Goal: Task Accomplishment & Management: Manage account settings

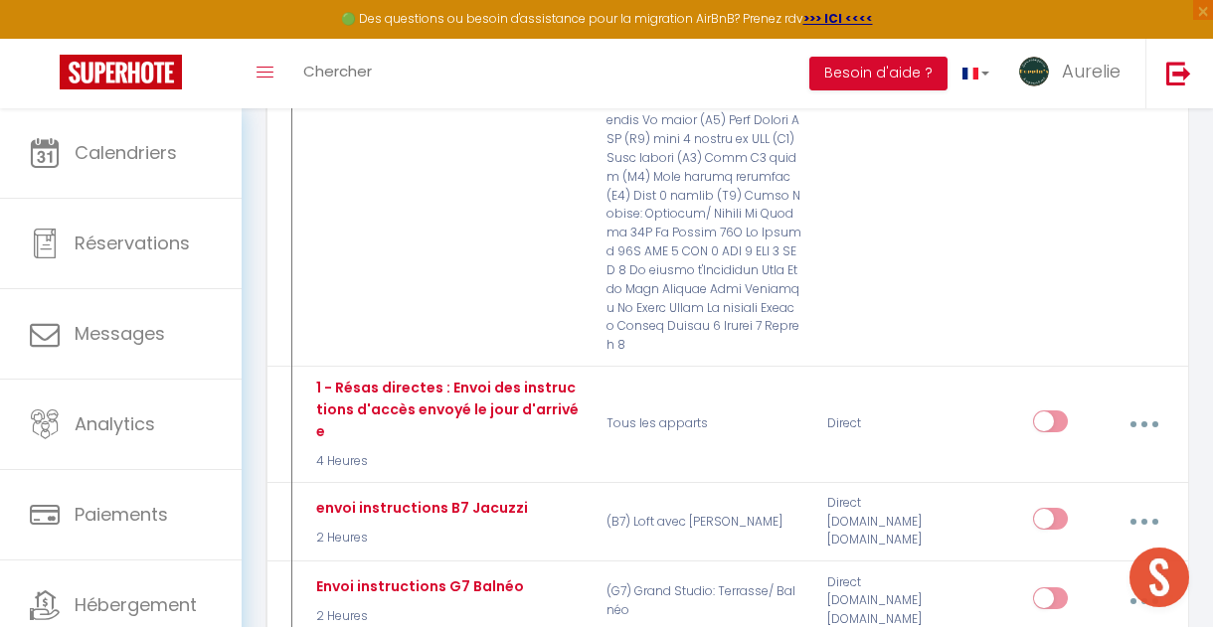
scroll to position [1673, 0]
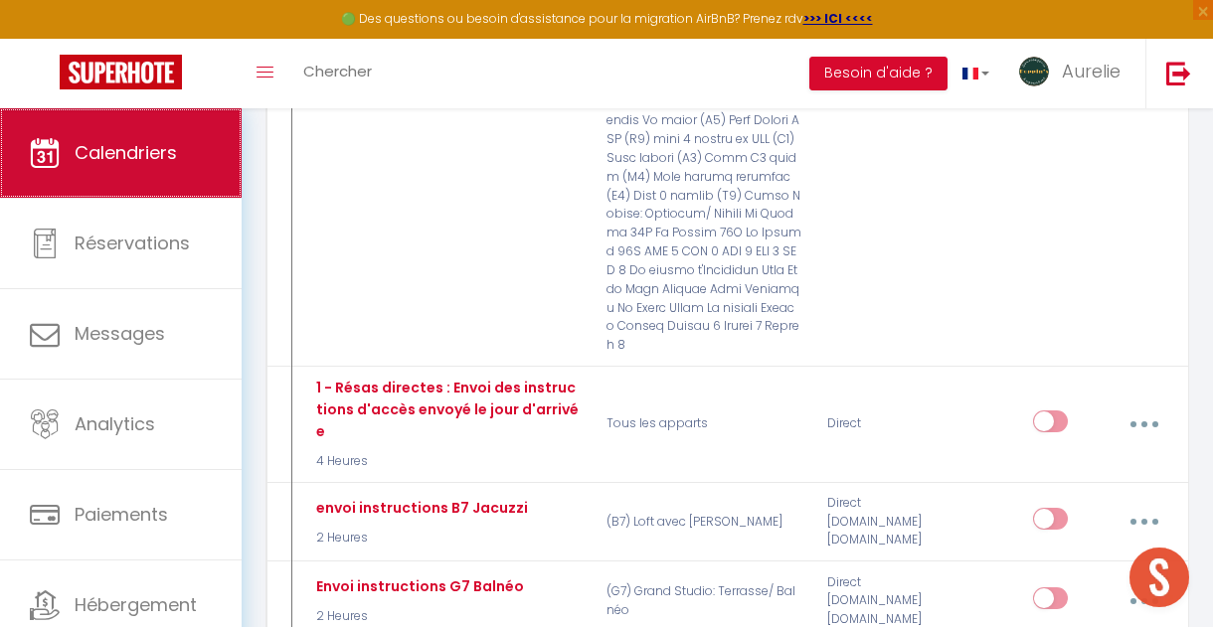
click at [200, 146] on link "Calendriers" at bounding box center [121, 152] width 242 height 89
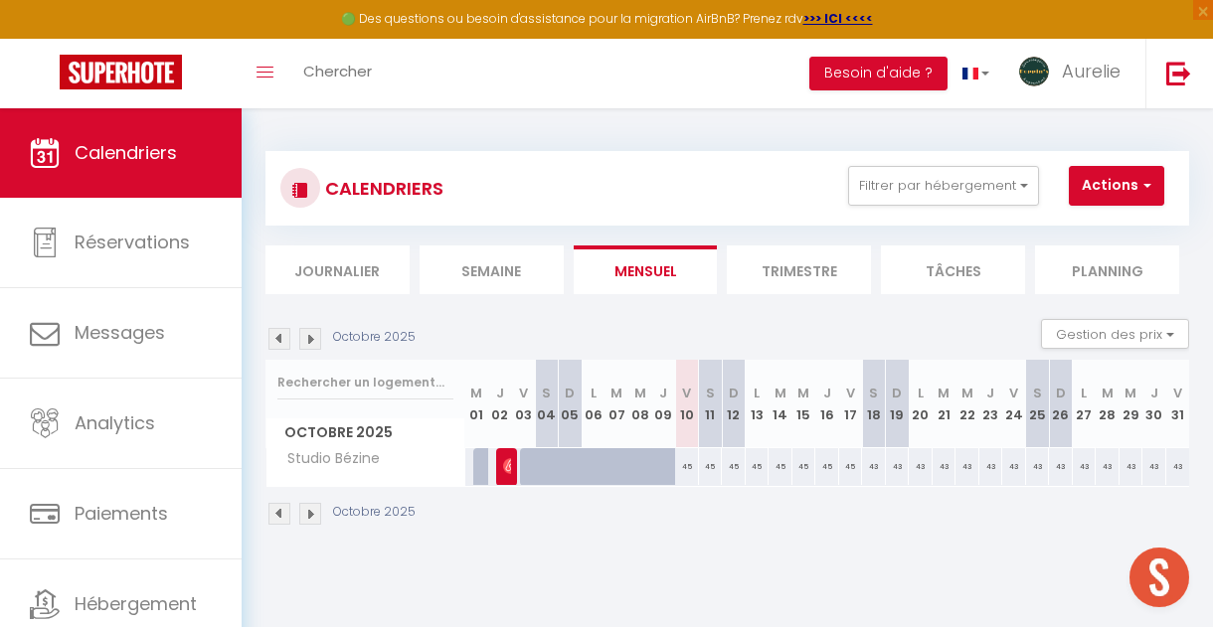
click at [948, 166] on div "CALENDRIERS Filtrer par hébergement Tous (A1) Appartement grande terrasse centr…" at bounding box center [727, 188] width 924 height 75
click at [930, 187] on button "Filtrer par hébergement" at bounding box center [943, 186] width 191 height 40
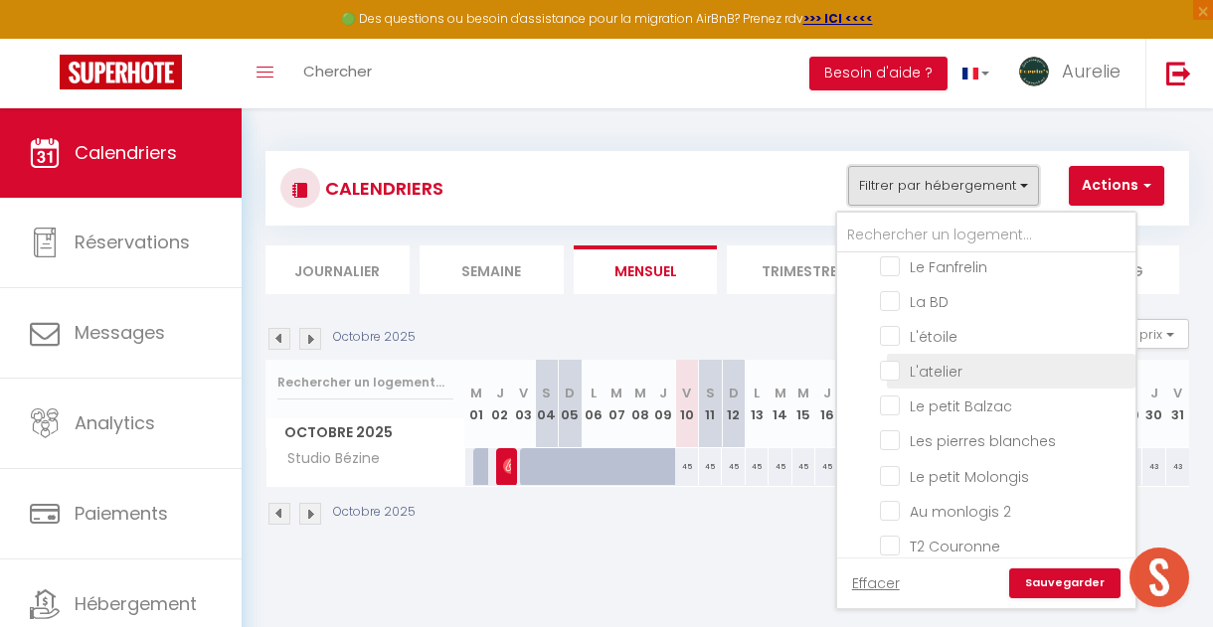
scroll to position [973, 0]
click at [929, 359] on input "L'étoile" at bounding box center [1004, 369] width 249 height 20
checkbox input "true"
checkbox input "false"
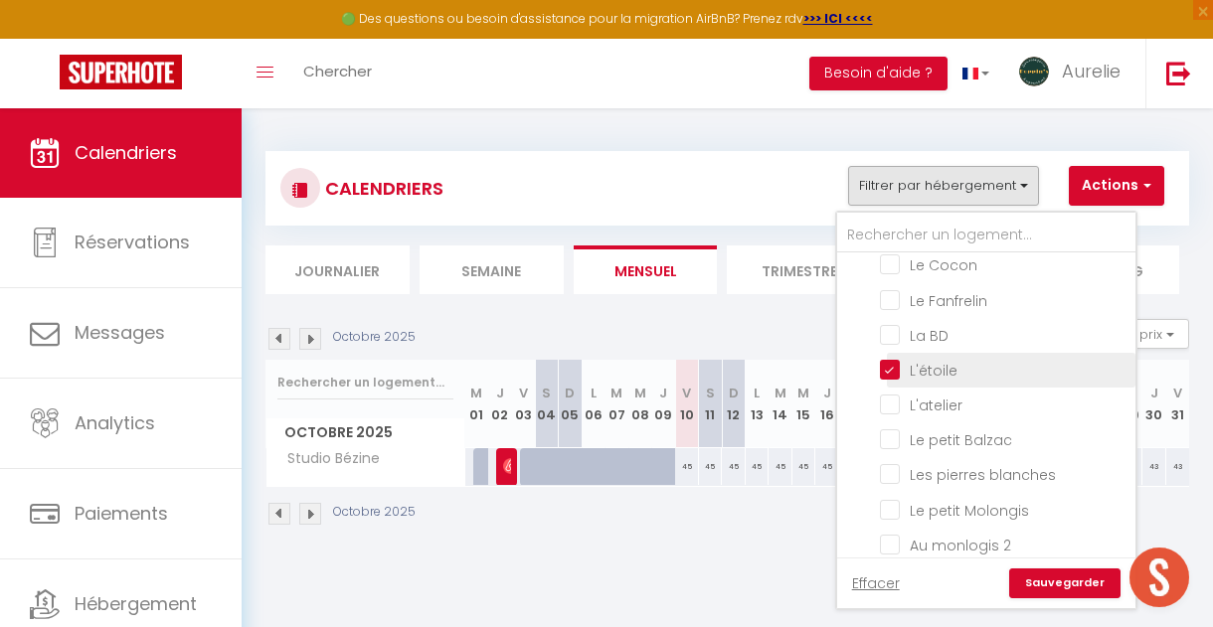
checkbox input "false"
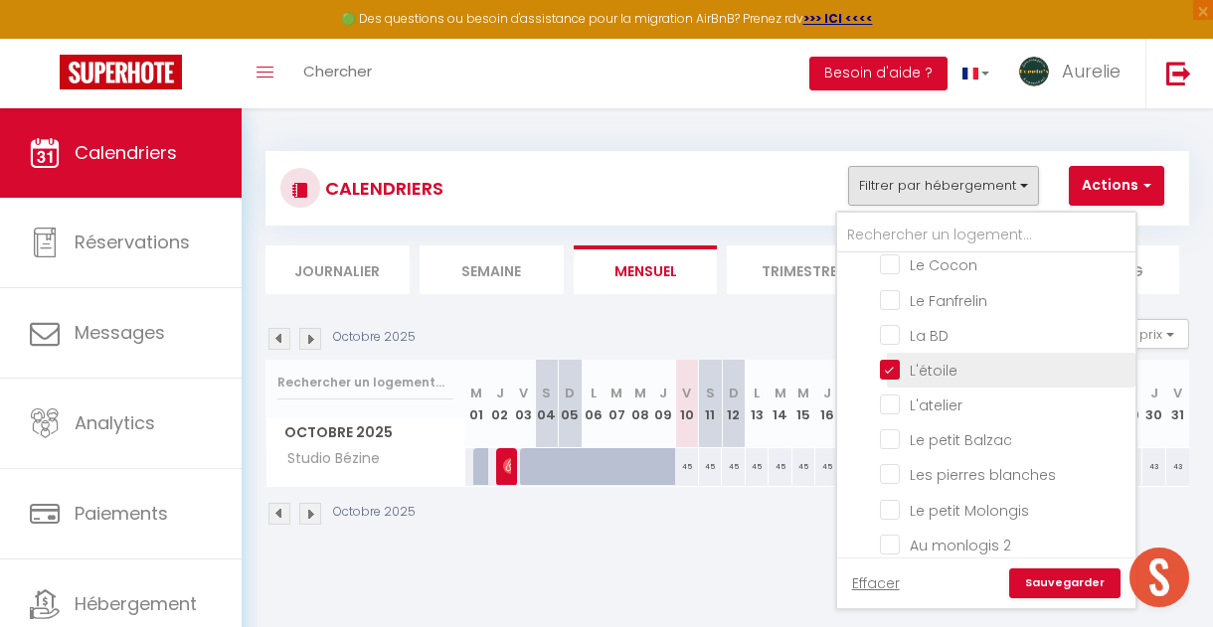
checkbox input "false"
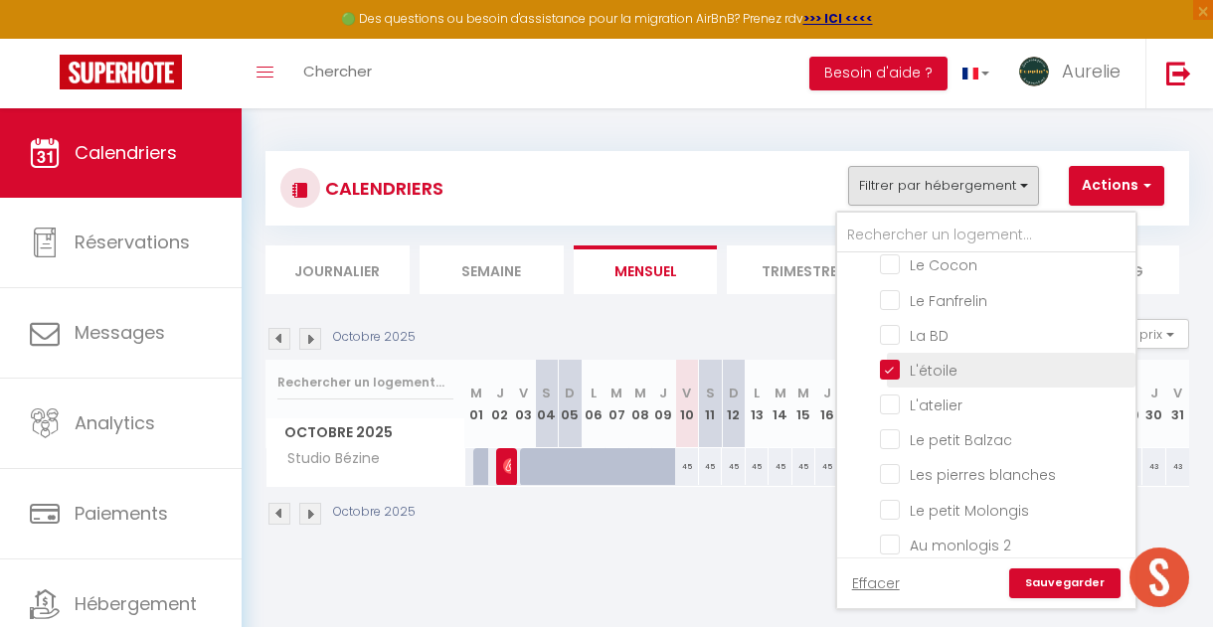
checkbox input "false"
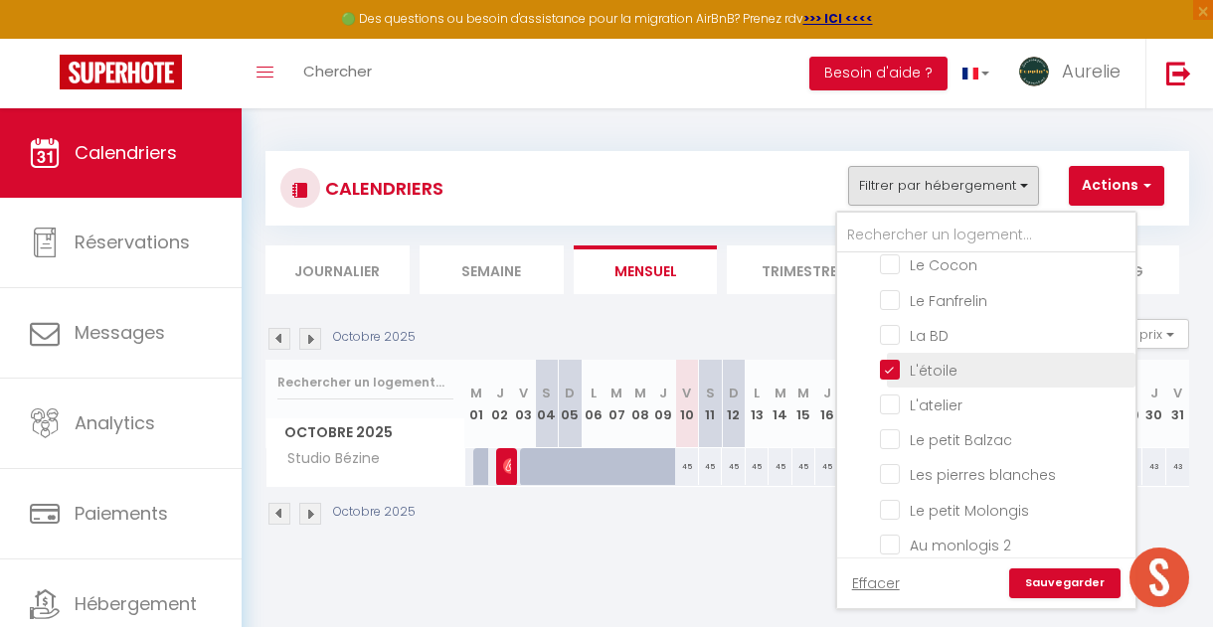
checkbox input "false"
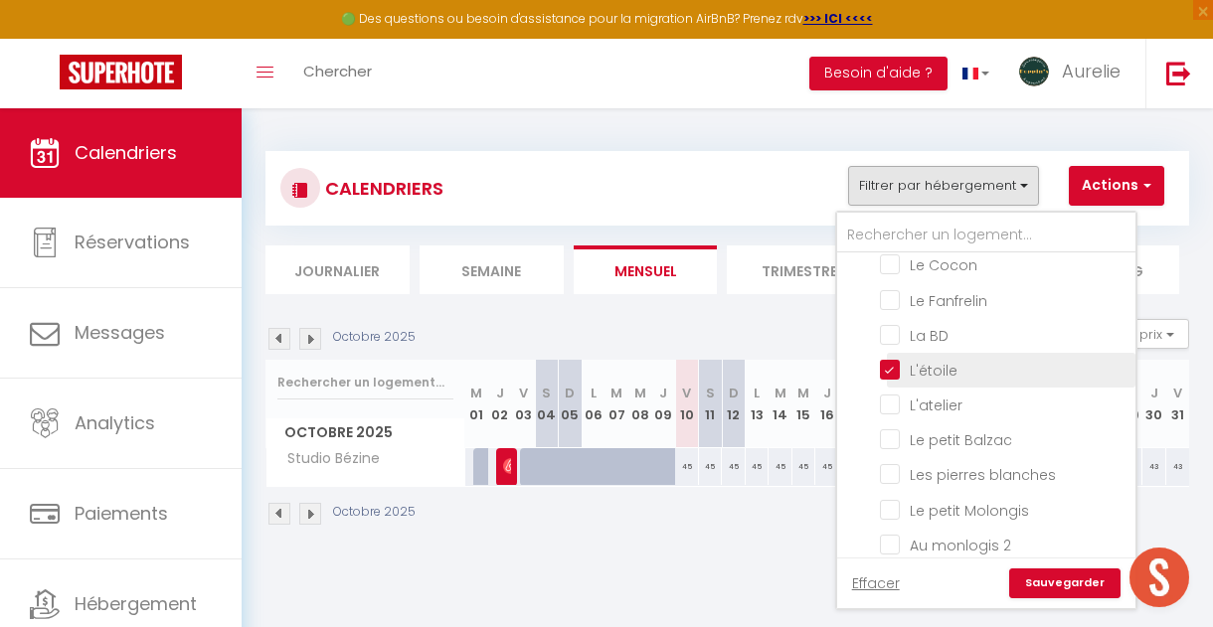
checkbox input "false"
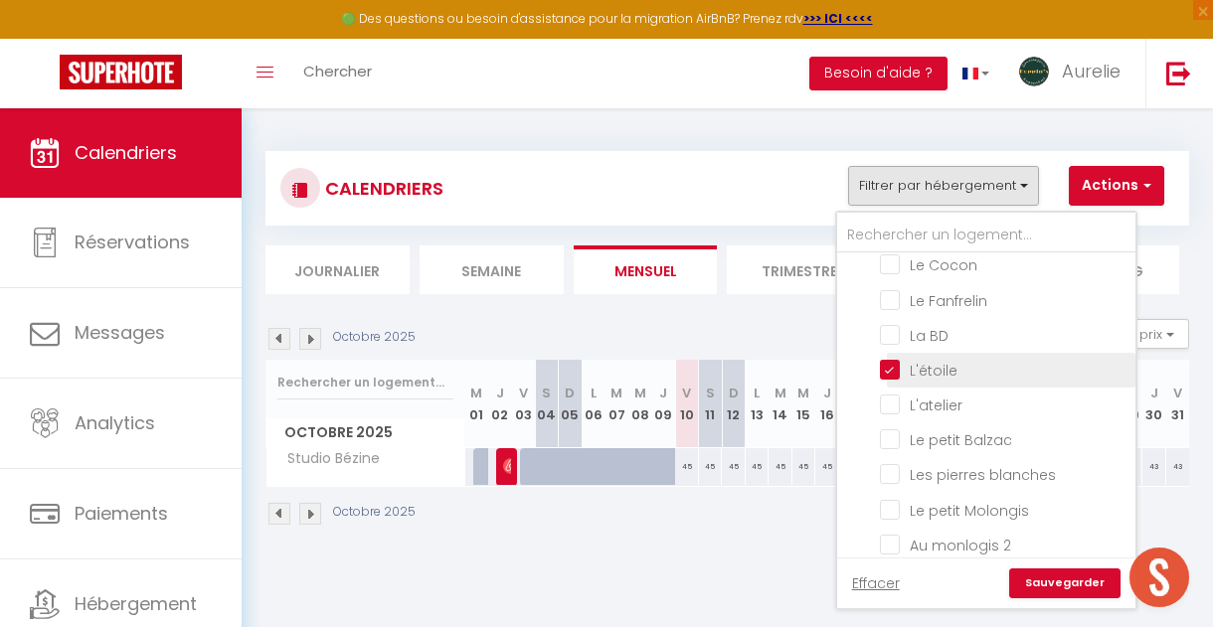
checkbox input "false"
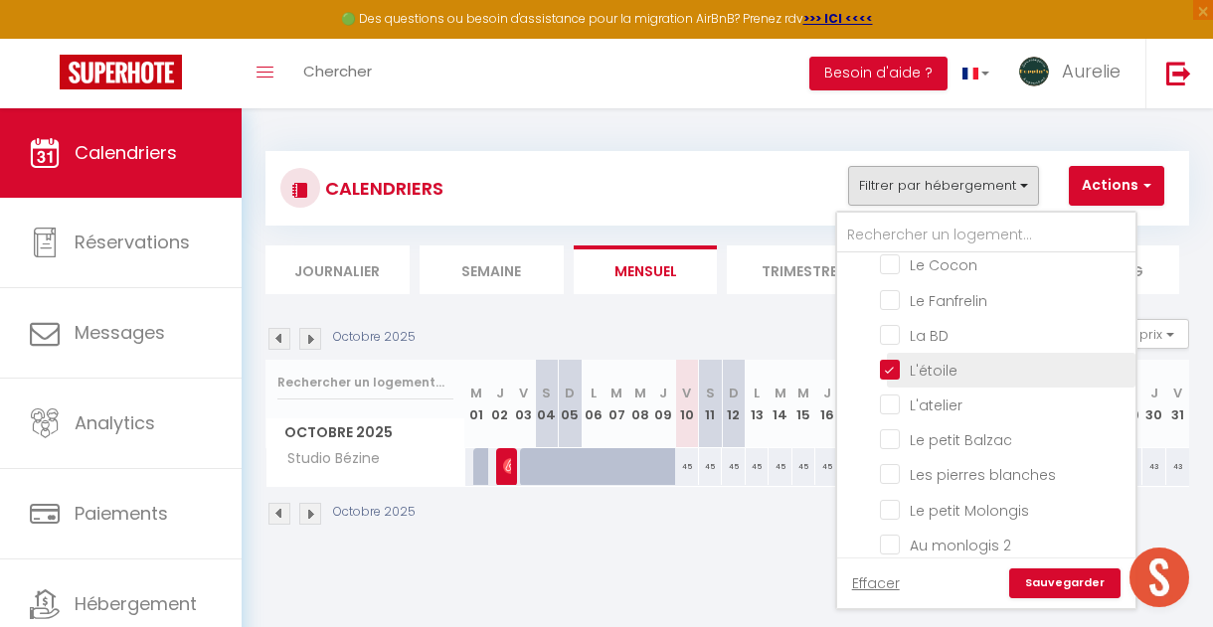
checkbox input "false"
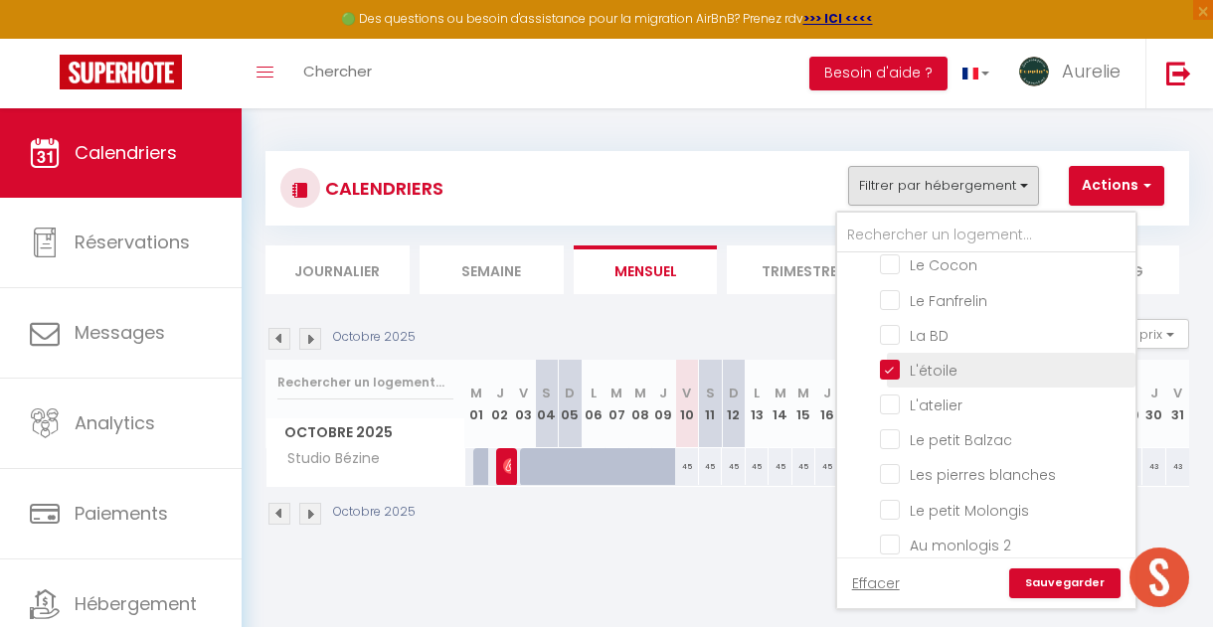
checkbox input "false"
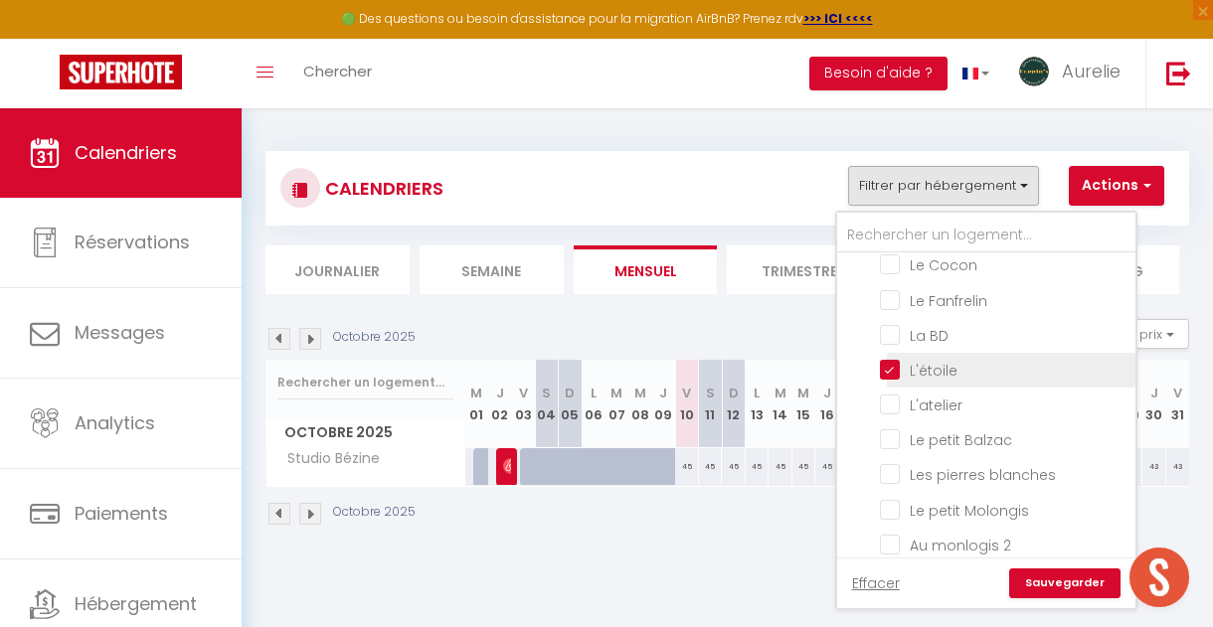
checkbox input "false"
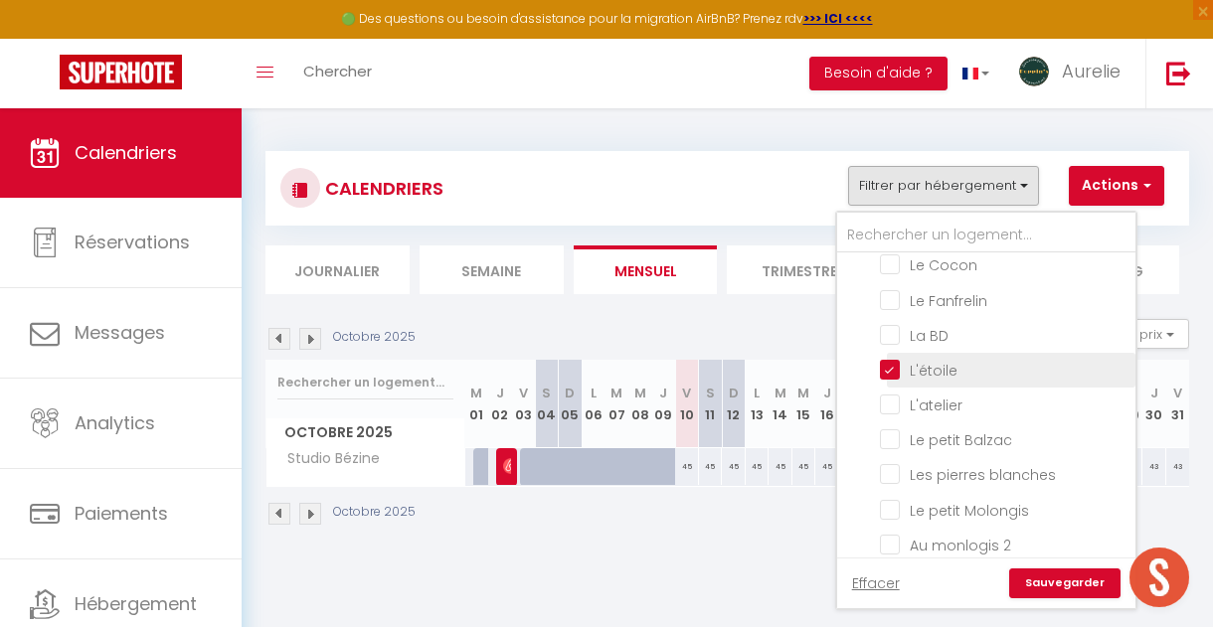
checkbox input "false"
click at [1069, 587] on link "Sauvegarder" at bounding box center [1064, 584] width 111 height 30
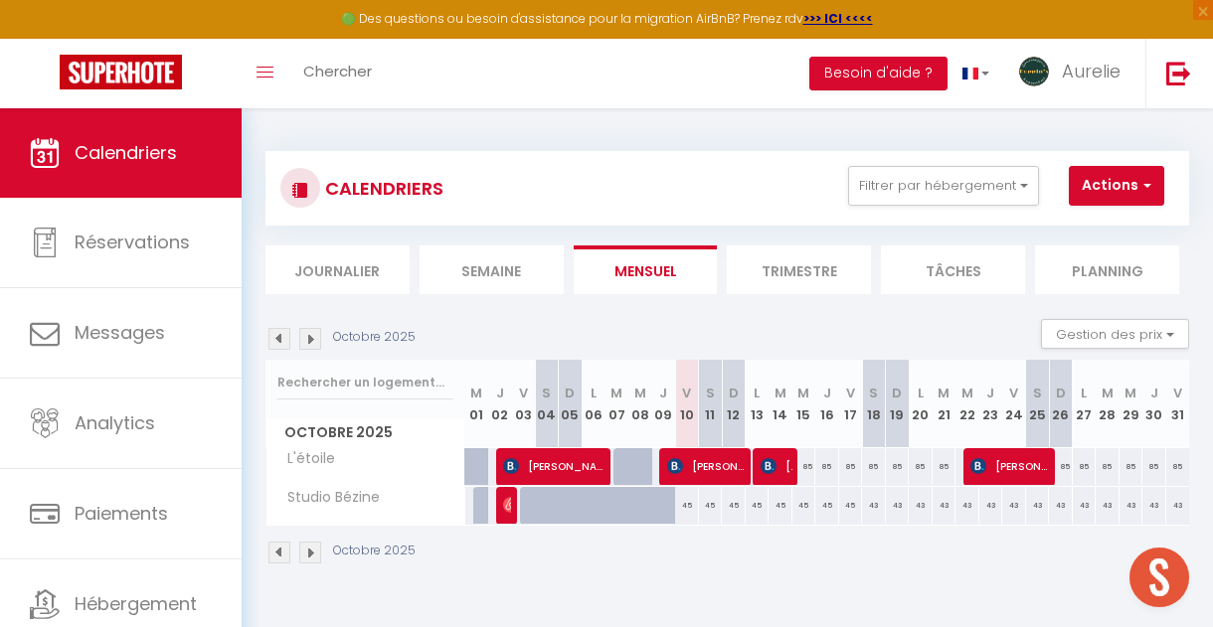
click at [272, 552] on img at bounding box center [279, 553] width 22 height 22
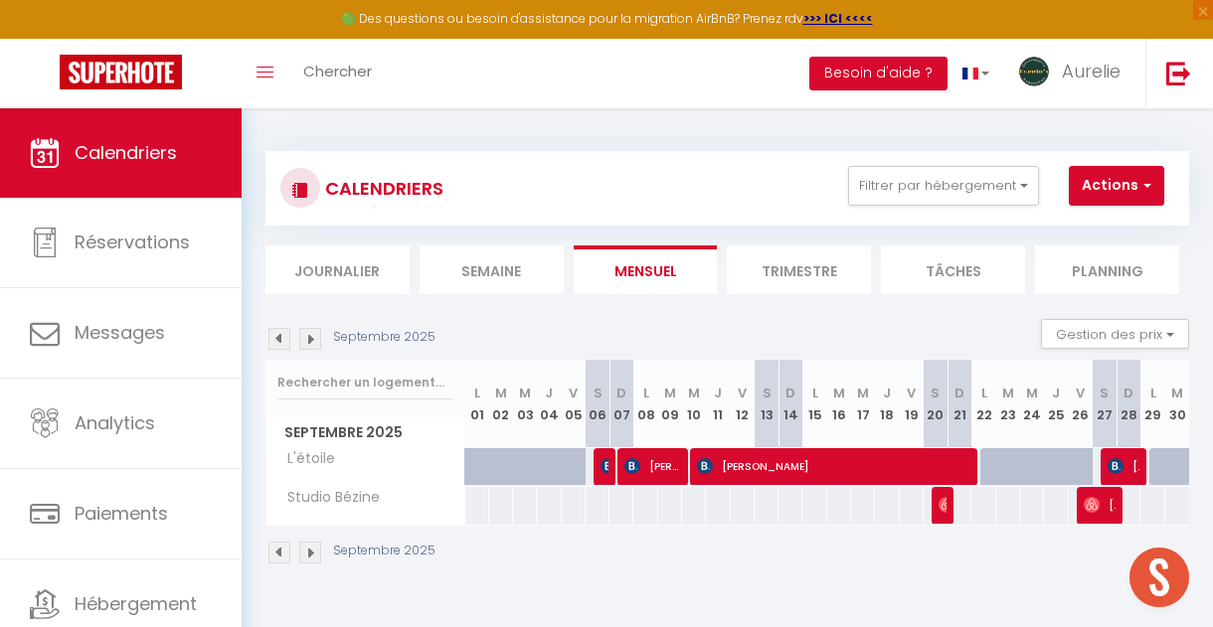
click at [281, 548] on img at bounding box center [279, 553] width 22 height 22
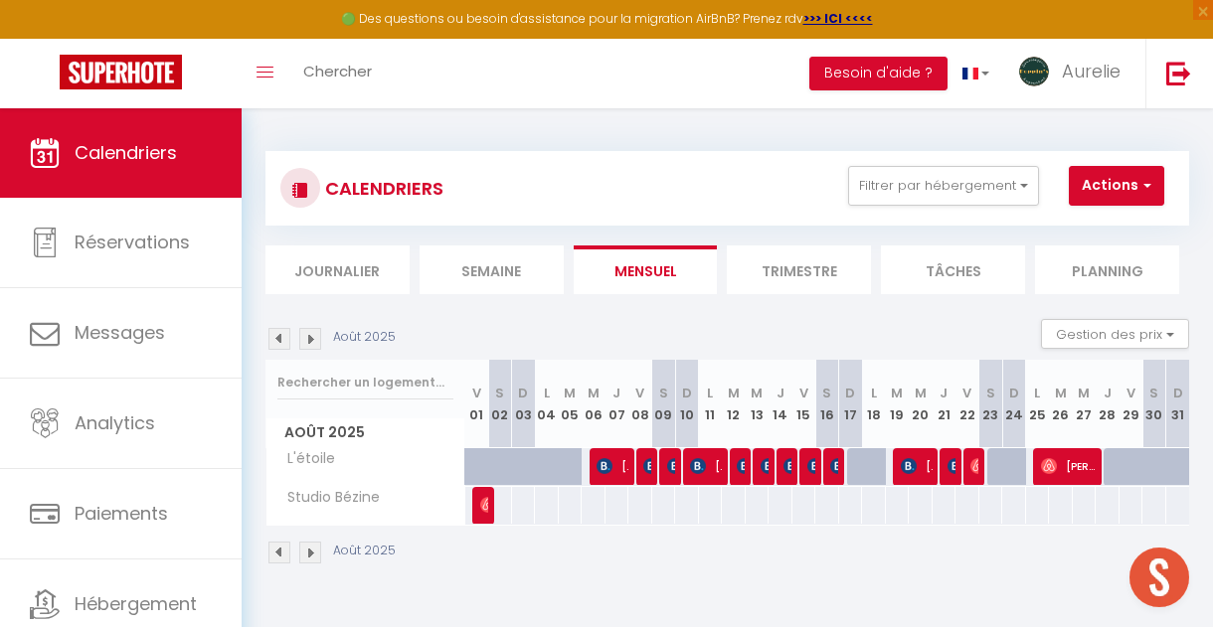
click at [281, 548] on img at bounding box center [279, 553] width 22 height 22
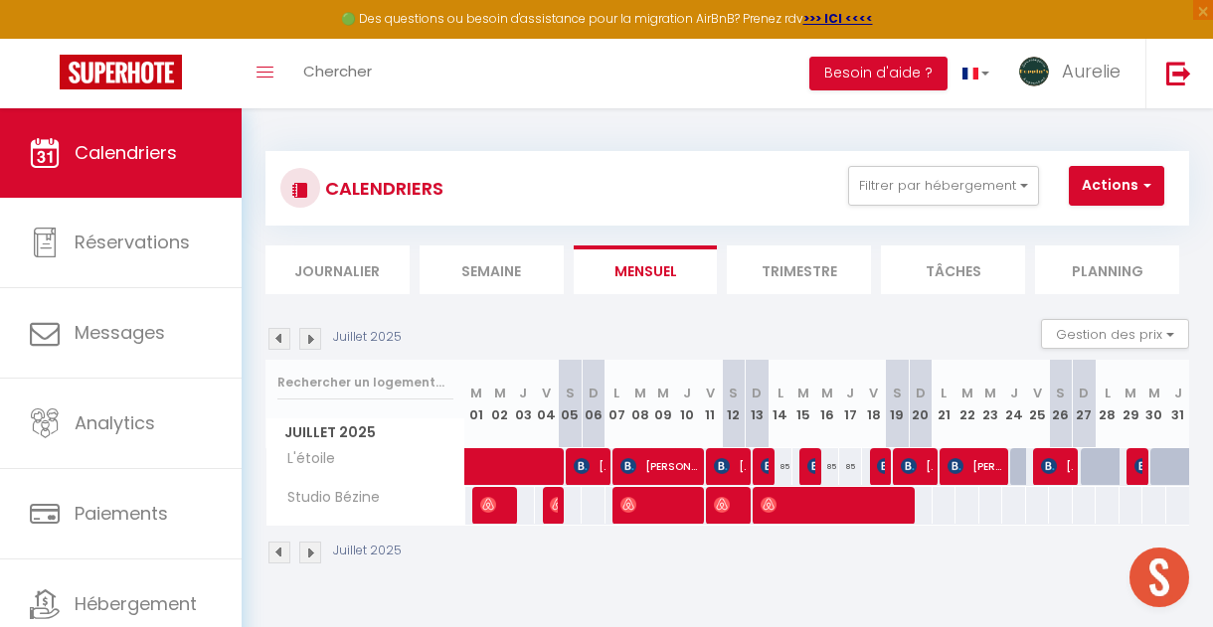
click at [281, 548] on img at bounding box center [279, 553] width 22 height 22
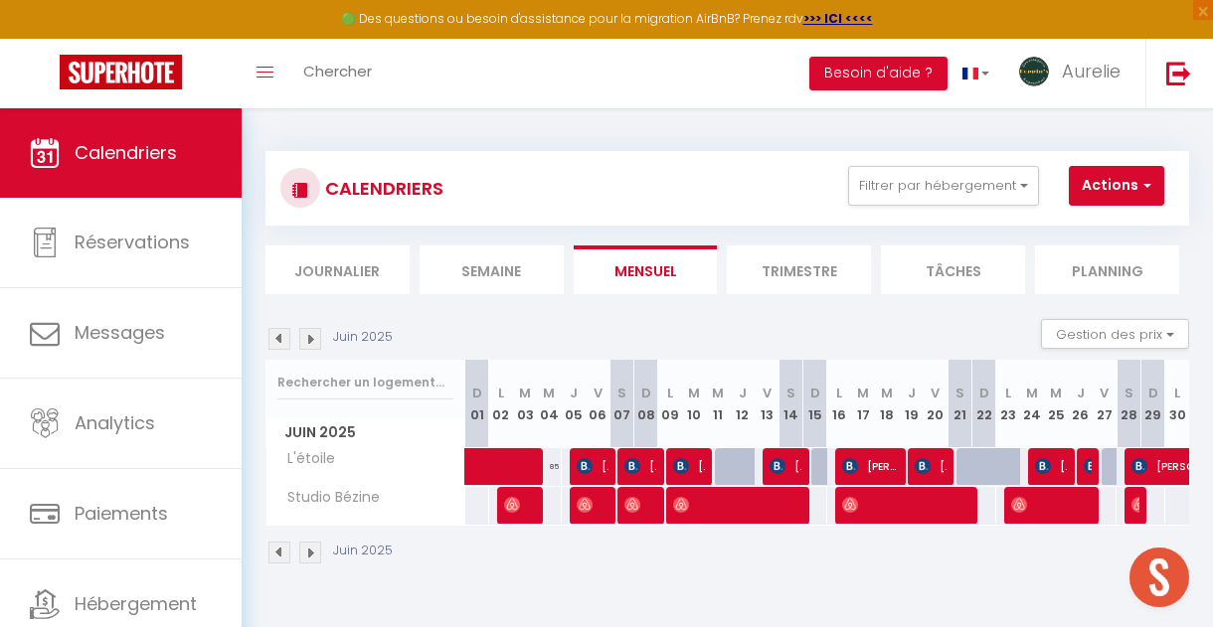
click at [281, 548] on img at bounding box center [279, 553] width 22 height 22
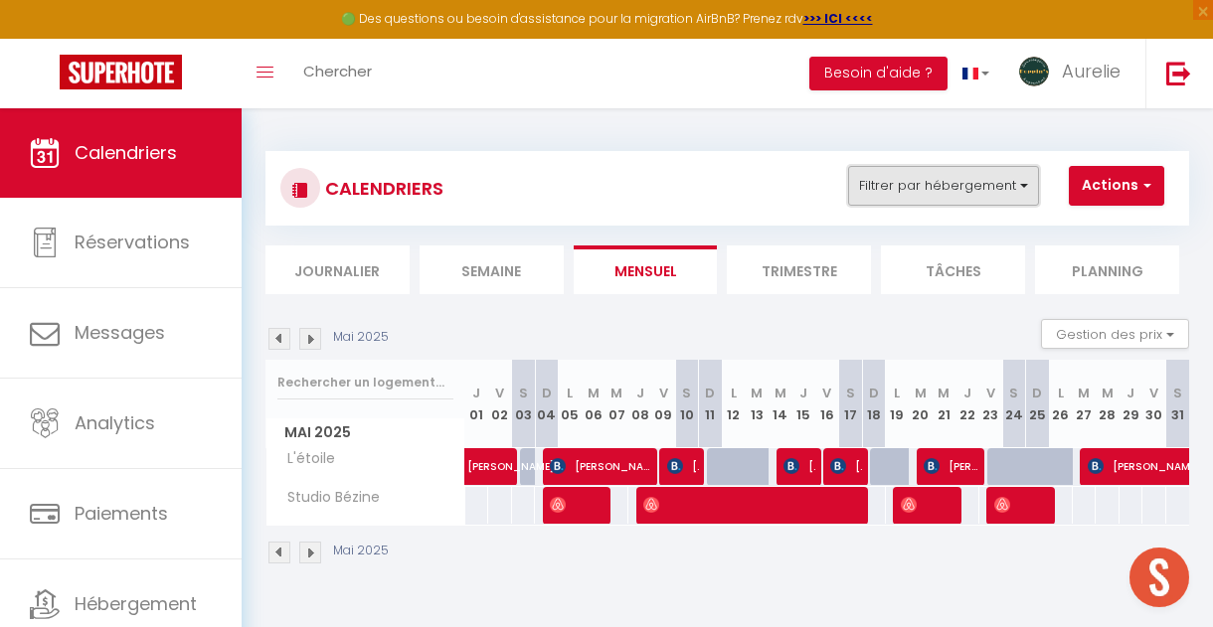
click at [903, 188] on button "Filtrer par hébergement" at bounding box center [943, 186] width 191 height 40
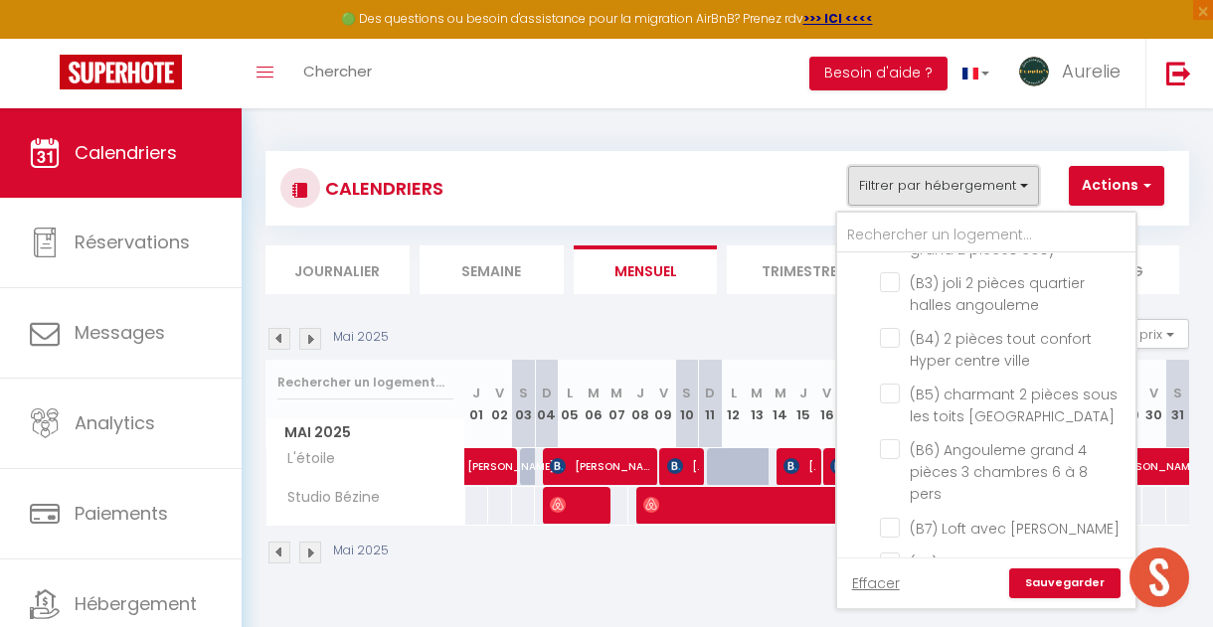
scroll to position [216, 0]
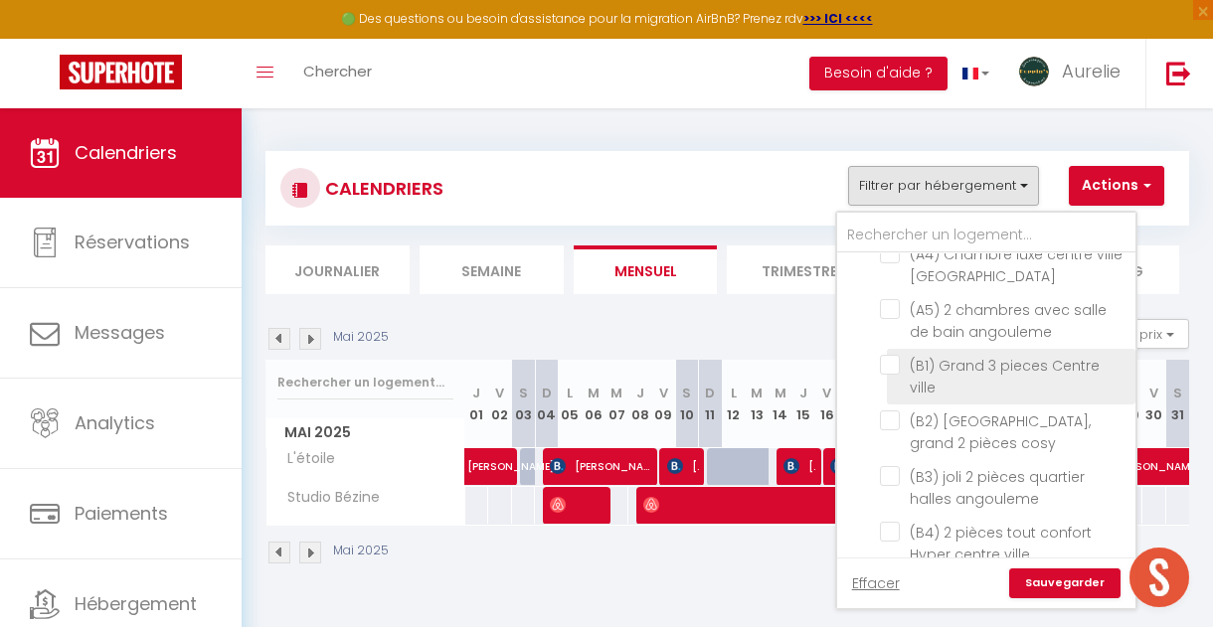
click at [889, 370] on input "(B1) Grand 3 pieces Centre ville" at bounding box center [1004, 365] width 249 height 20
checkbox input "true"
checkbox input "false"
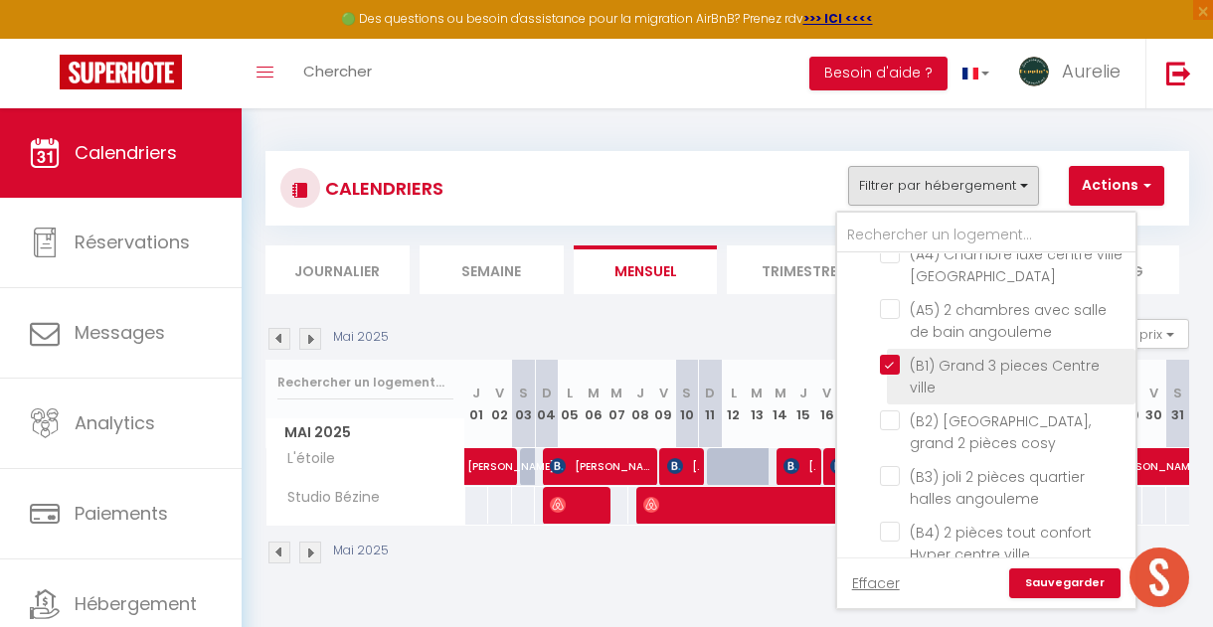
checkbox input "false"
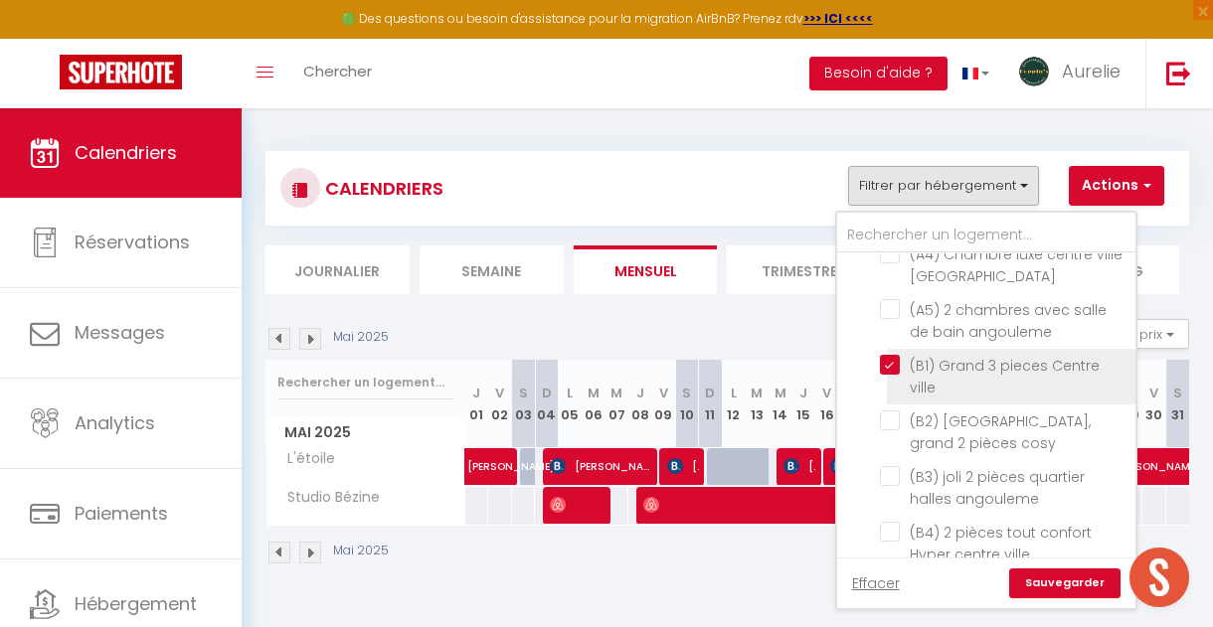
checkbox input "false"
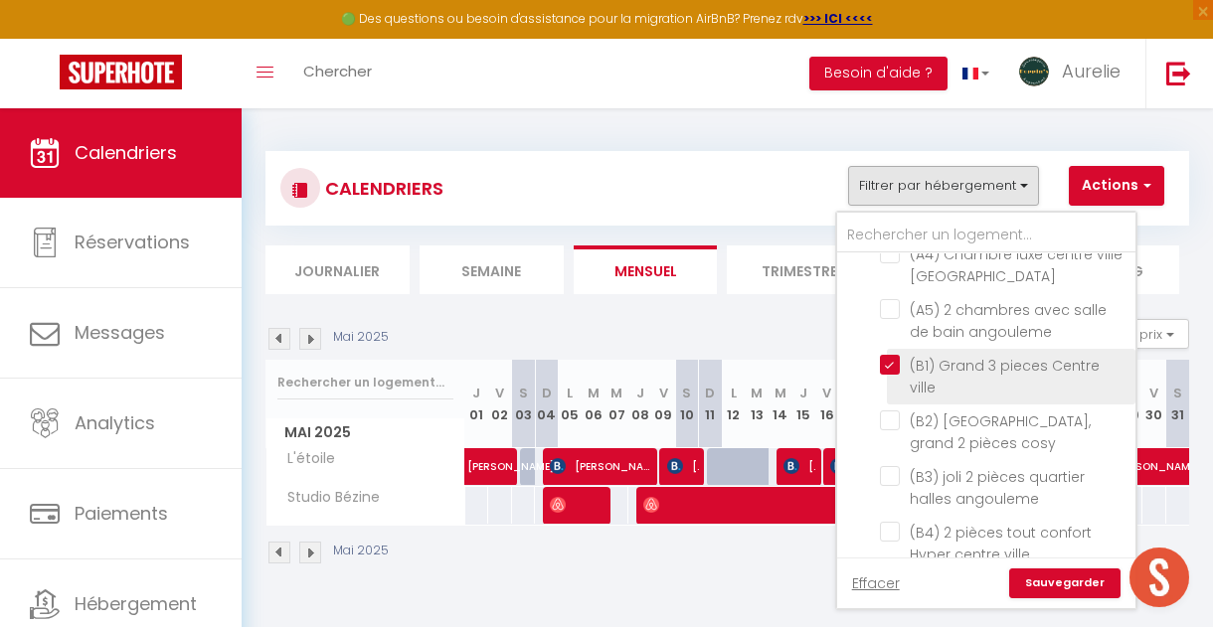
checkbox input "false"
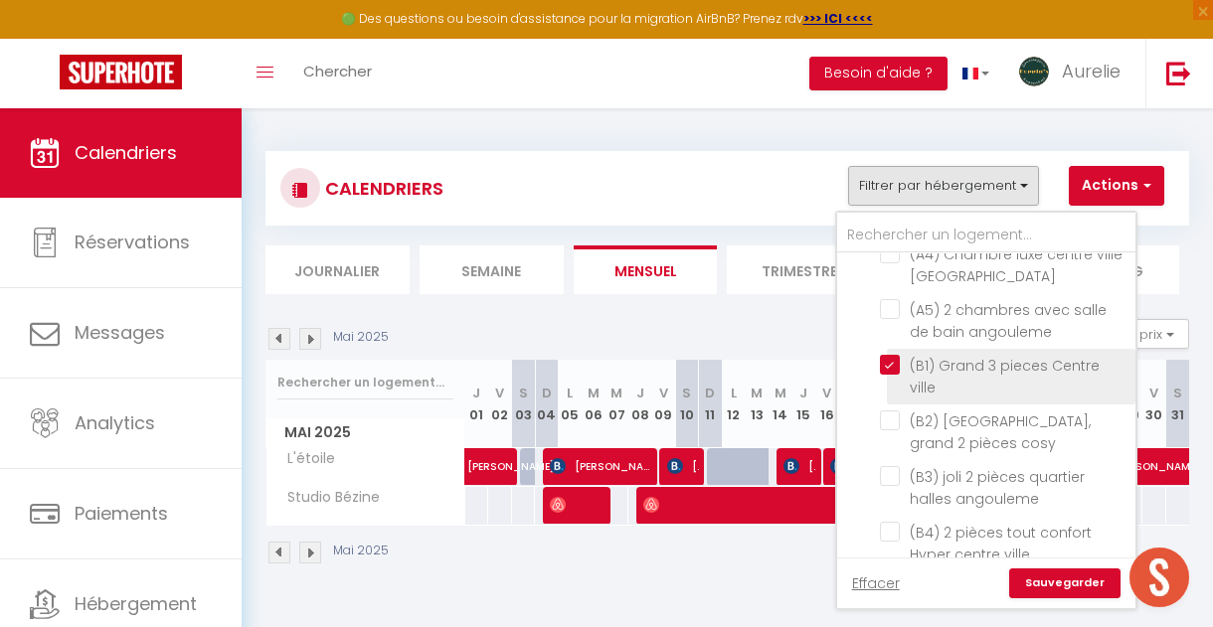
checkbox input "false"
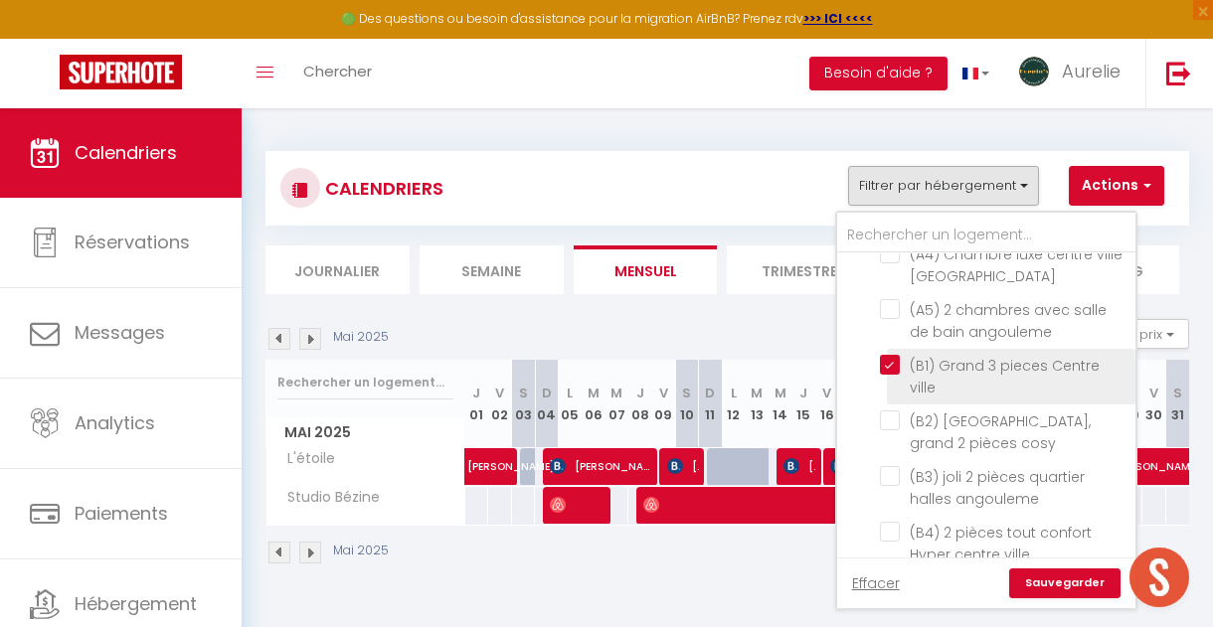
checkbox input "false"
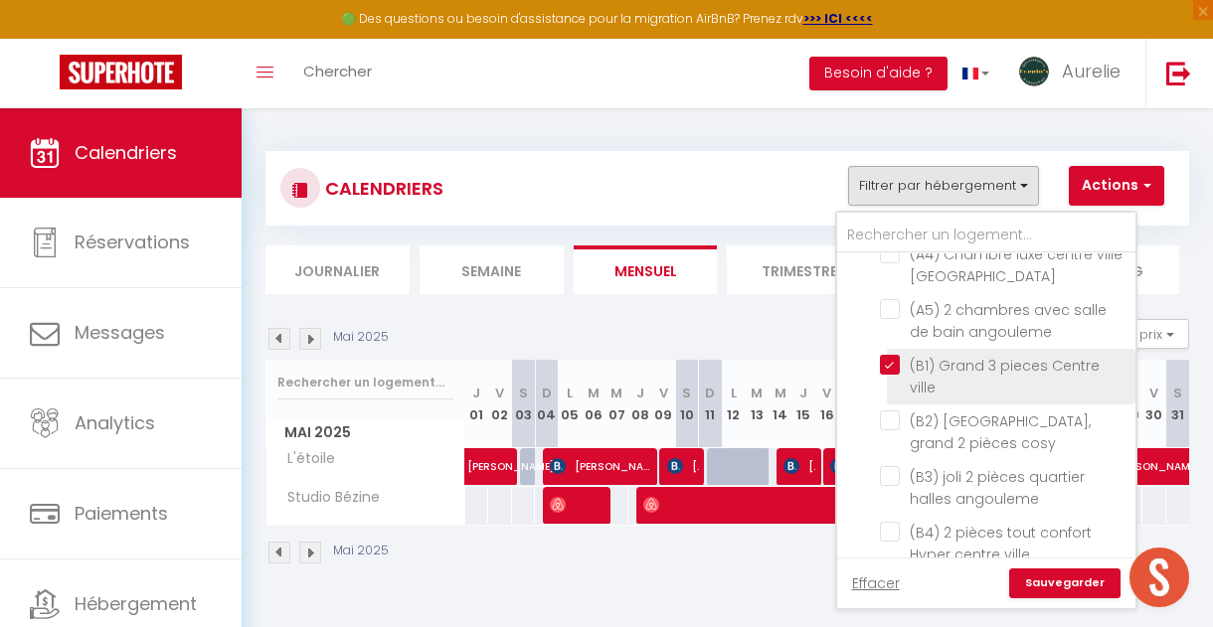
checkbox input "false"
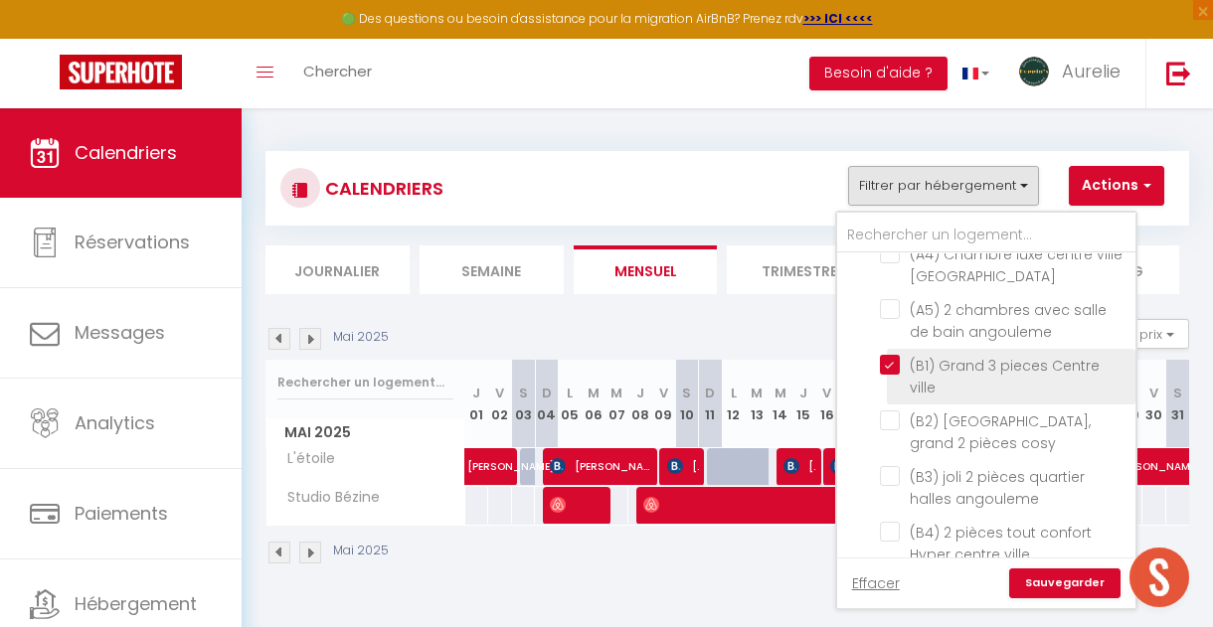
checkbox input "false"
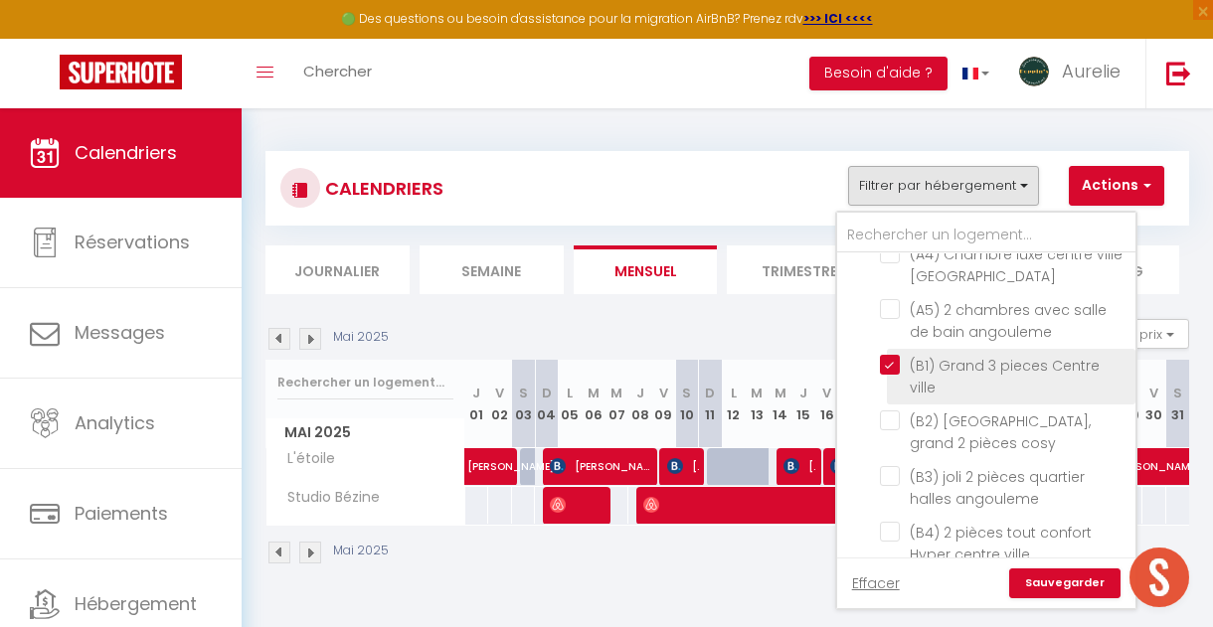
checkbox input "false"
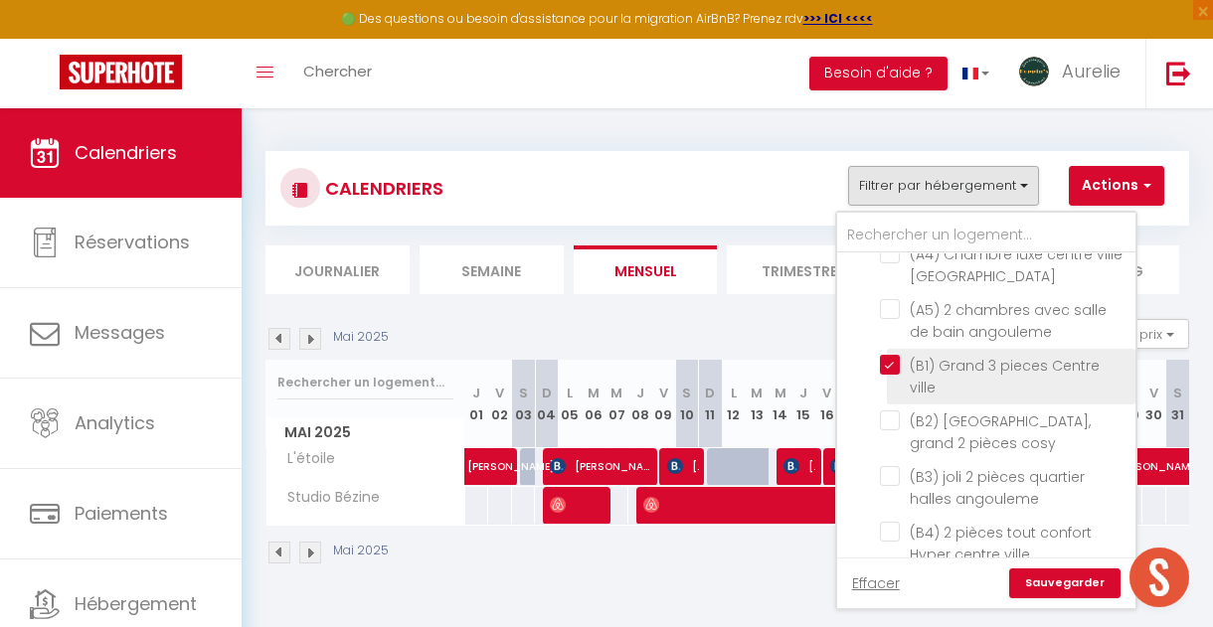
checkbox input "false"
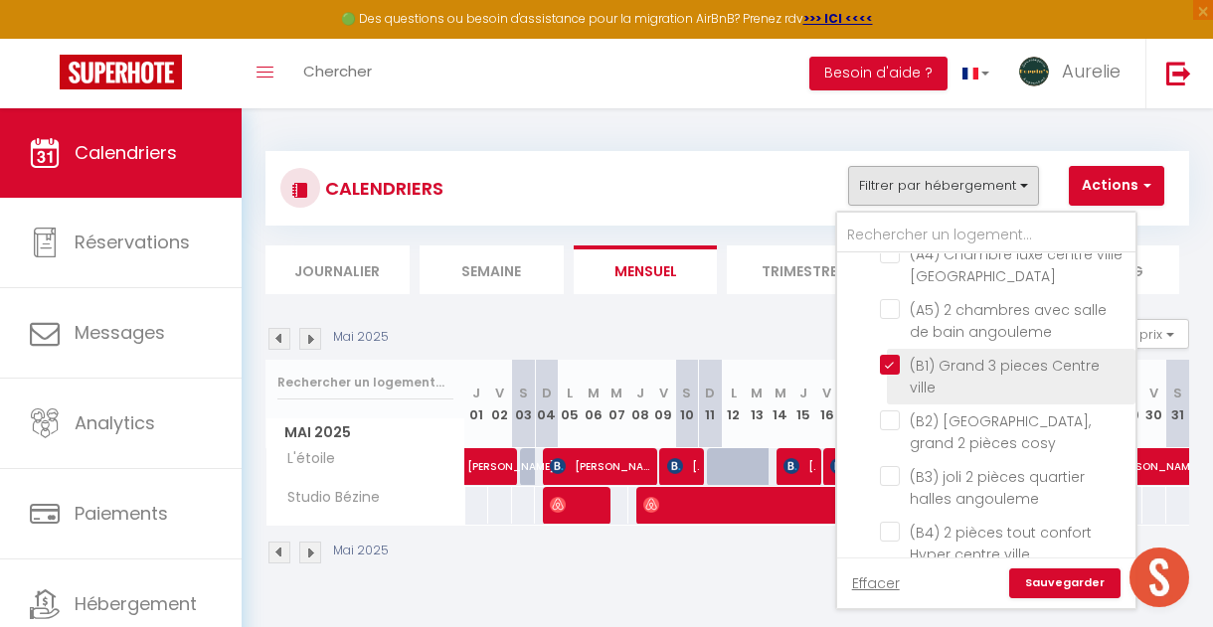
checkbox input "false"
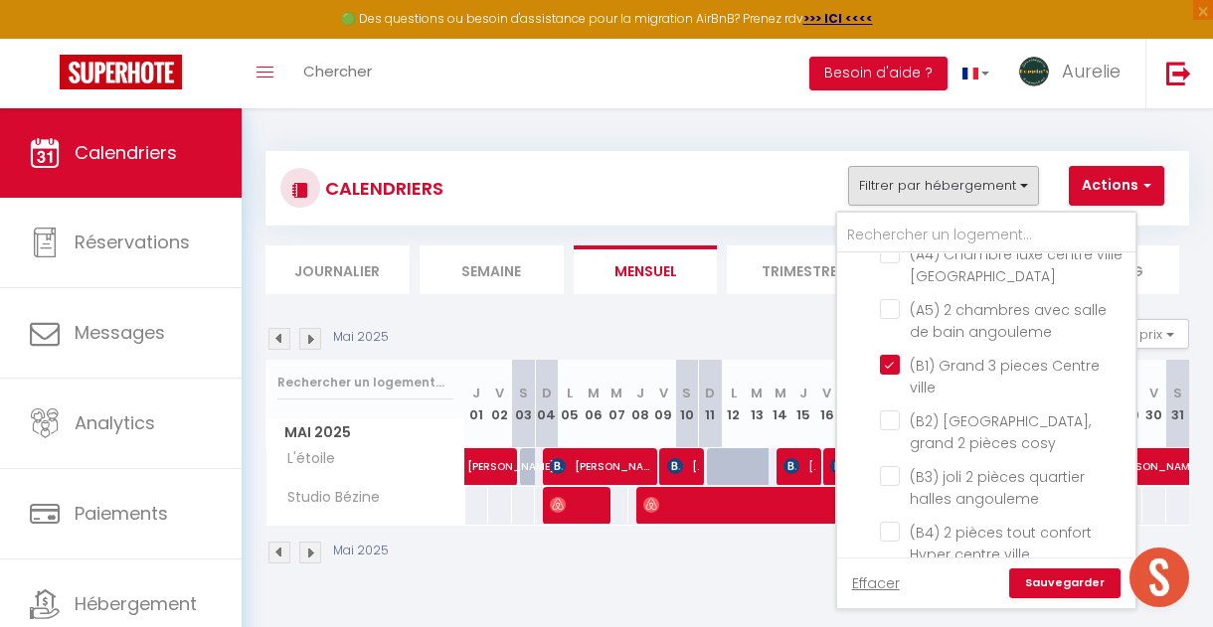
click at [1040, 579] on link "Sauvegarder" at bounding box center [1064, 584] width 111 height 30
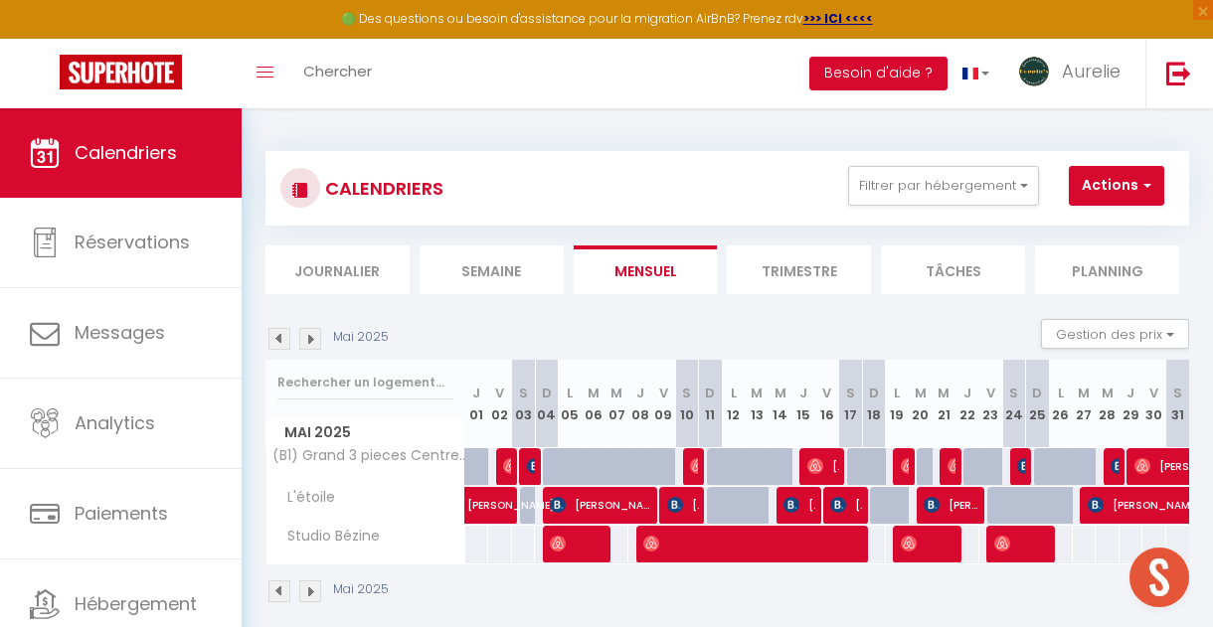
click at [303, 593] on img at bounding box center [310, 592] width 22 height 22
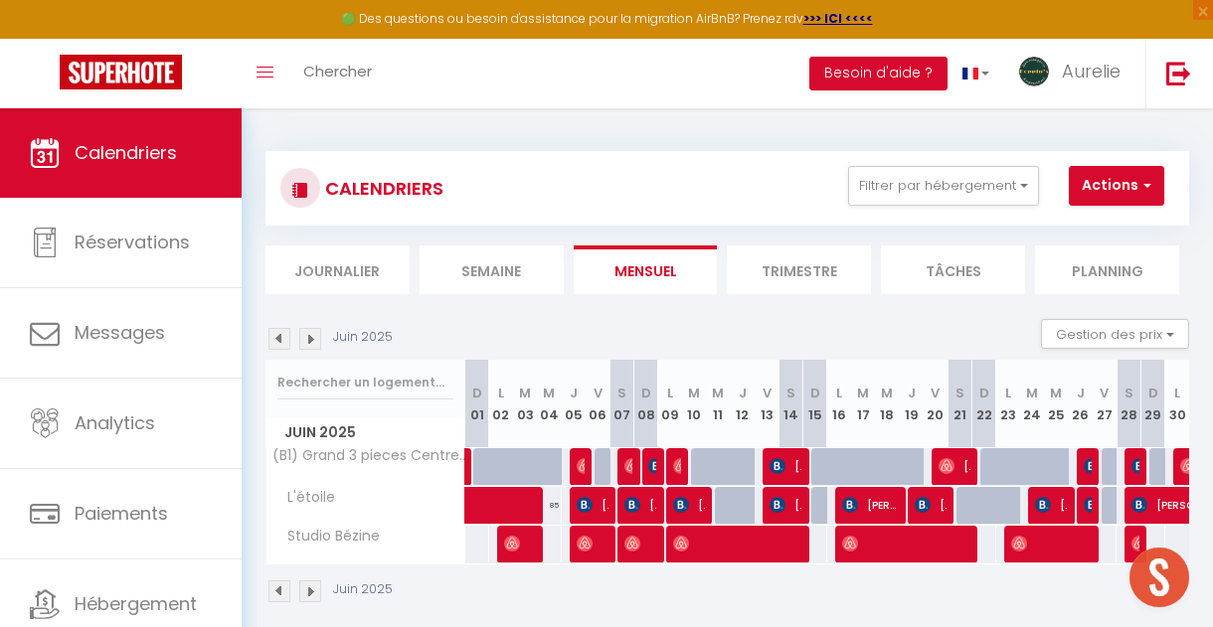
click at [308, 593] on img at bounding box center [310, 592] width 22 height 22
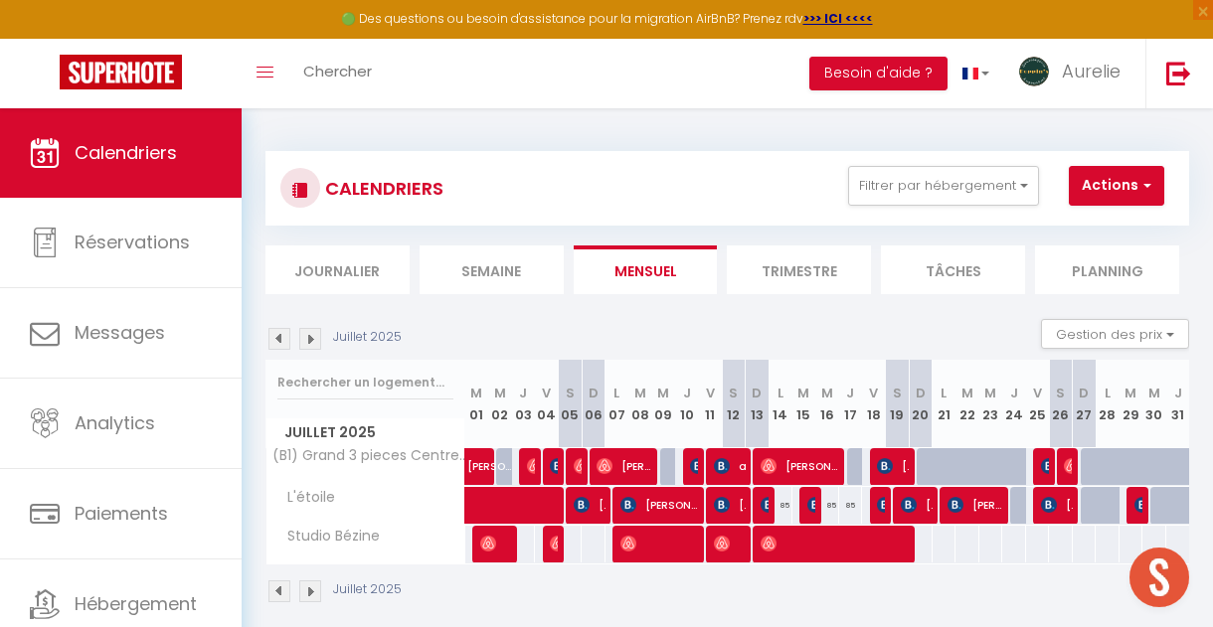
click at [308, 593] on img at bounding box center [310, 592] width 22 height 22
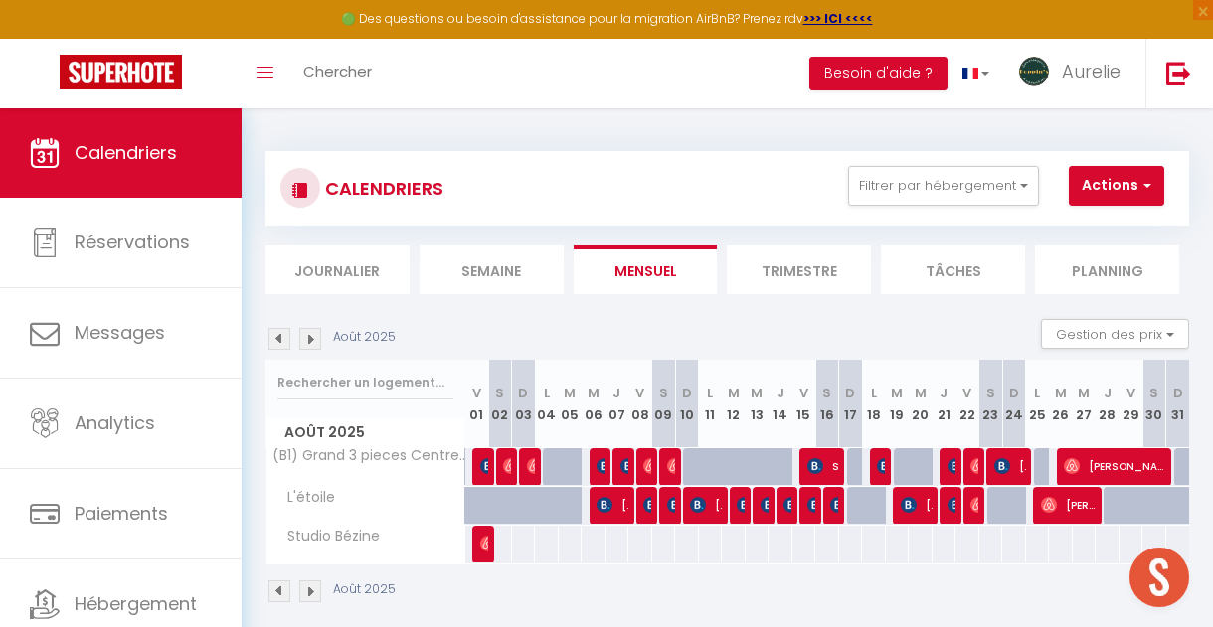
click at [308, 593] on img at bounding box center [310, 592] width 22 height 22
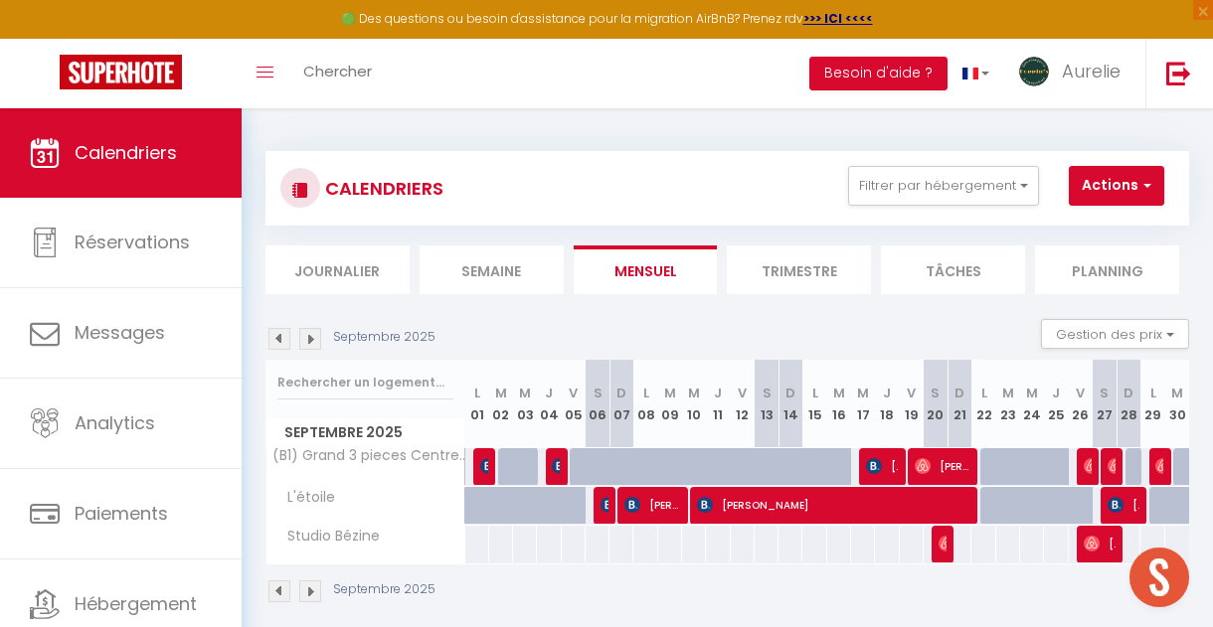
click at [308, 593] on img at bounding box center [310, 592] width 22 height 22
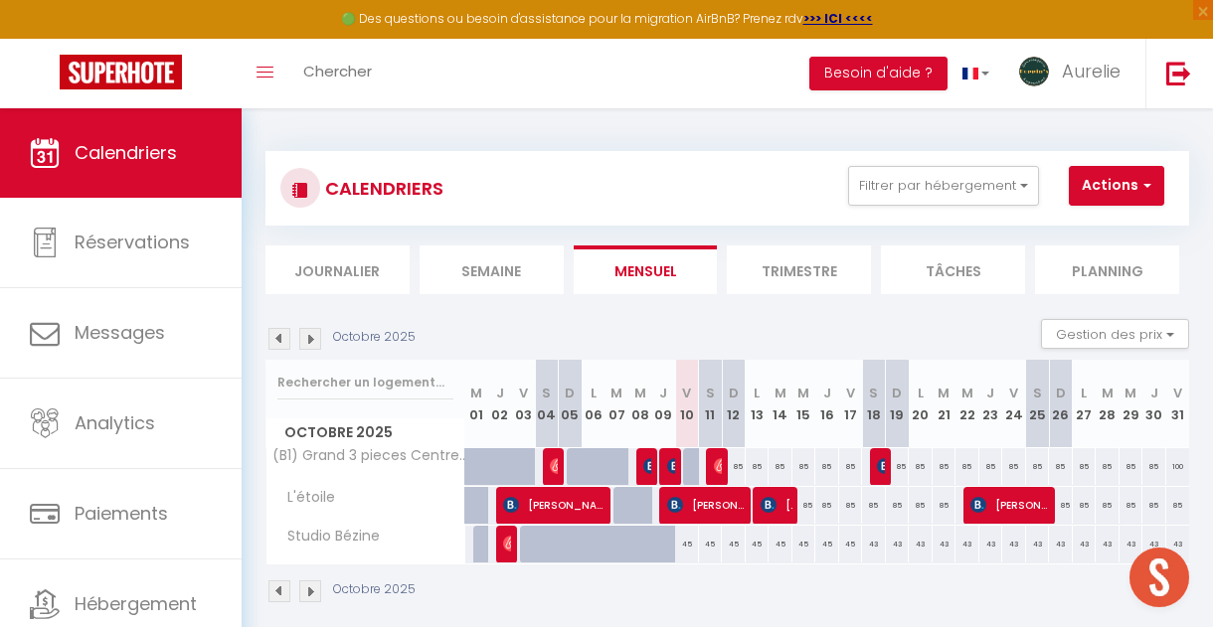
click at [739, 463] on div "85" at bounding box center [734, 466] width 24 height 37
type input "85"
type input "Dim 12 Octobre 2025"
type input "Lun 13 Octobre 2025"
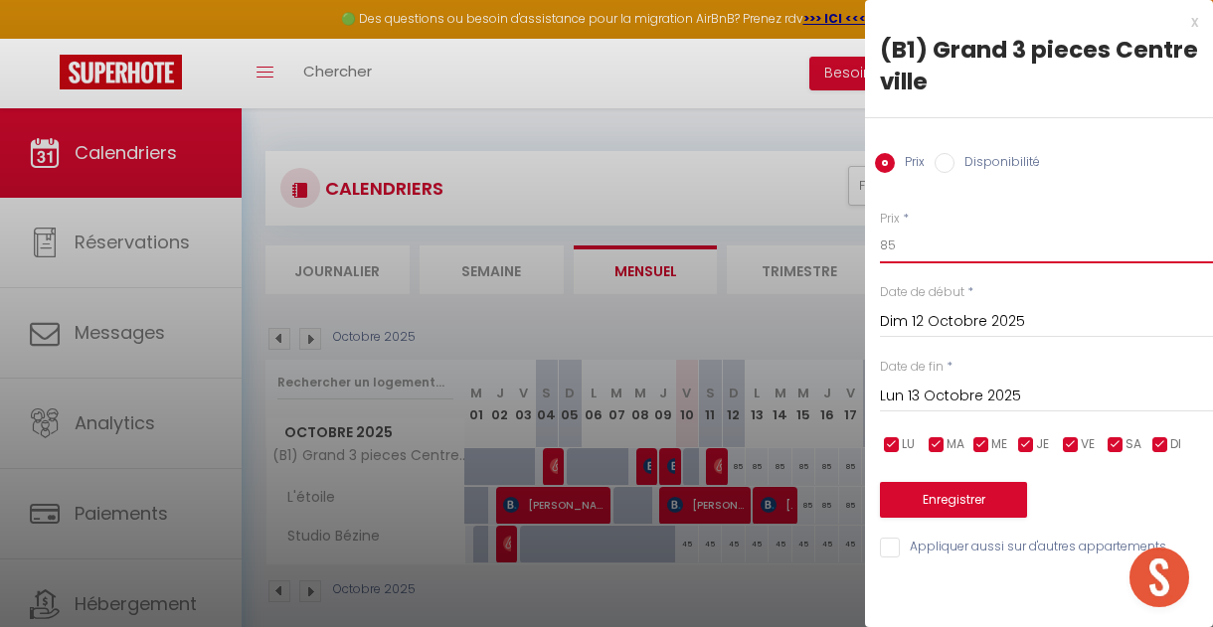
click at [910, 253] on input "85" at bounding box center [1046, 246] width 333 height 36
type input "79"
click at [945, 389] on input "Lun 13 Octobre 2025" at bounding box center [1046, 397] width 333 height 26
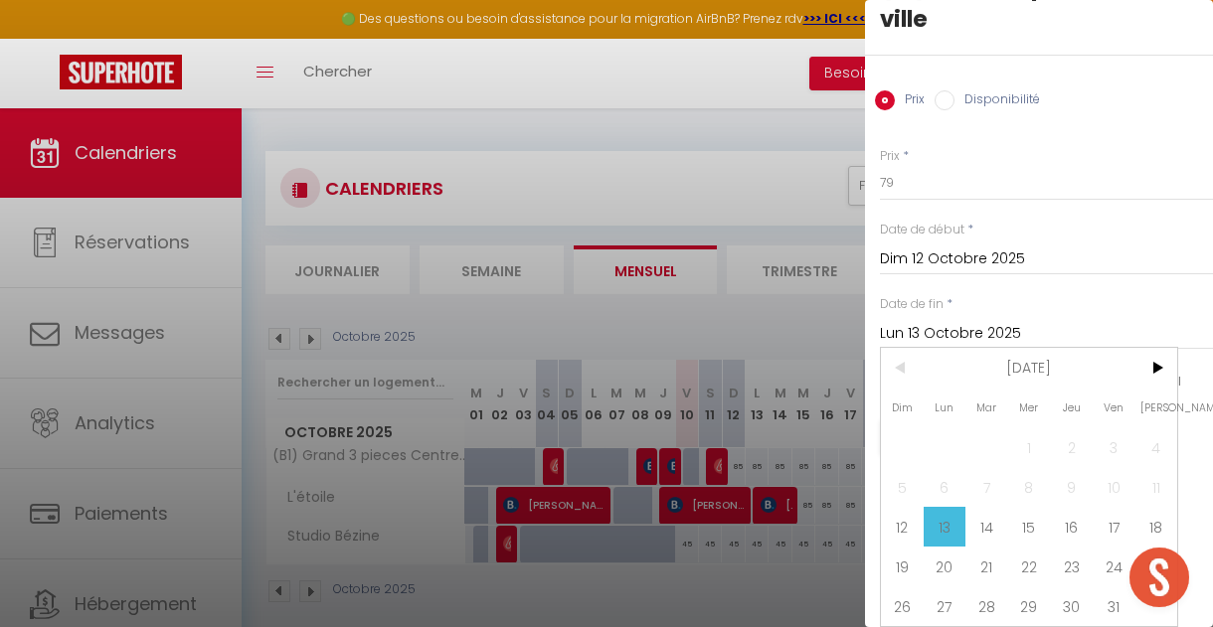
scroll to position [108, 0]
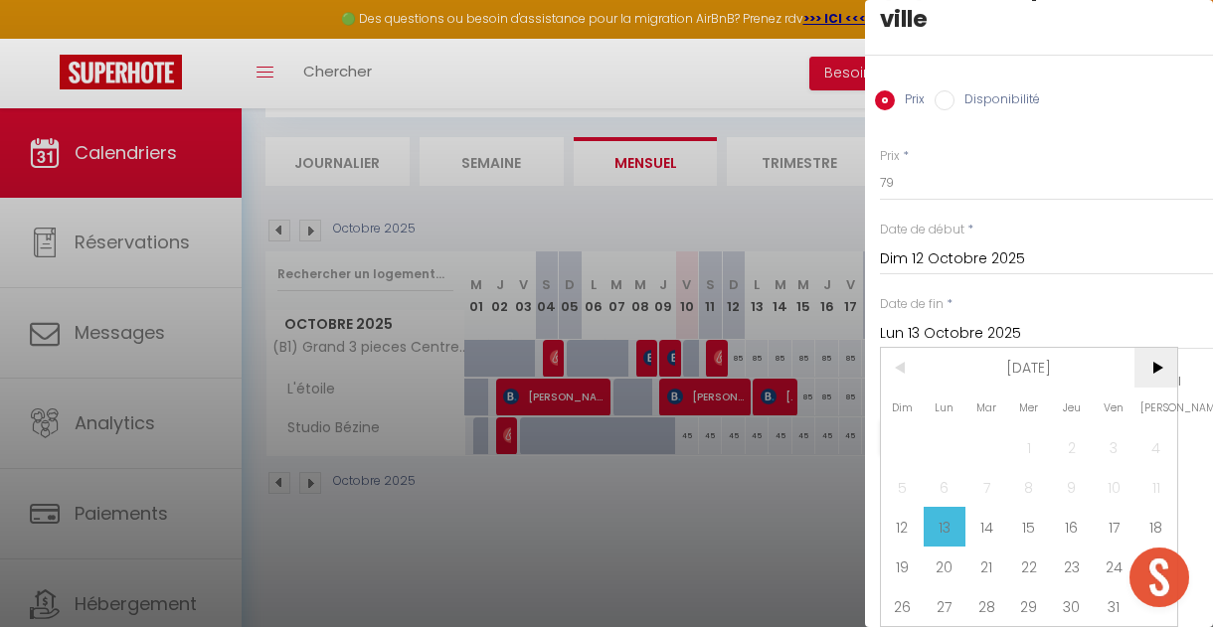
click at [1157, 372] on span ">" at bounding box center [1155, 368] width 43 height 40
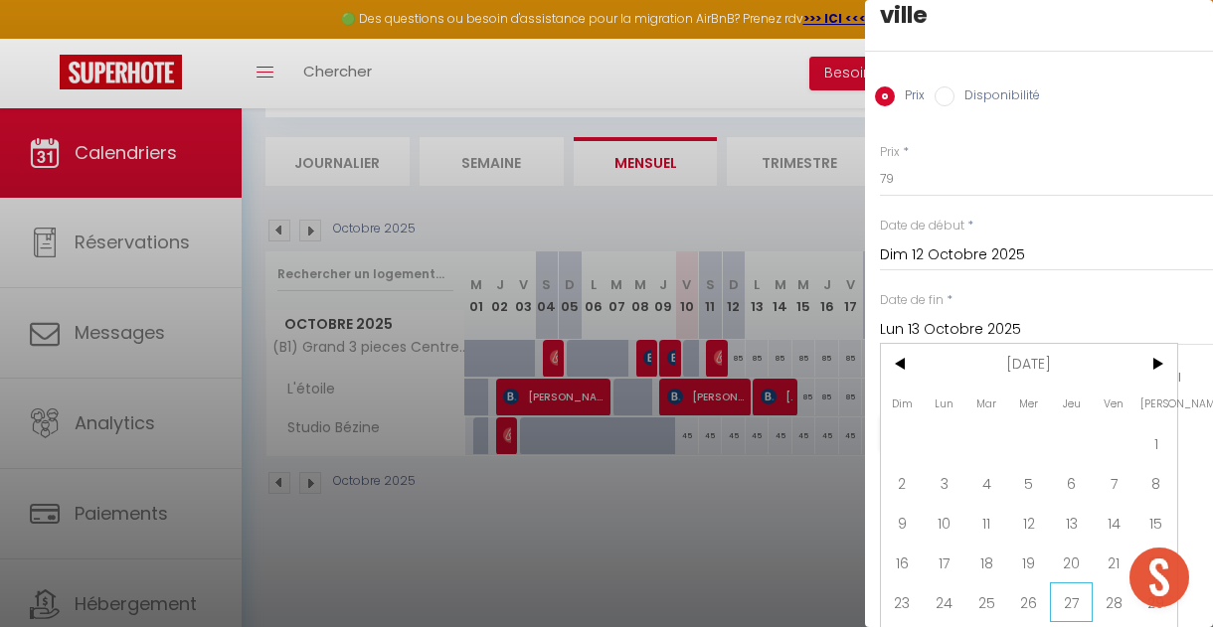
scroll to position [106, 0]
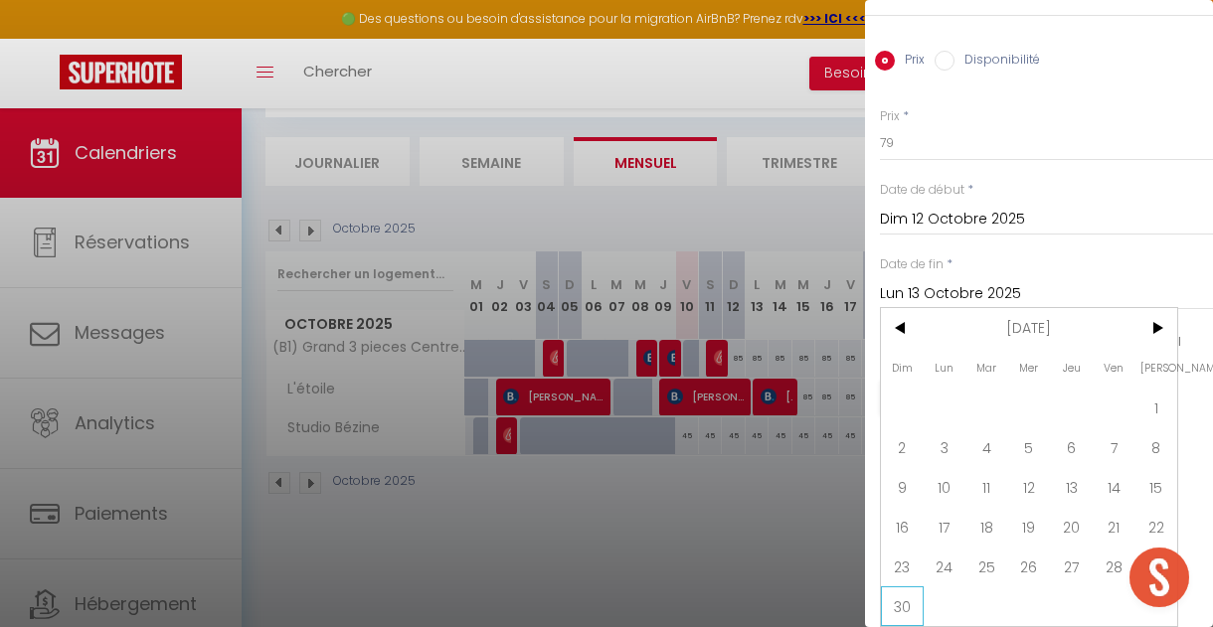
click at [909, 600] on span "30" at bounding box center [902, 607] width 43 height 40
type input "Dim 30 Novembre 2025"
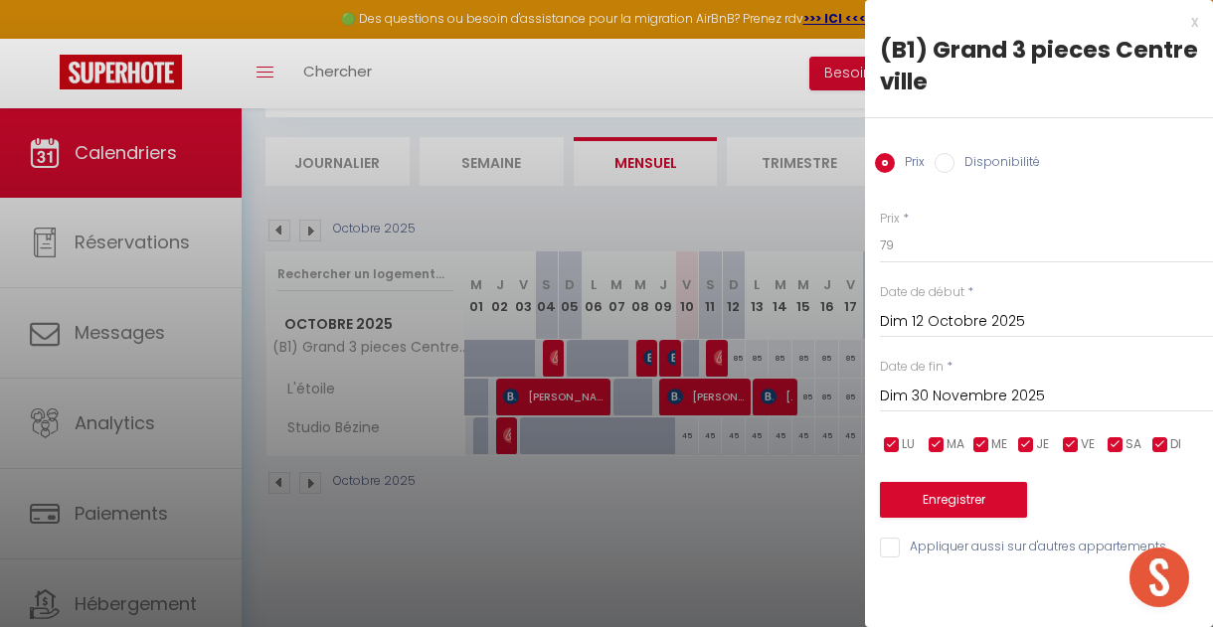
scroll to position [0, 0]
click at [964, 498] on button "Enregistrer" at bounding box center [953, 500] width 147 height 36
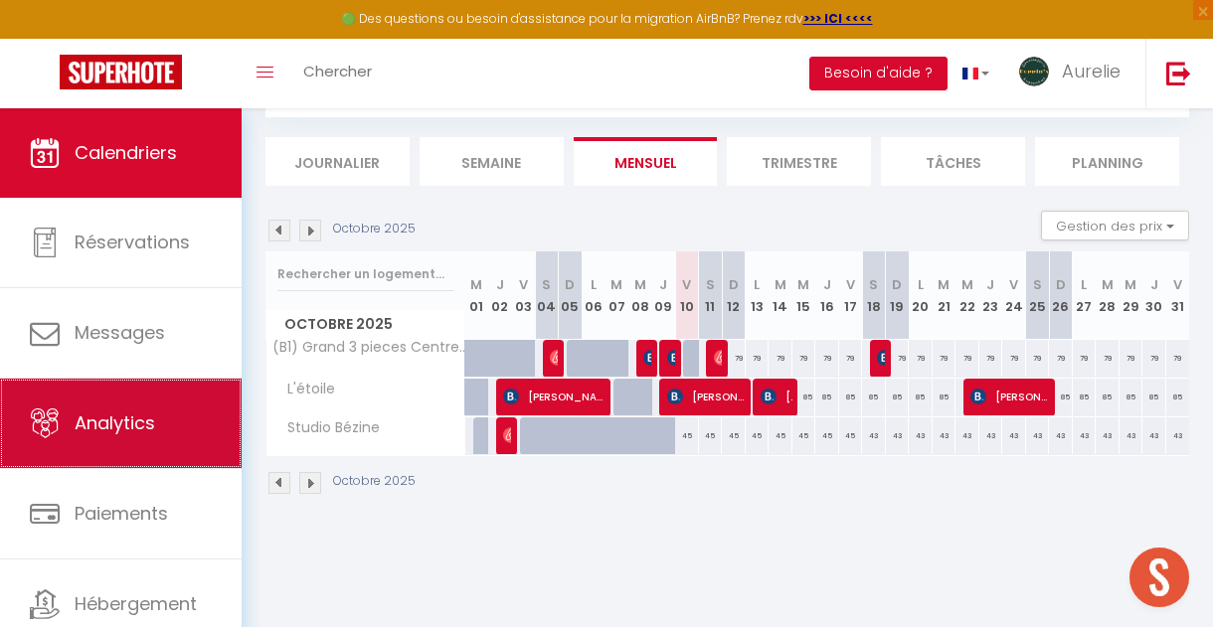
click at [165, 401] on link "Analytics" at bounding box center [121, 423] width 242 height 89
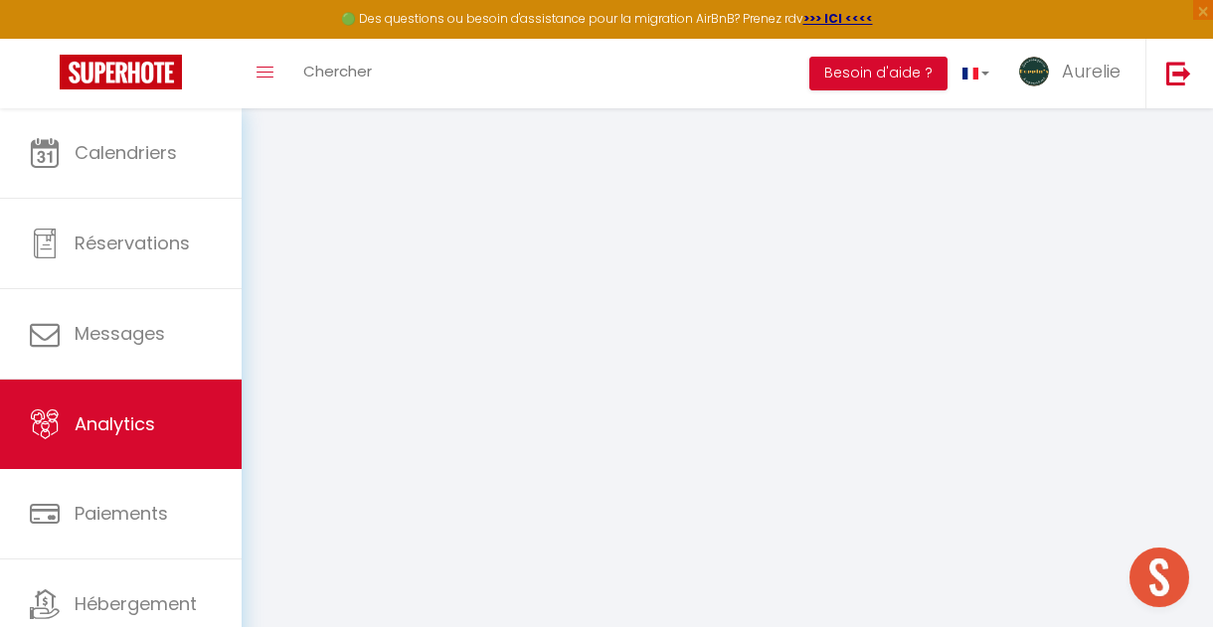
select select "2025"
select select "10"
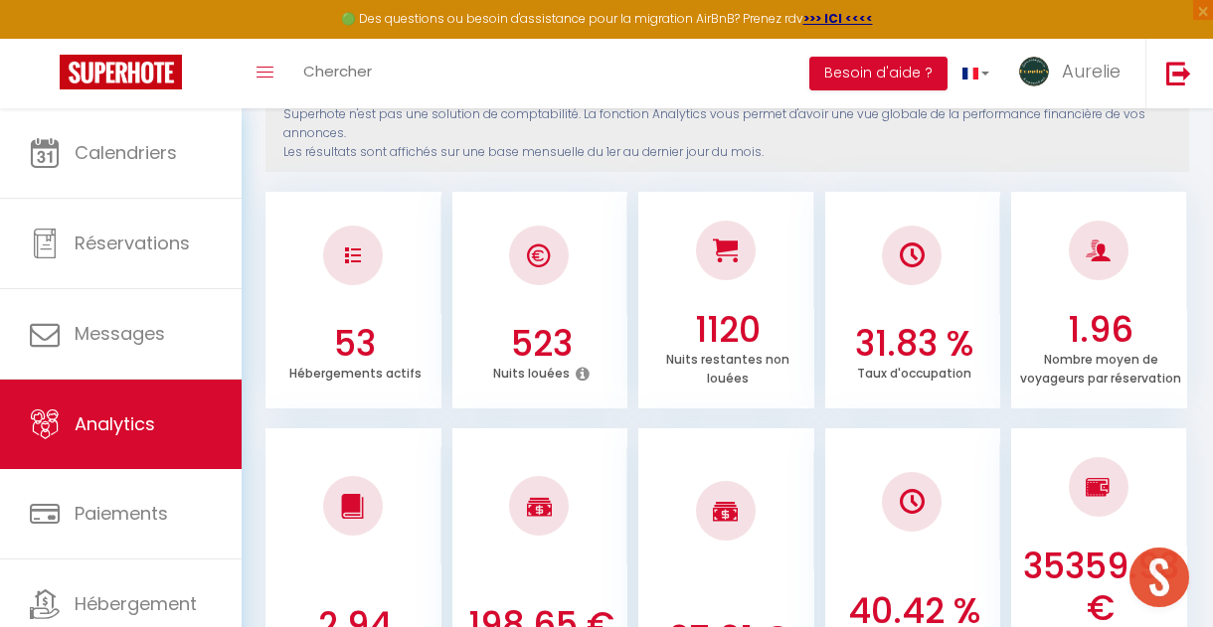
scroll to position [5, 0]
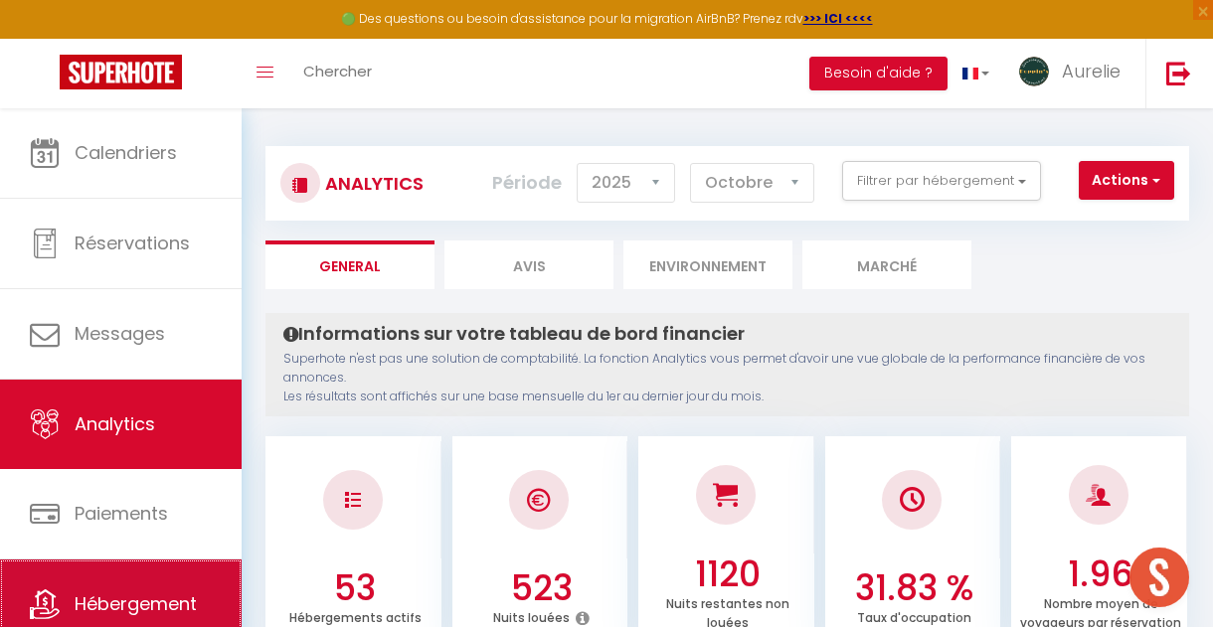
click at [159, 592] on link "Hébergement" at bounding box center [121, 604] width 242 height 89
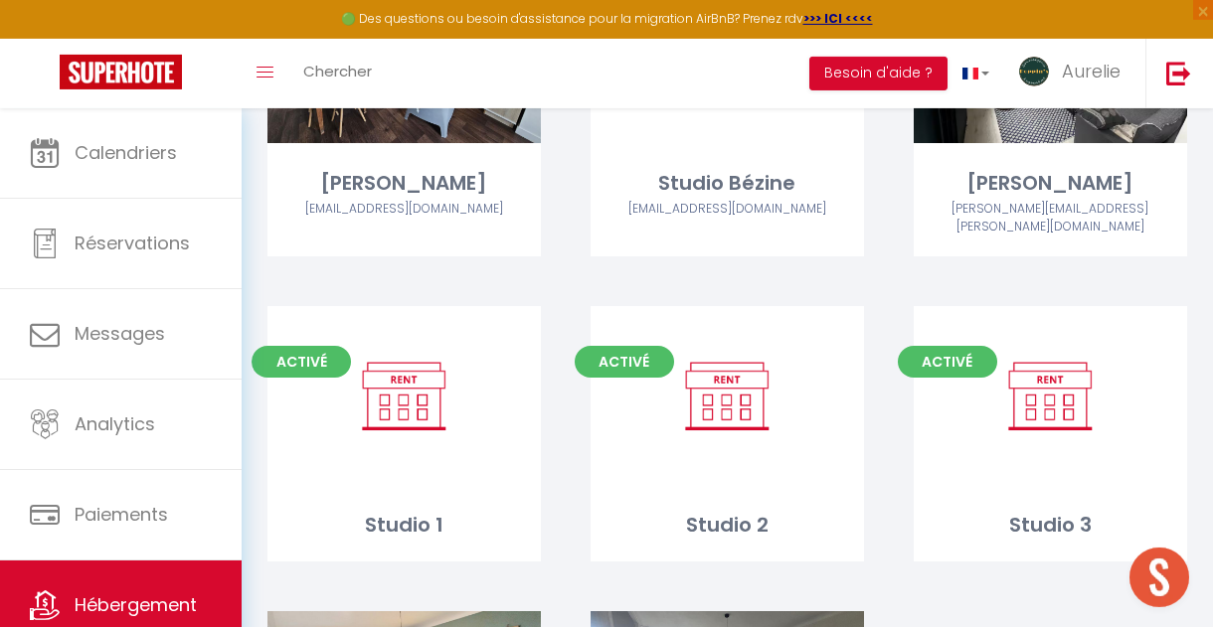
scroll to position [5364, 0]
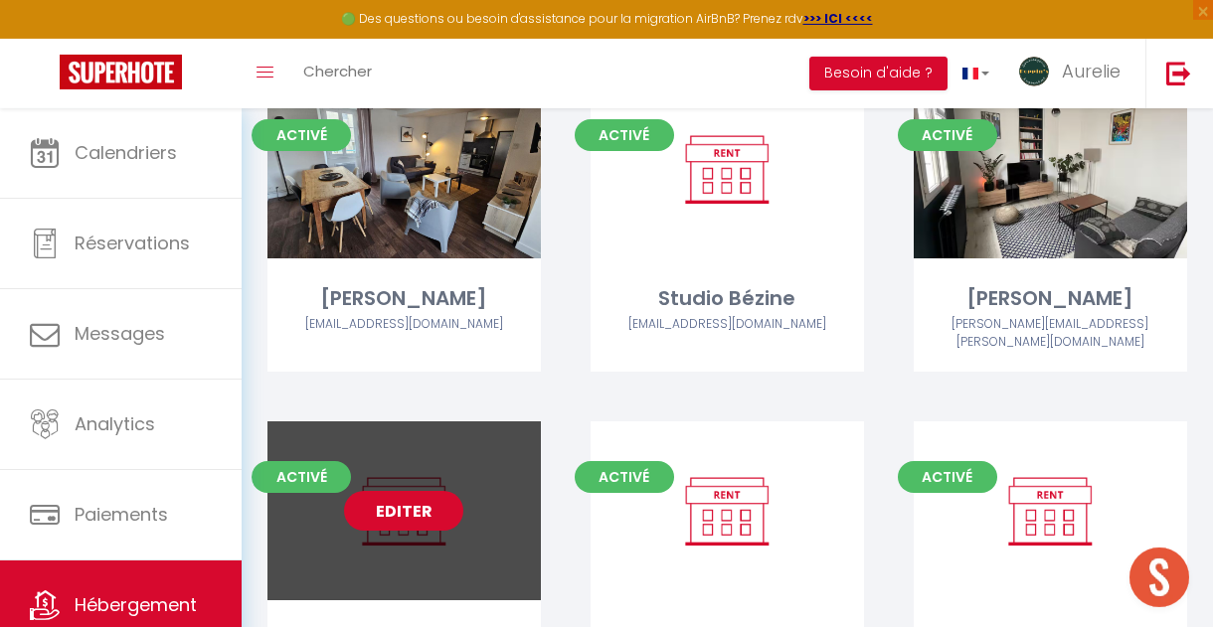
click at [405, 491] on link "Editer" at bounding box center [403, 511] width 119 height 40
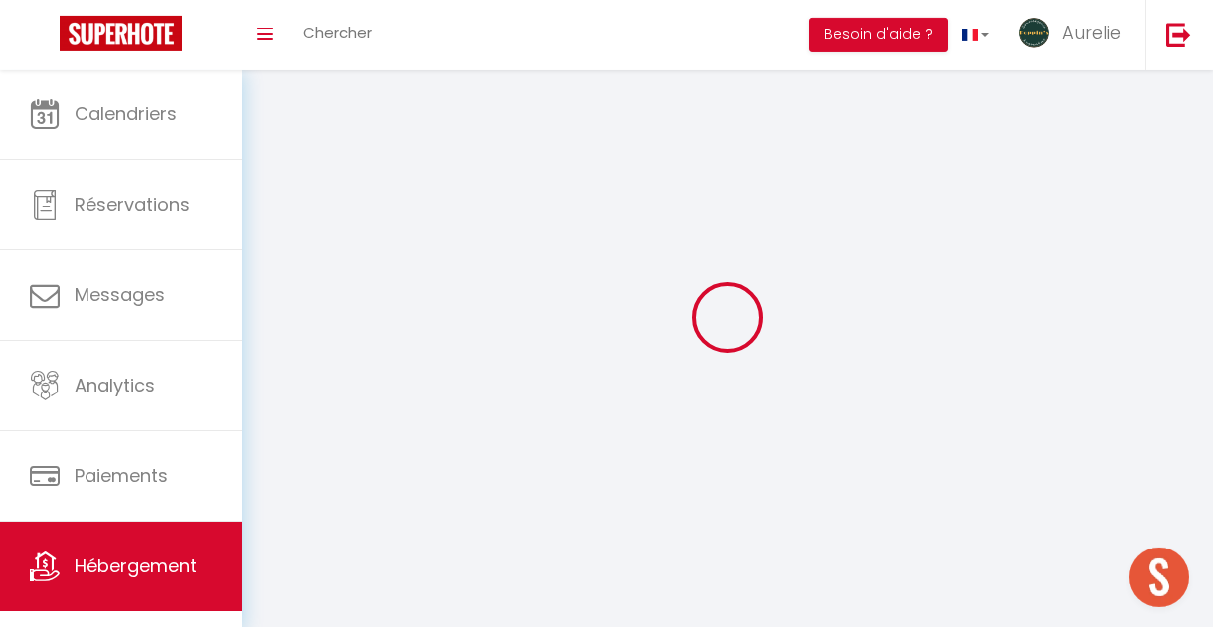
select select "1"
select select
select select "28"
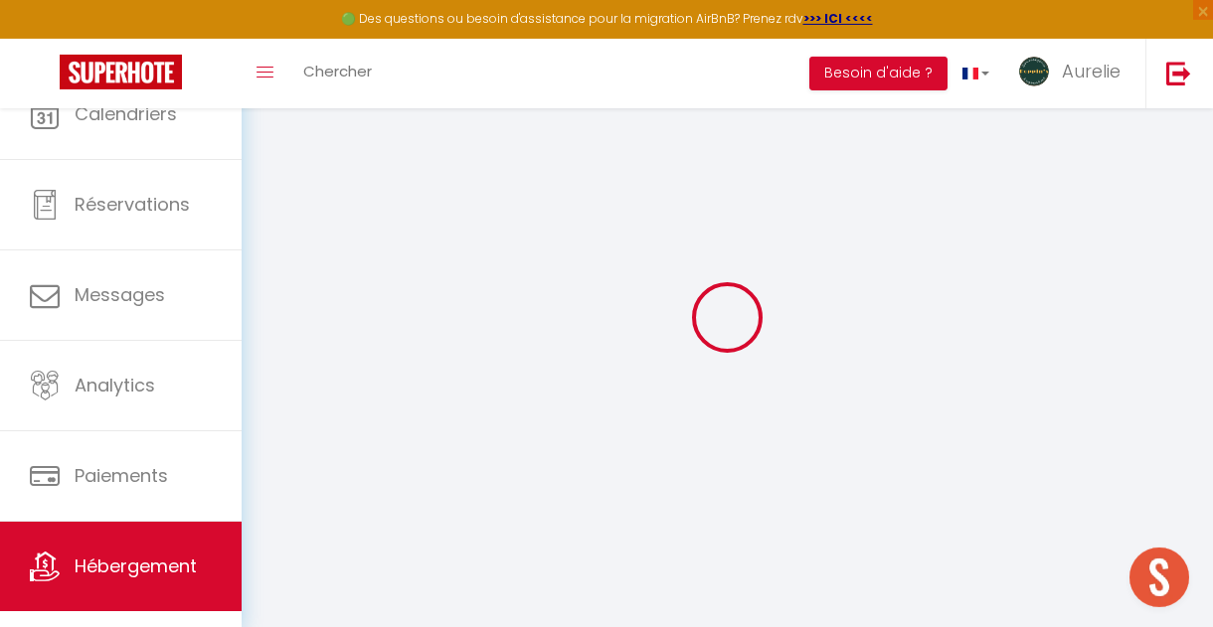
select select
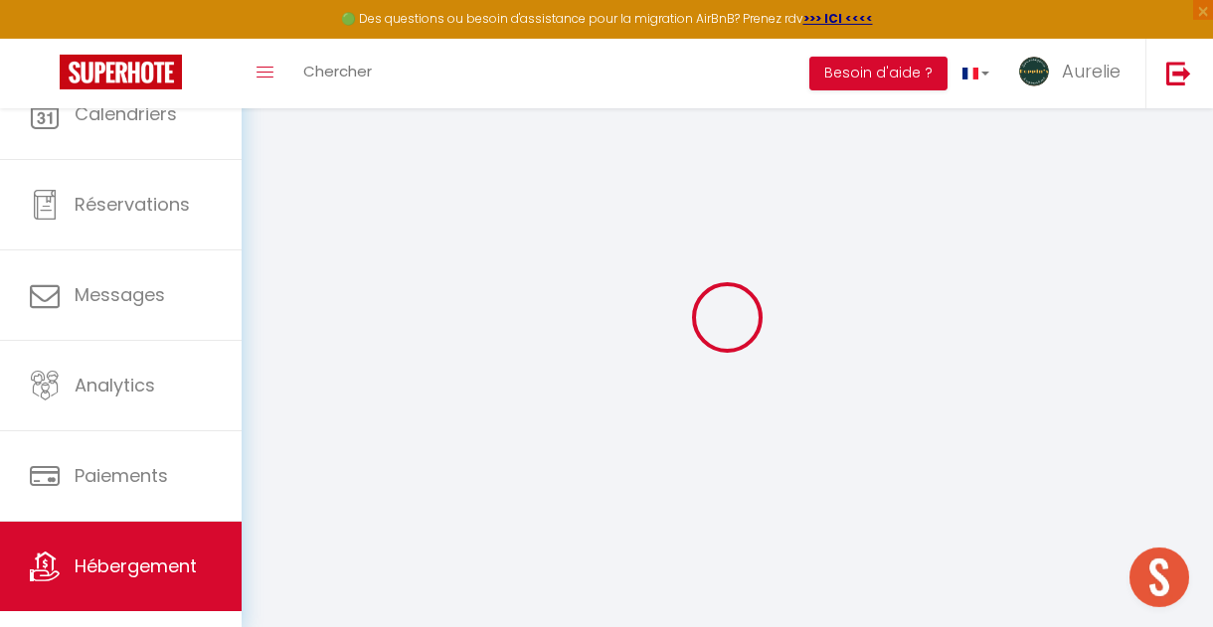
select select
checkbox input "false"
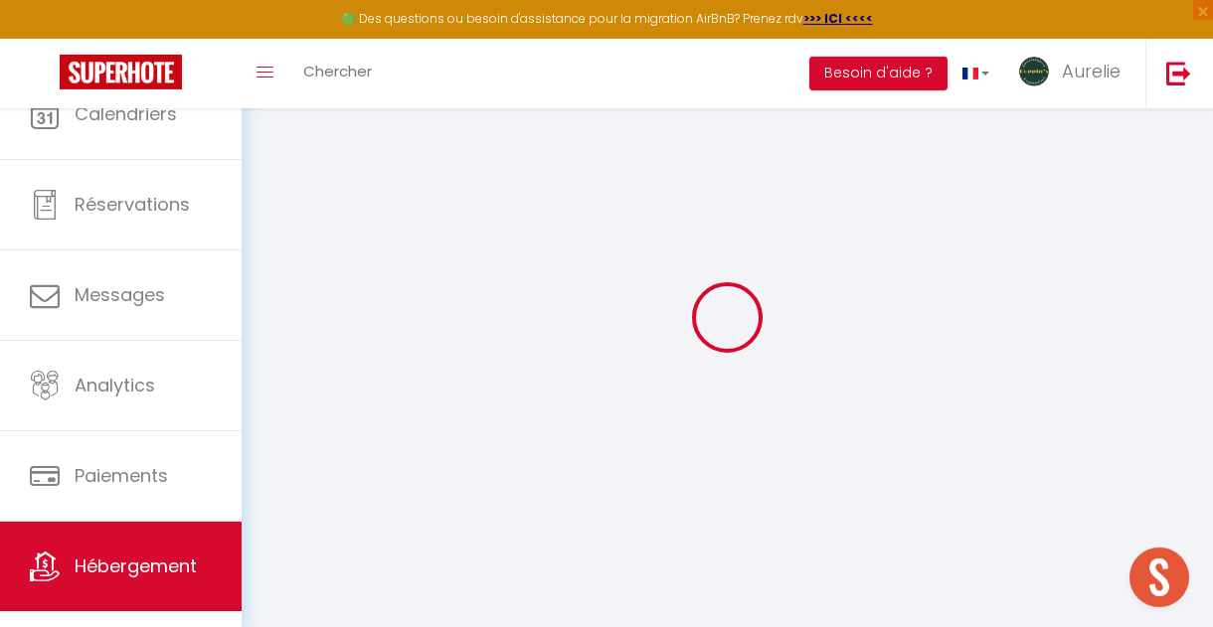
select select
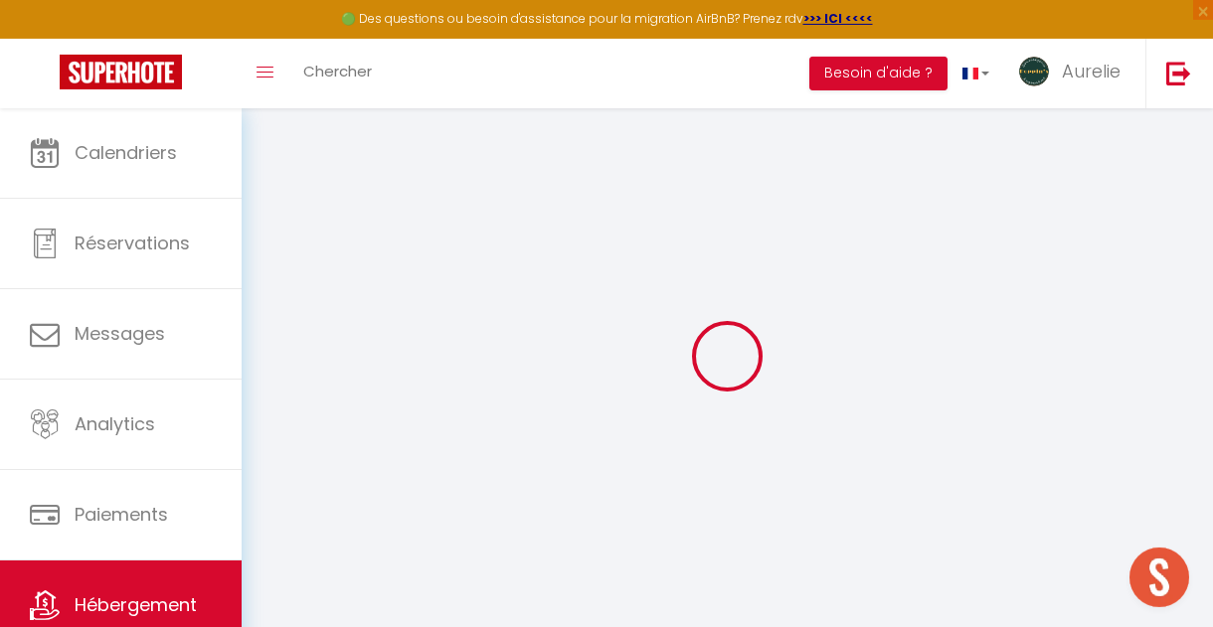
select select
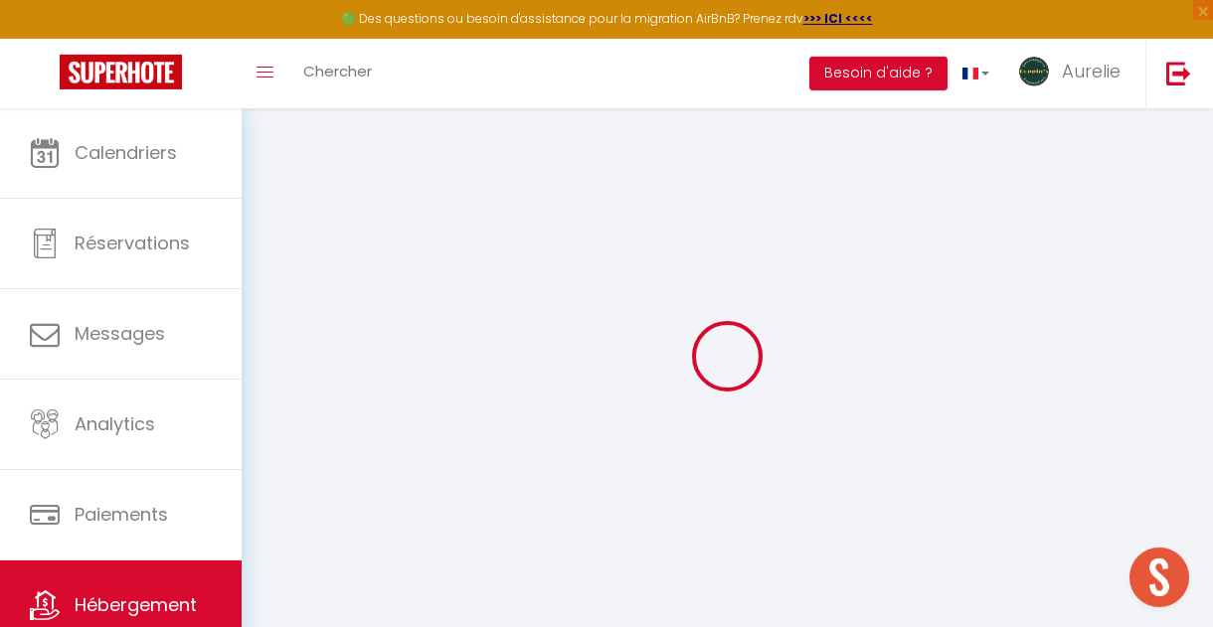
select select
checkbox input "false"
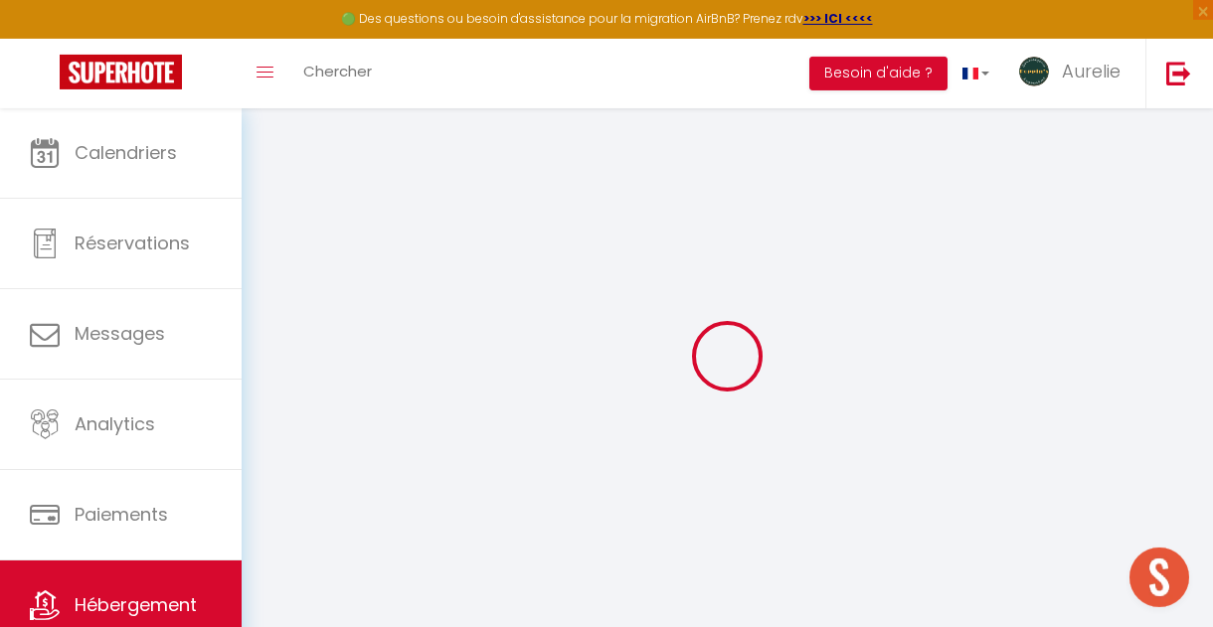
select select
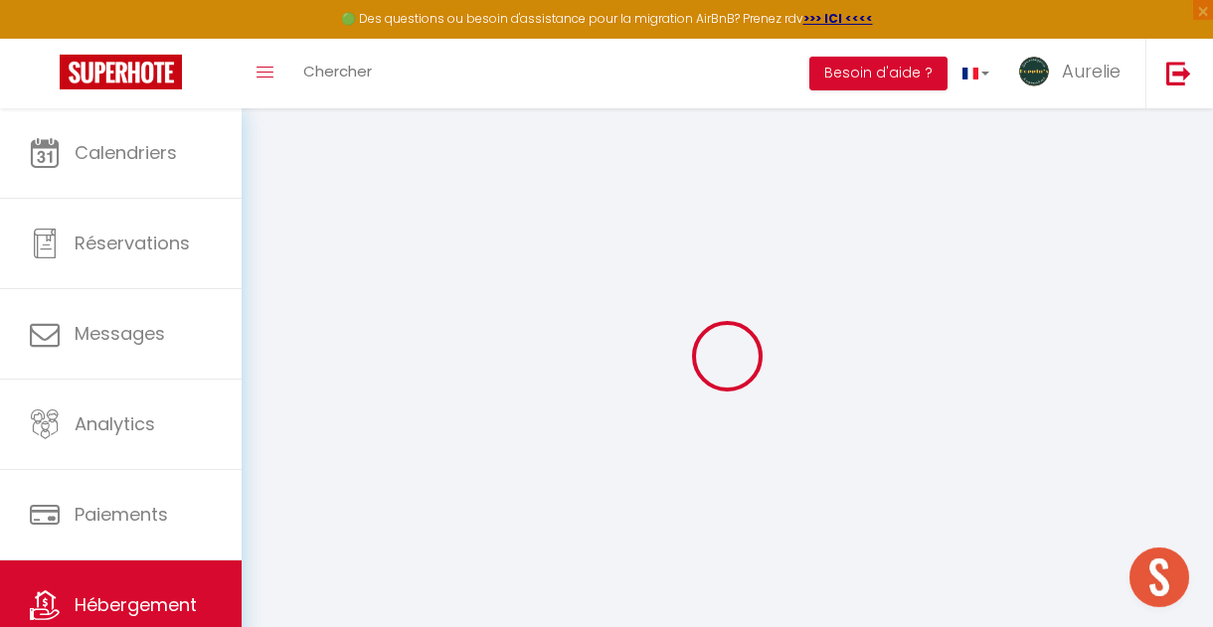
select select
checkbox input "false"
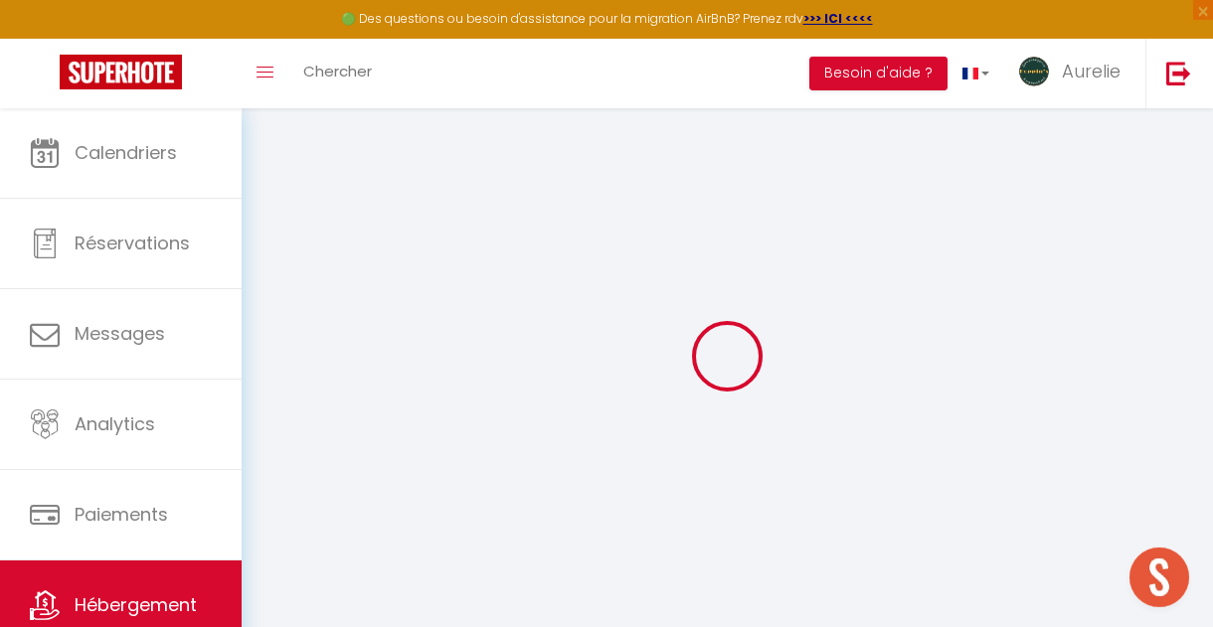
checkbox input "false"
select select
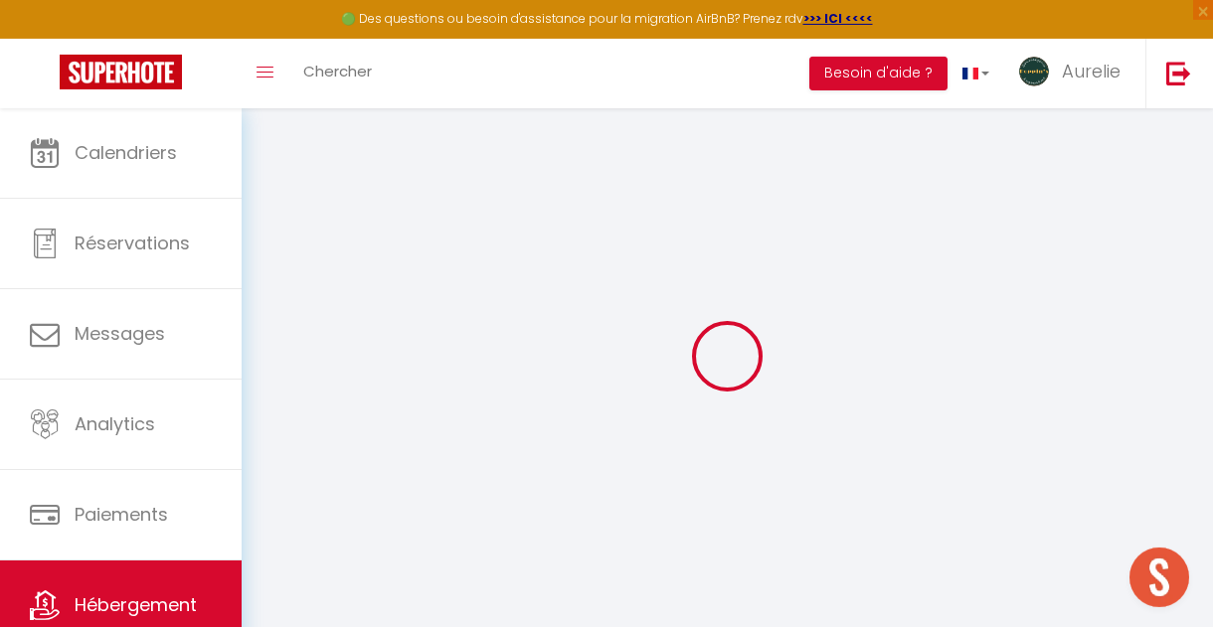
select select
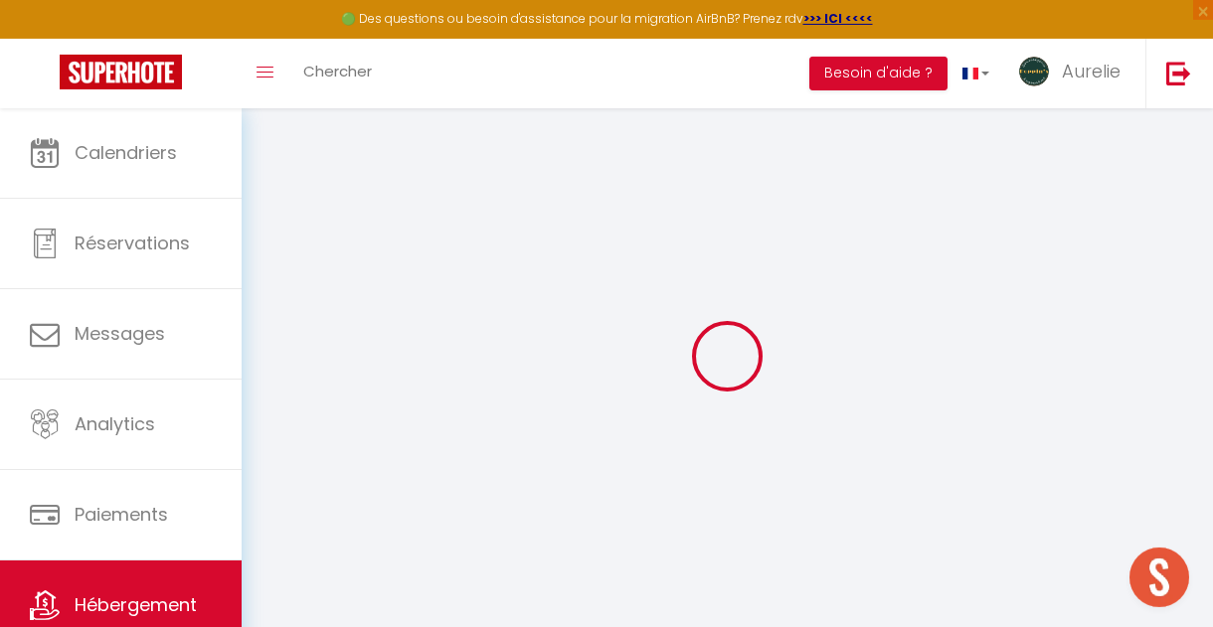
checkbox input "false"
select select
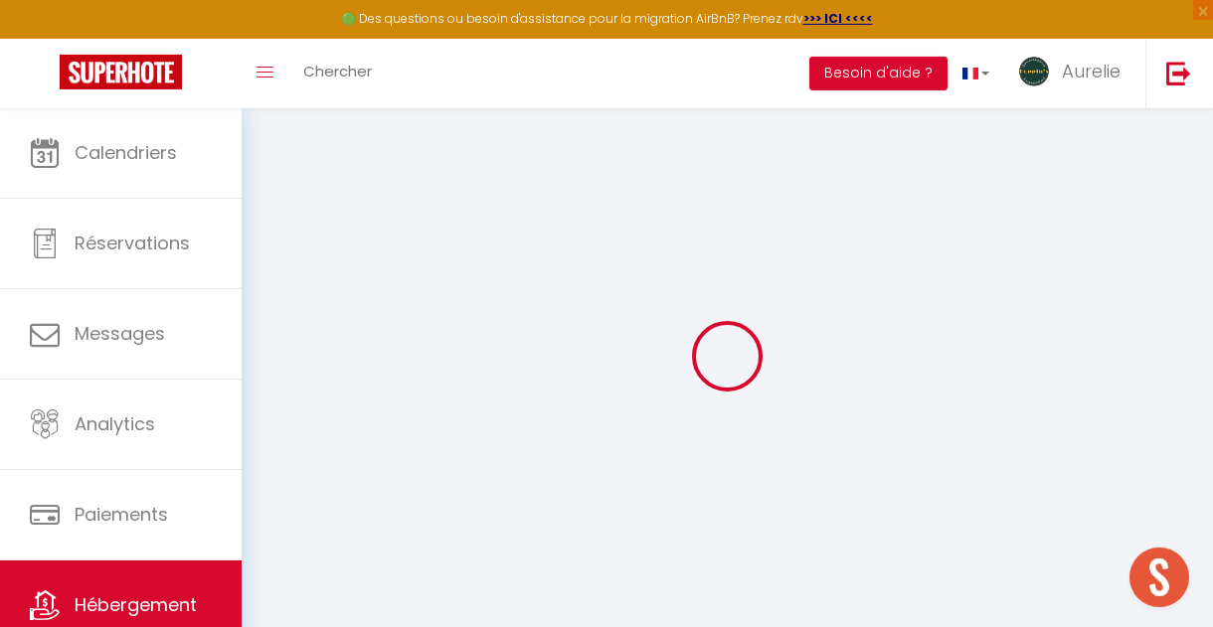
select select
type input "Studio 1"
type input "[PERSON_NAME]"
type input "Cloarec"
select select "2"
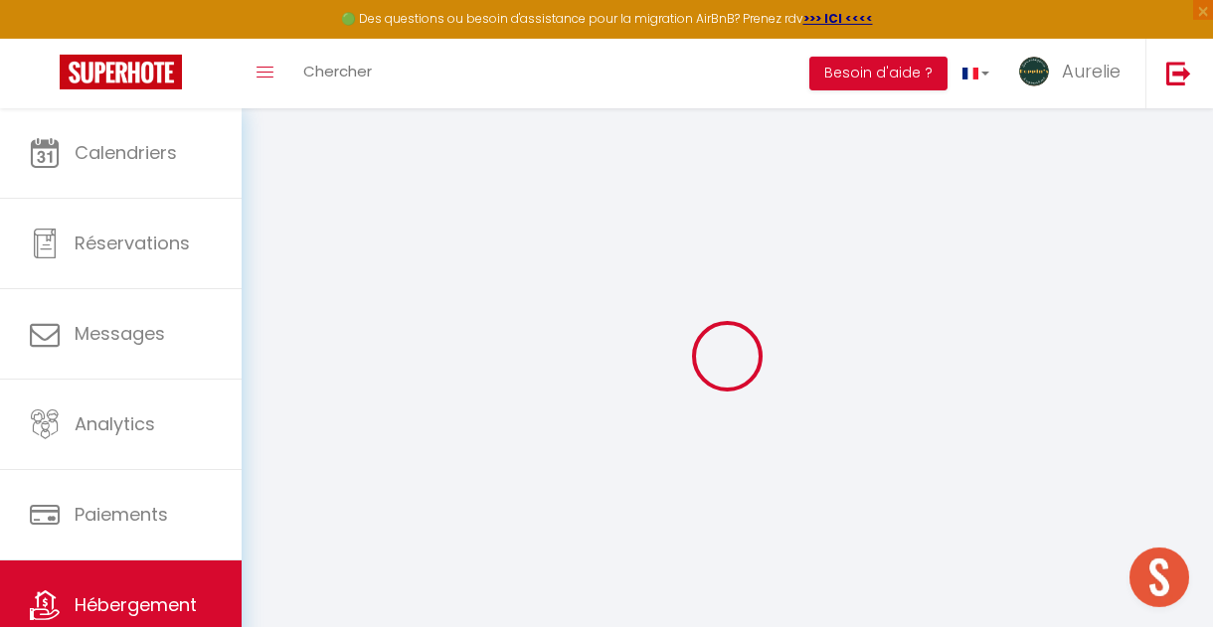
type input "45"
type input "35"
type input "5.5"
type input "0"
select select
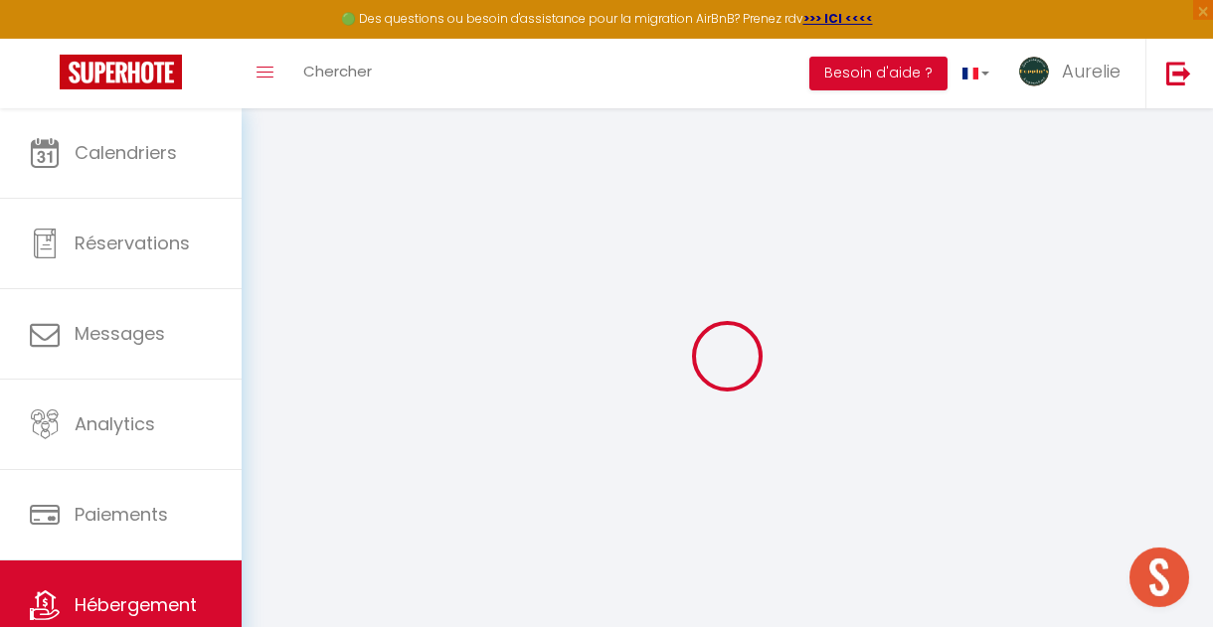
select select
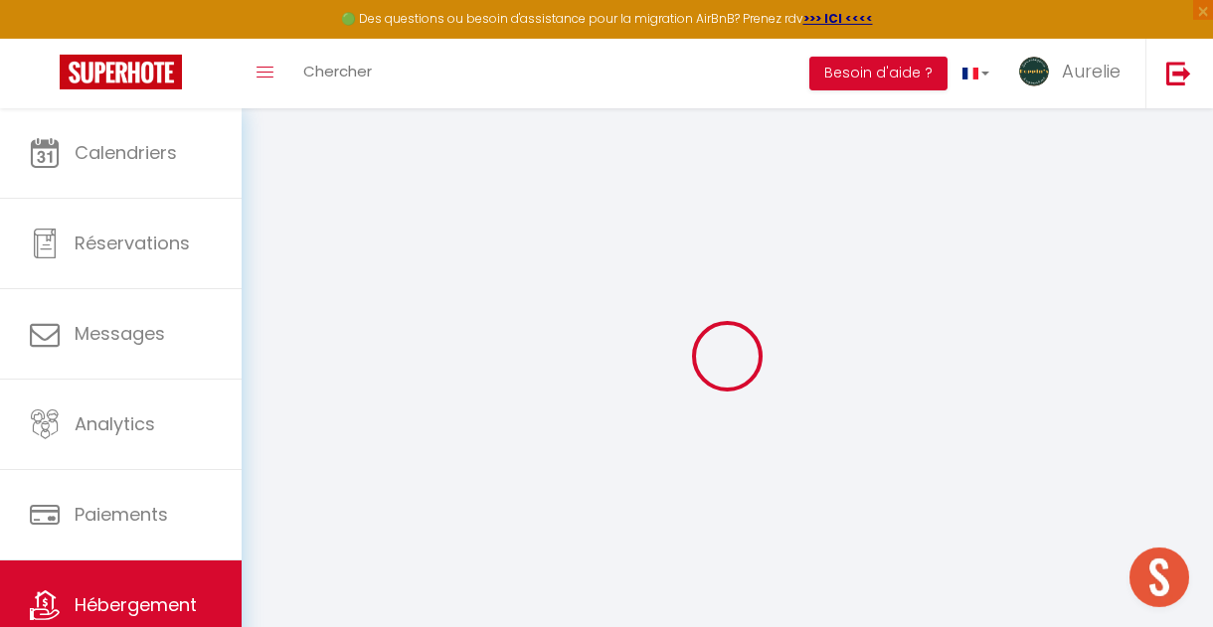
type input "[STREET_ADDRESS]"
type input "16600"
type input "[PERSON_NAME] sur Touvre"
type input "[EMAIL_ADDRESS][DOMAIN_NAME]"
select select
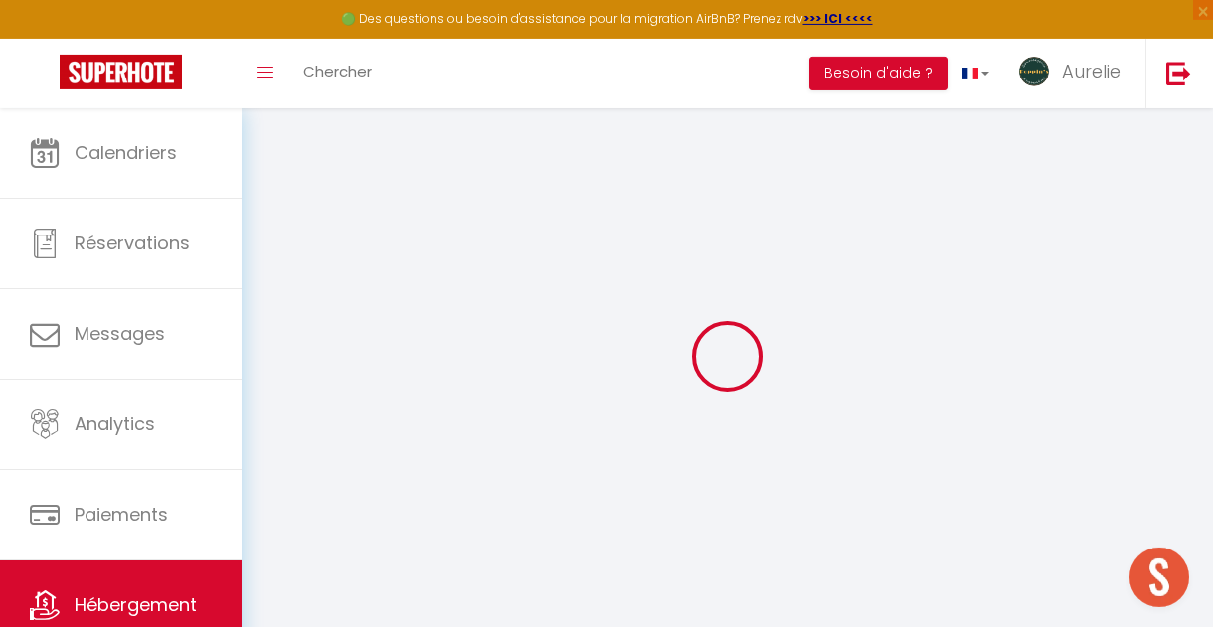
checkbox input "false"
radio input "true"
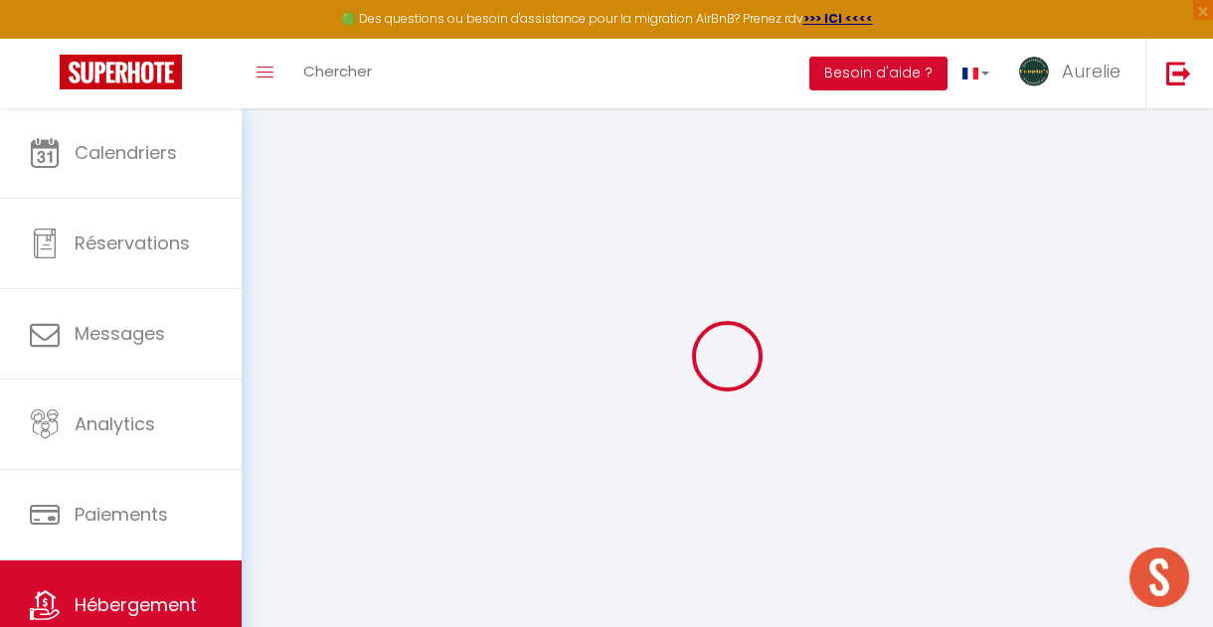
type input "0"
select select
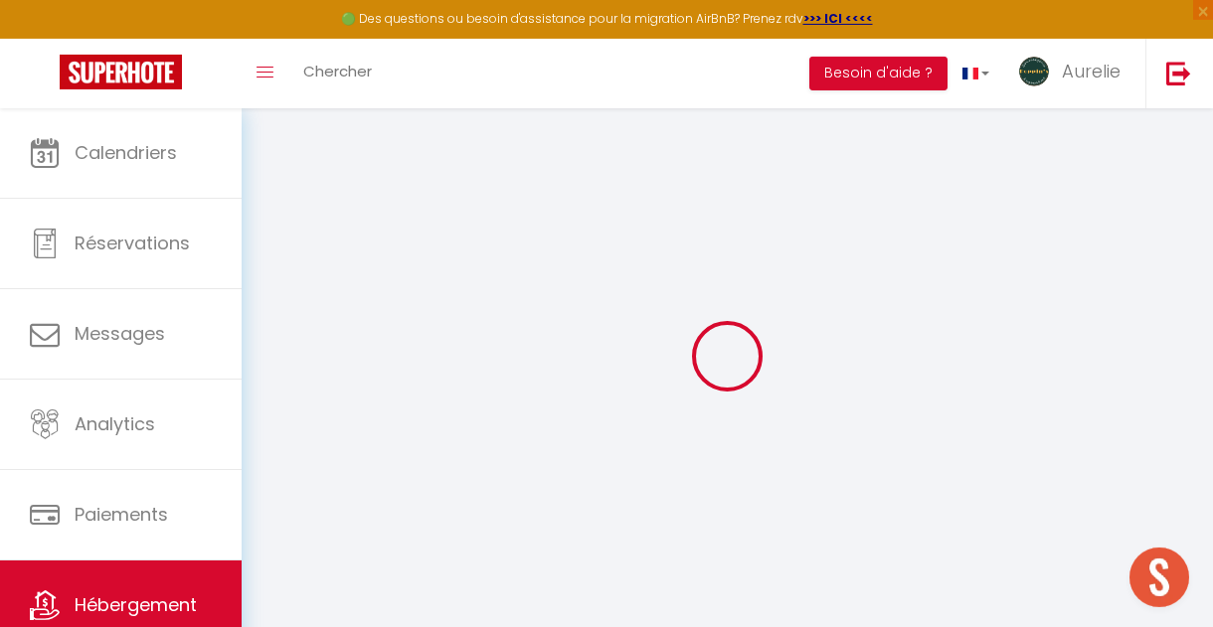
select select
checkbox input "false"
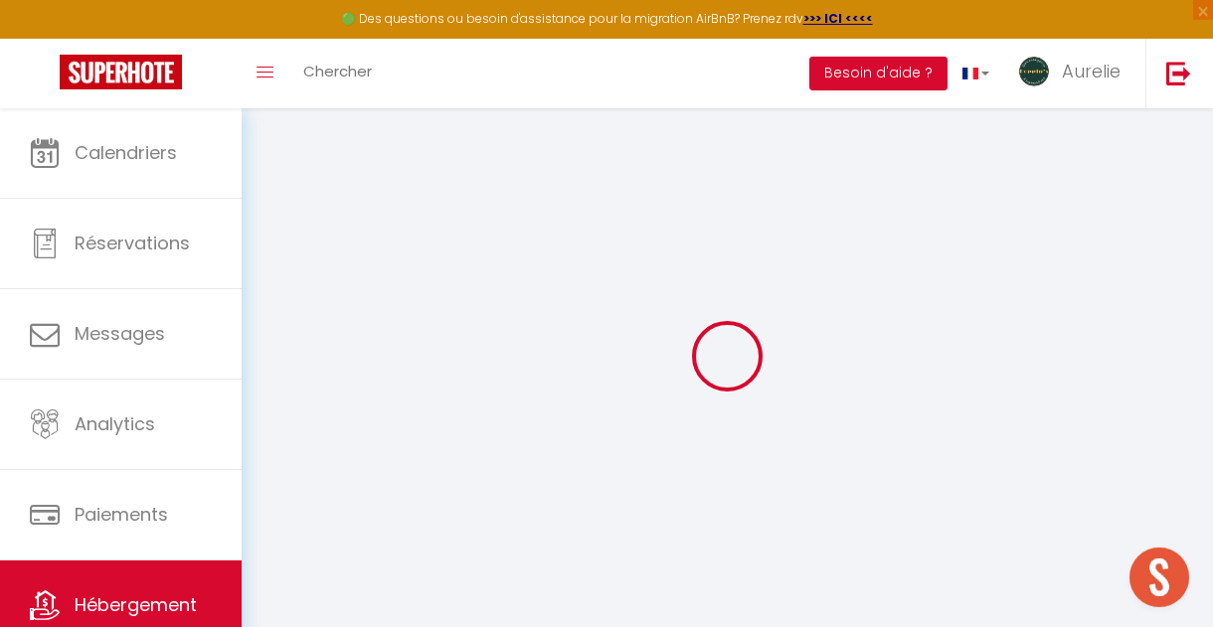
checkbox input "false"
select select
checkbox input "false"
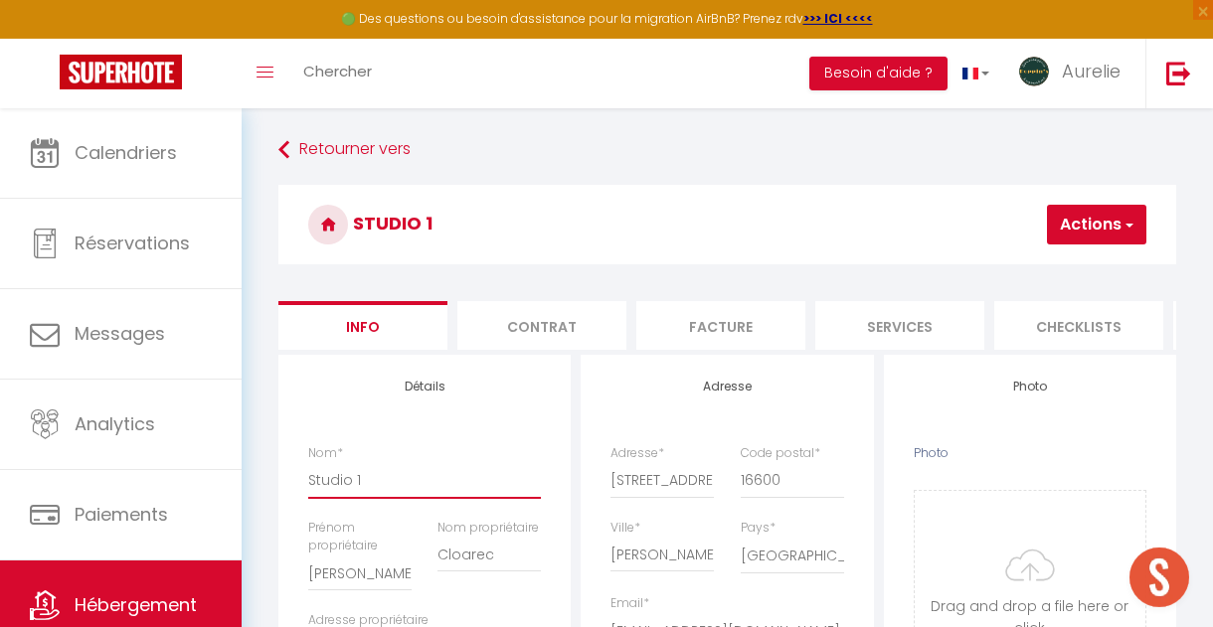
click at [372, 481] on input "Studio 1" at bounding box center [424, 480] width 233 height 36
click at [1092, 227] on button "Actions" at bounding box center [1096, 225] width 99 height 40
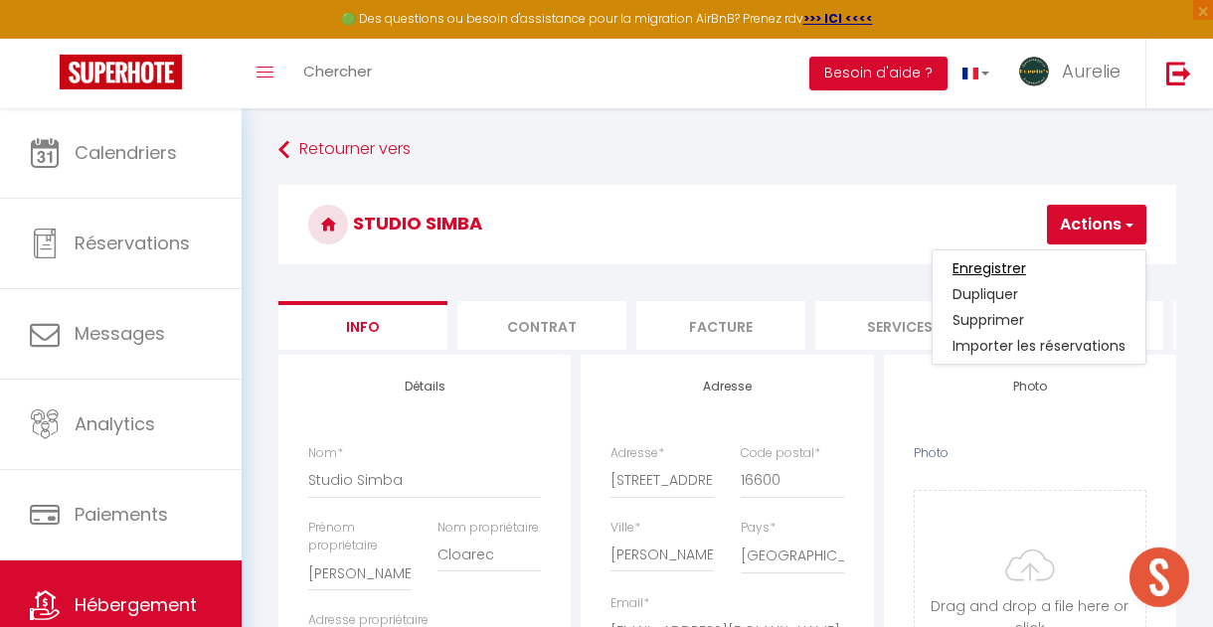
click at [1002, 266] on input "Enregistrer" at bounding box center [989, 268] width 74 height 20
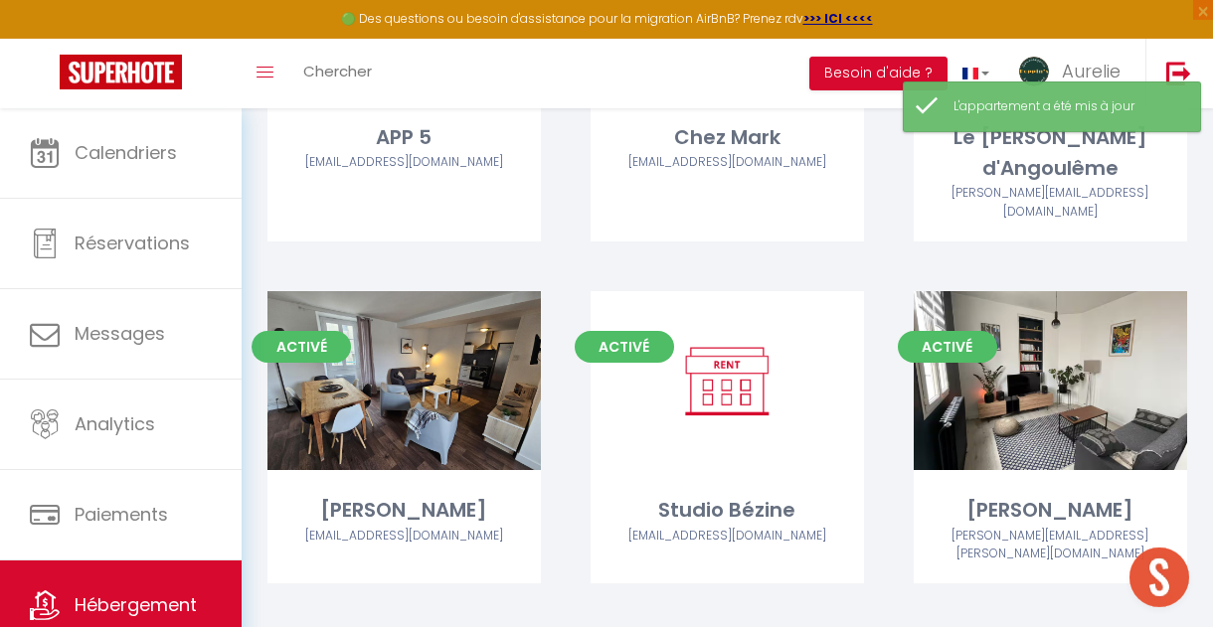
scroll to position [5224, 0]
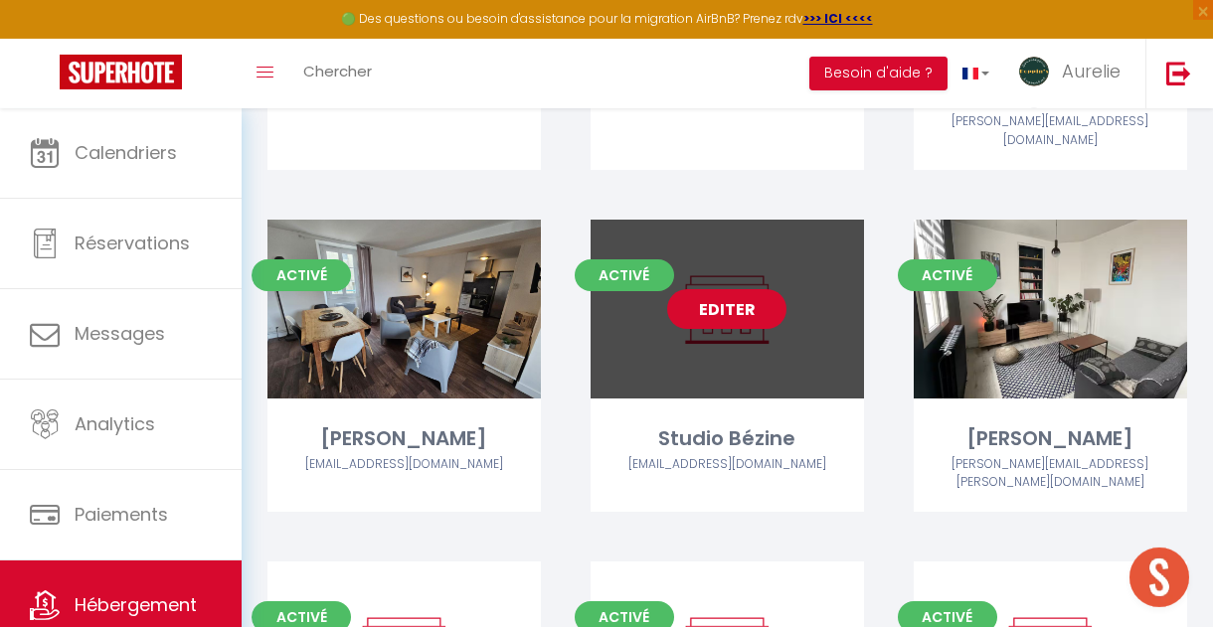
click at [736, 289] on link "Editer" at bounding box center [726, 309] width 119 height 40
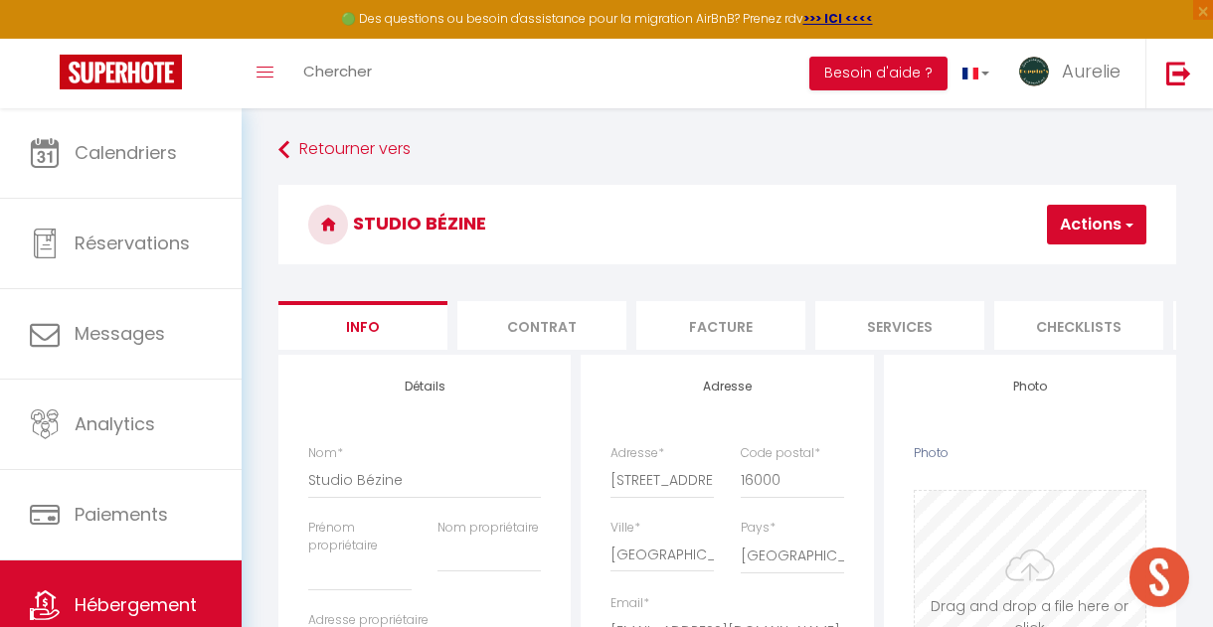
click at [1034, 578] on input "Photo" at bounding box center [1030, 589] width 231 height 197
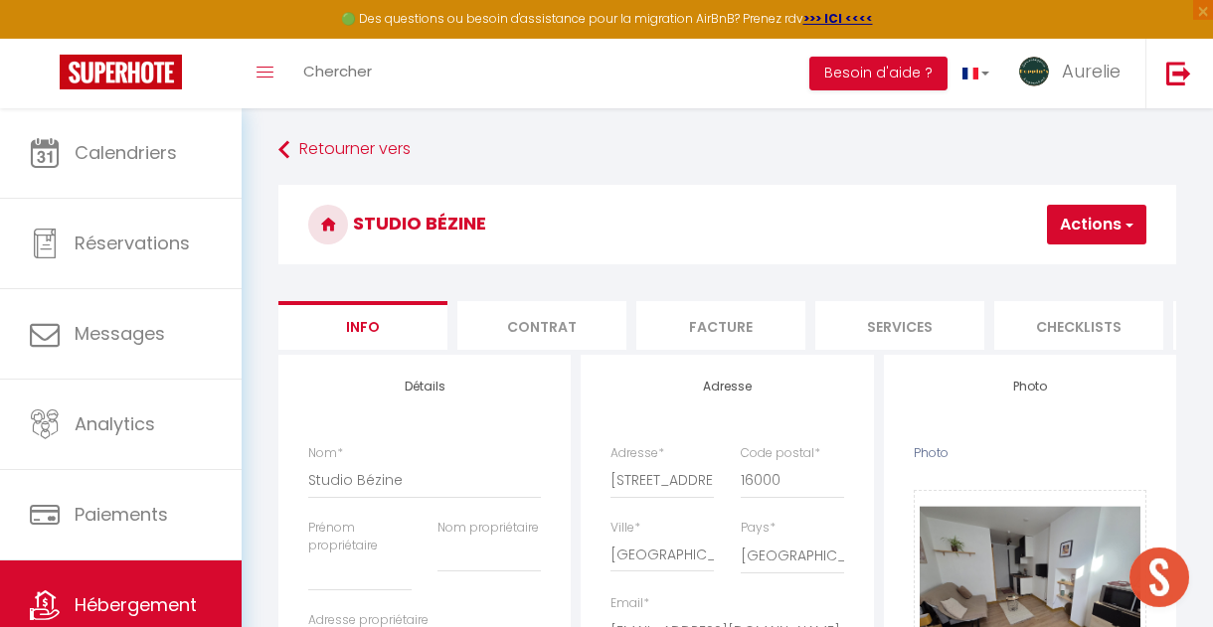
click at [1075, 235] on button "Actions" at bounding box center [1096, 225] width 99 height 40
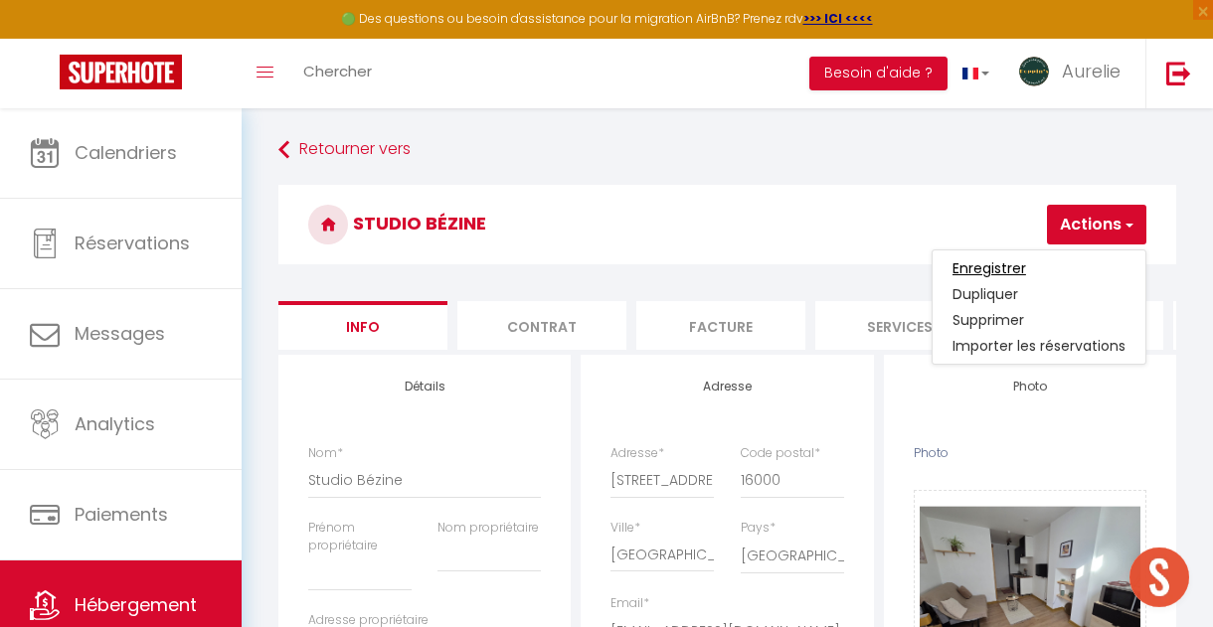
click at [1009, 270] on input "Enregistrer" at bounding box center [989, 268] width 74 height 20
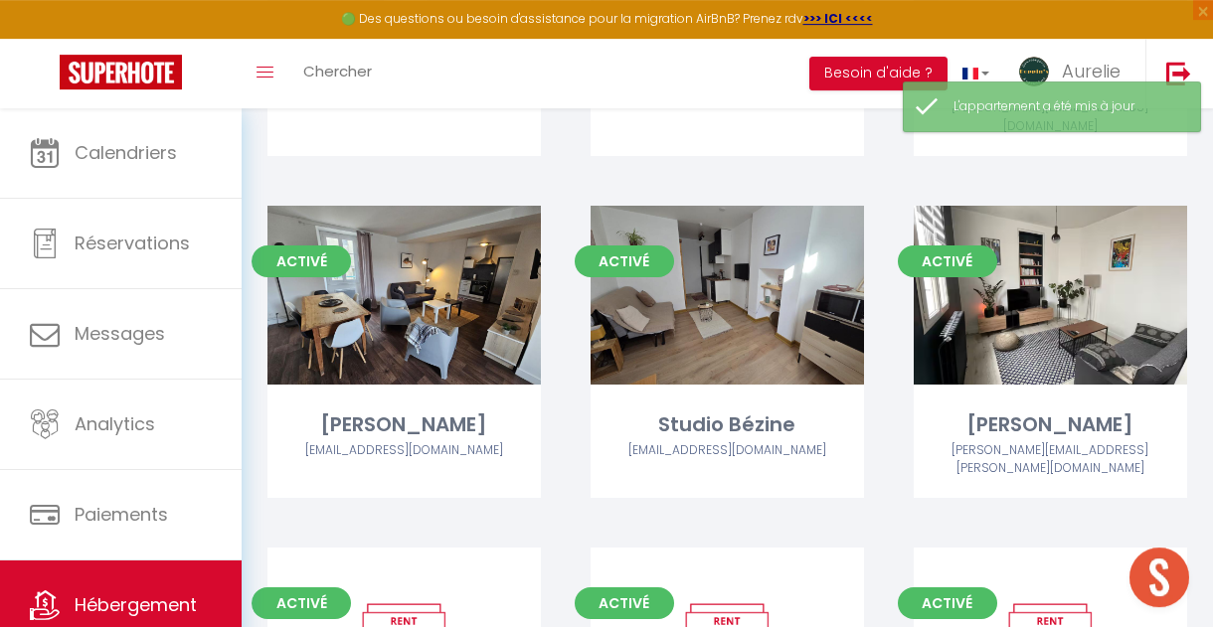
scroll to position [5271, 0]
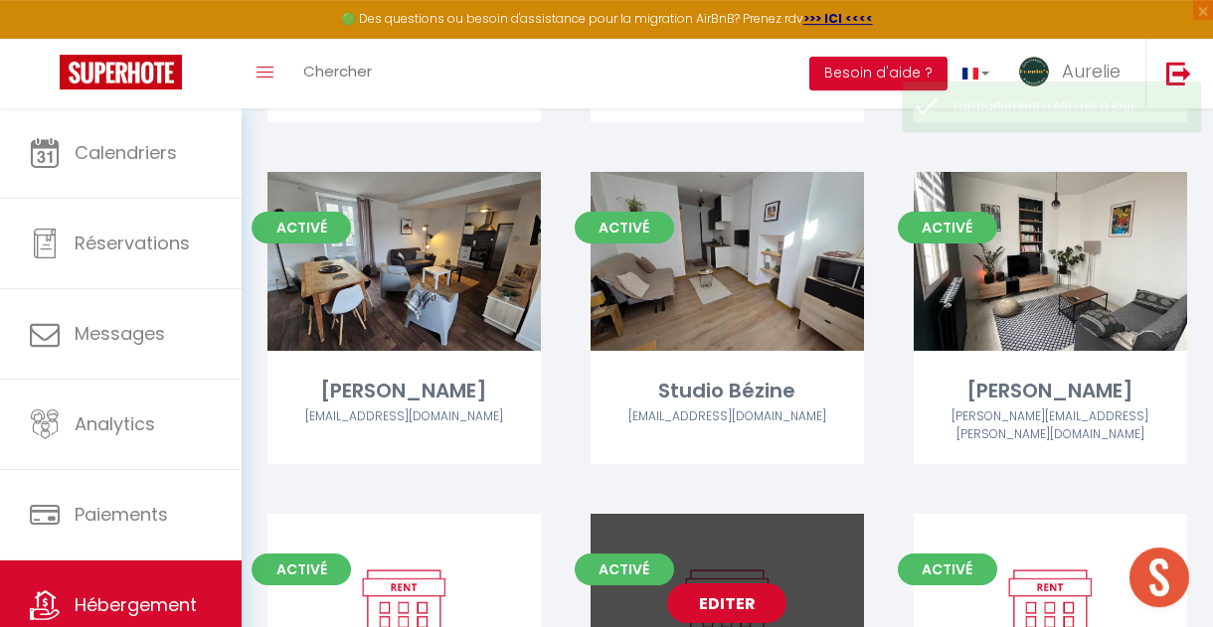
click at [747, 584] on link "Editer" at bounding box center [726, 604] width 119 height 40
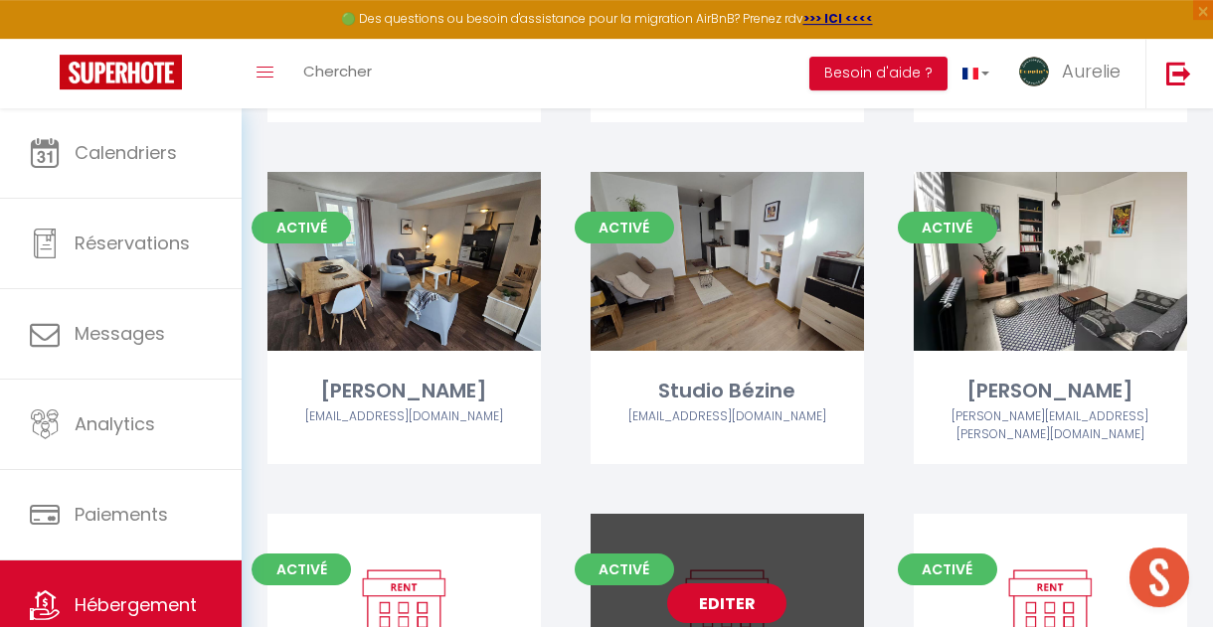
click at [747, 584] on link "Editer" at bounding box center [726, 604] width 119 height 40
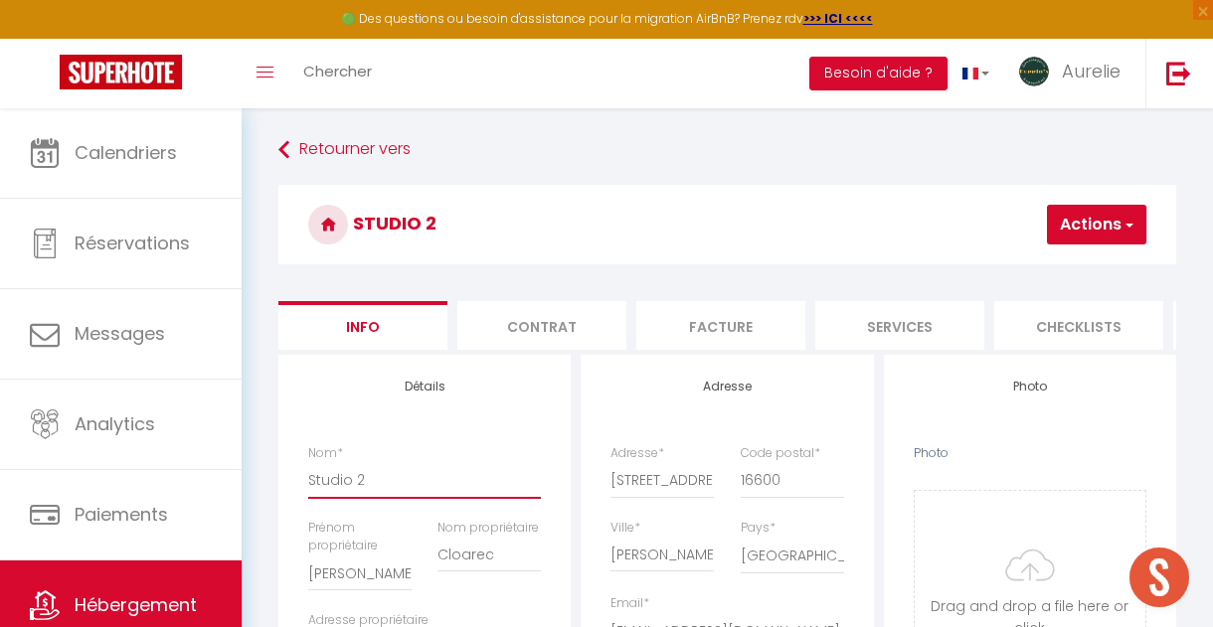
click at [432, 479] on input "Studio 2" at bounding box center [424, 480] width 233 height 36
click at [1088, 232] on button "Actions" at bounding box center [1096, 225] width 99 height 40
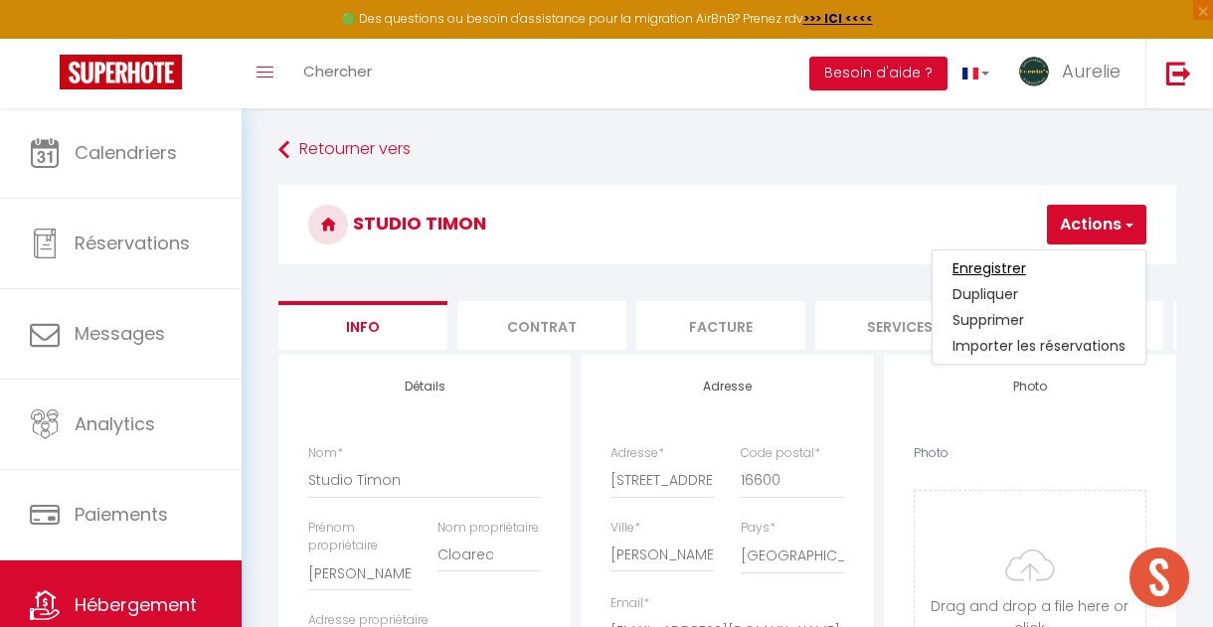
click at [981, 267] on input "Enregistrer" at bounding box center [989, 268] width 74 height 20
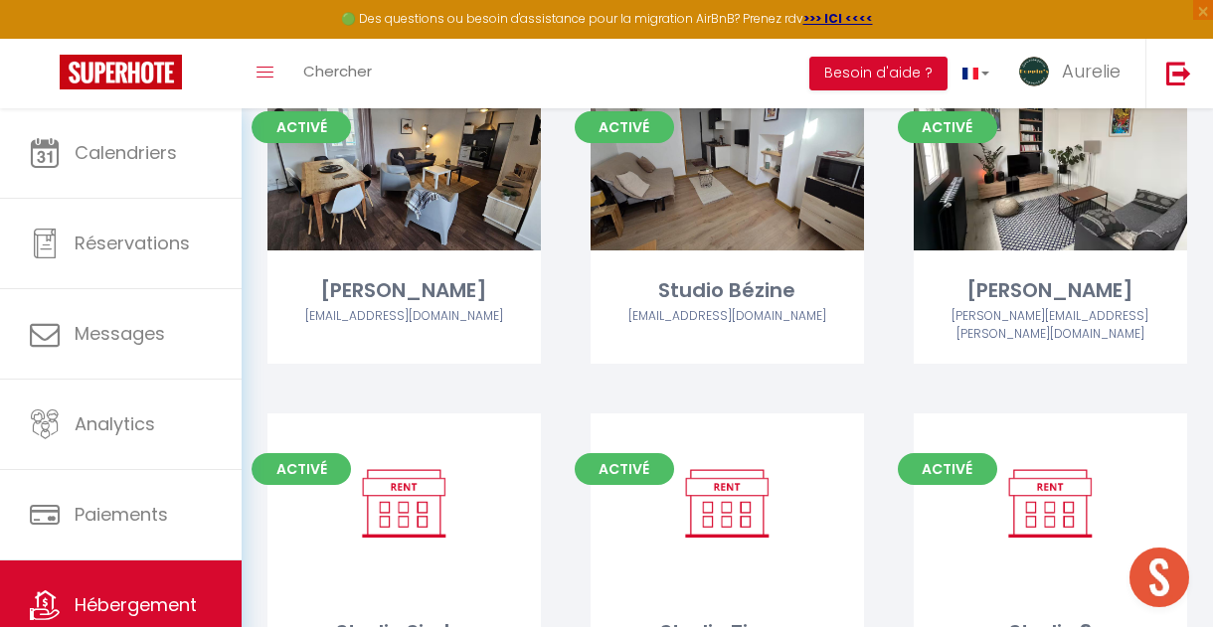
scroll to position [5323, 0]
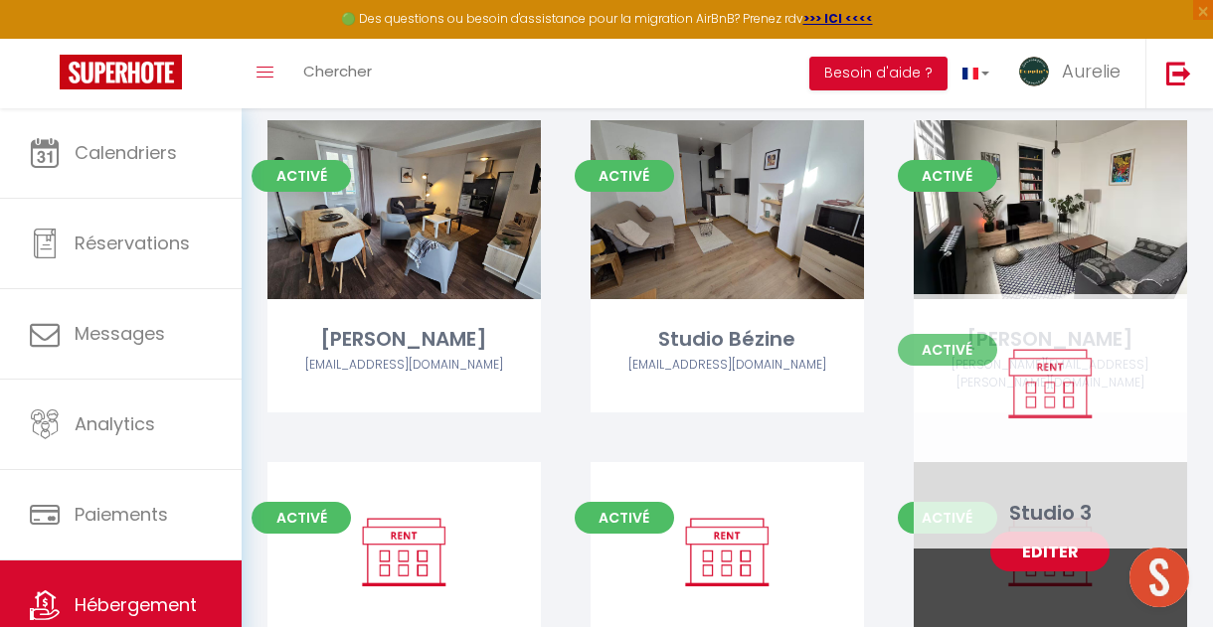
click at [1036, 532] on link "Editer" at bounding box center [1049, 552] width 119 height 40
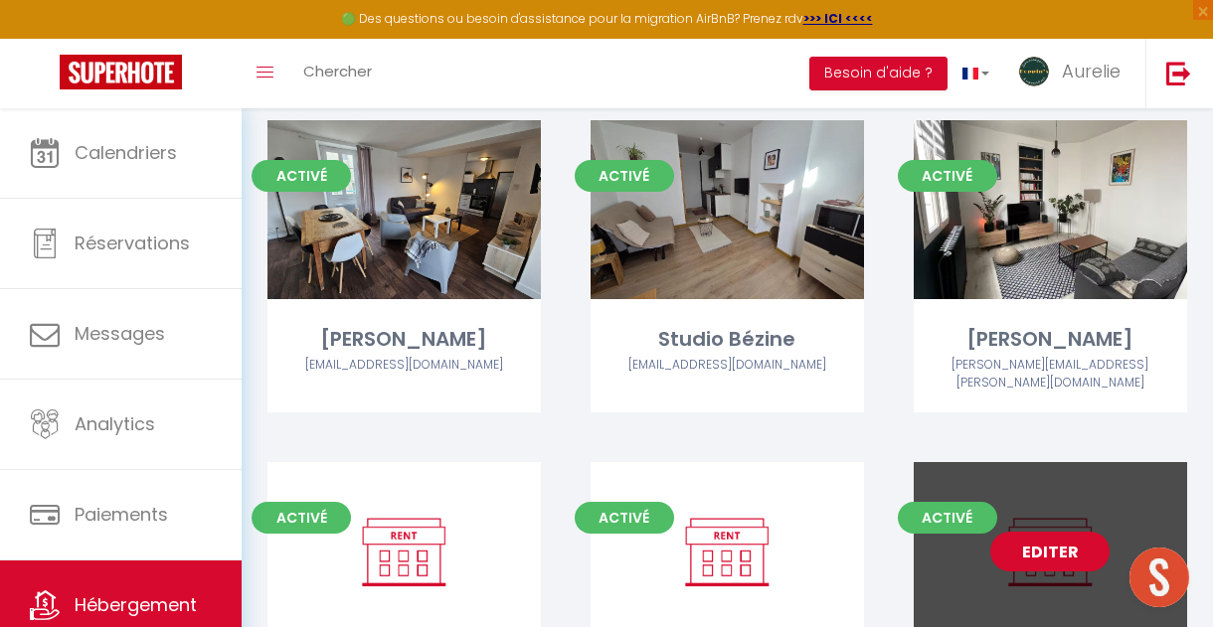
click at [1050, 532] on link "Editer" at bounding box center [1049, 552] width 119 height 40
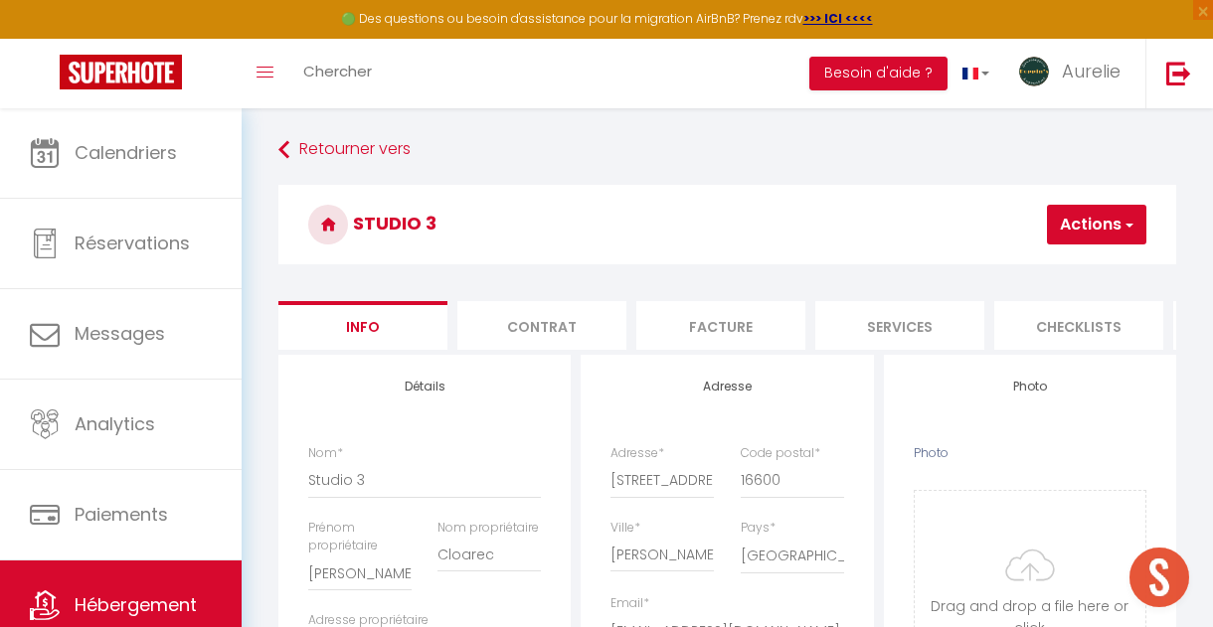
scroll to position [171, 0]
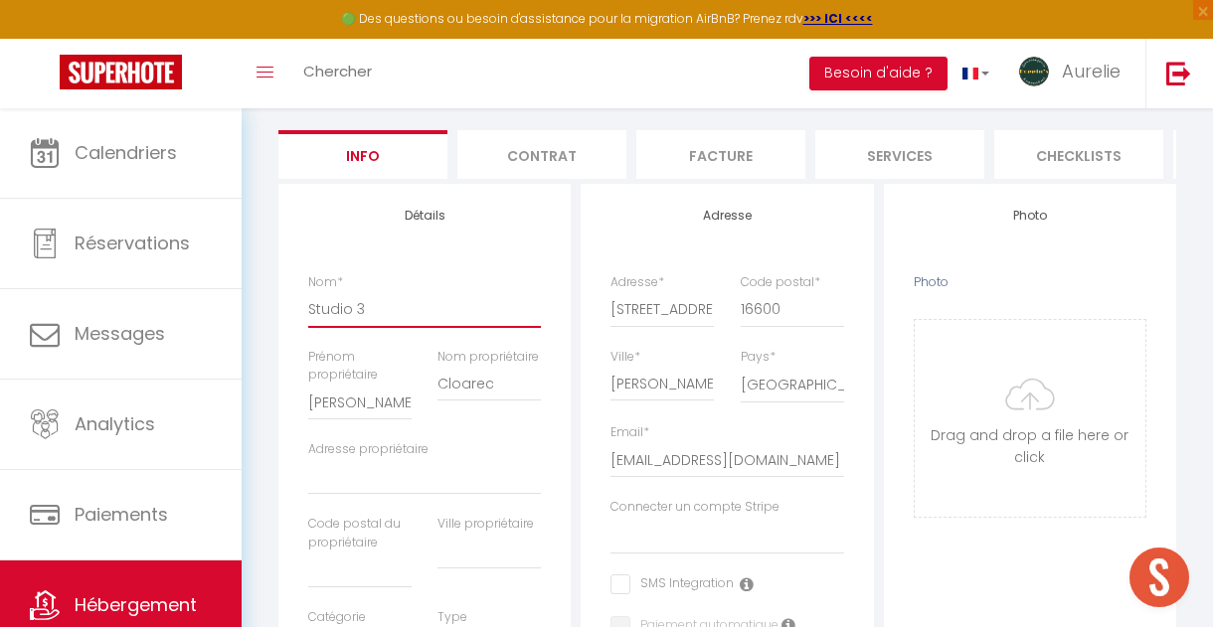
click at [529, 313] on input "Studio 3" at bounding box center [424, 309] width 233 height 36
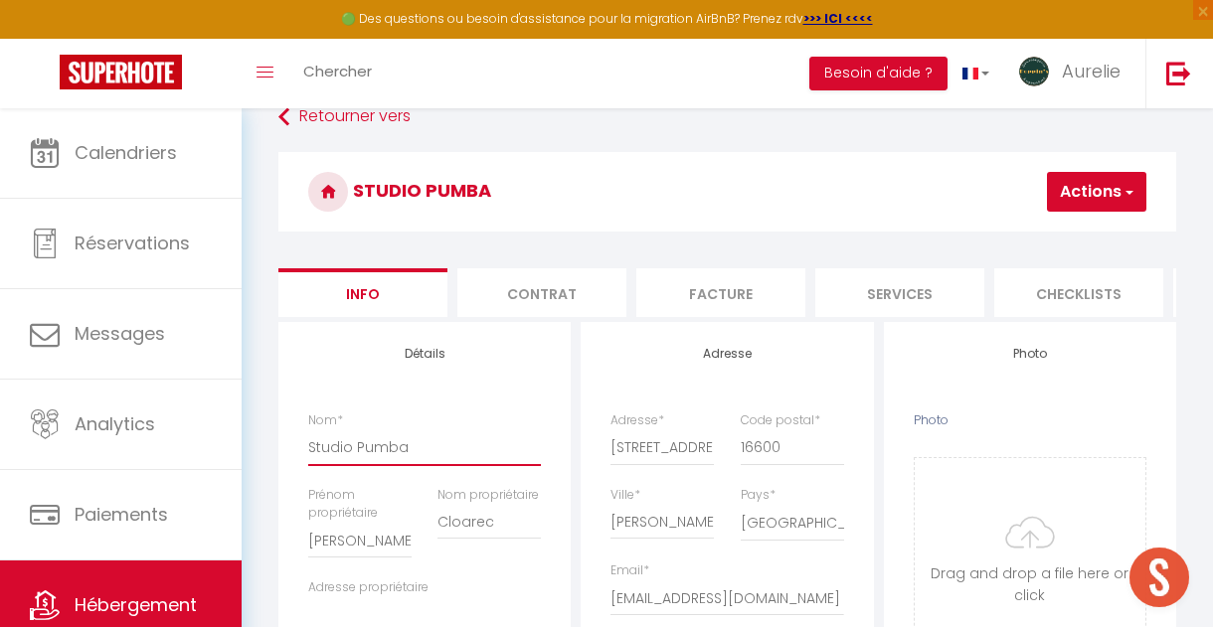
scroll to position [0, 0]
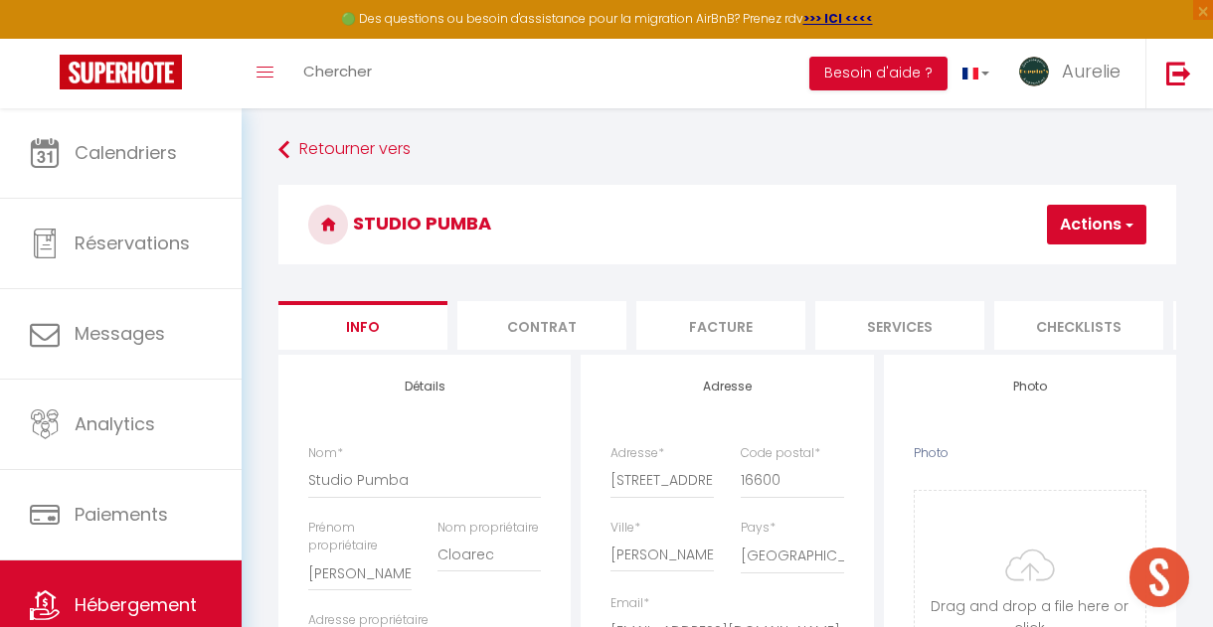
click at [1077, 224] on button "Actions" at bounding box center [1096, 225] width 99 height 40
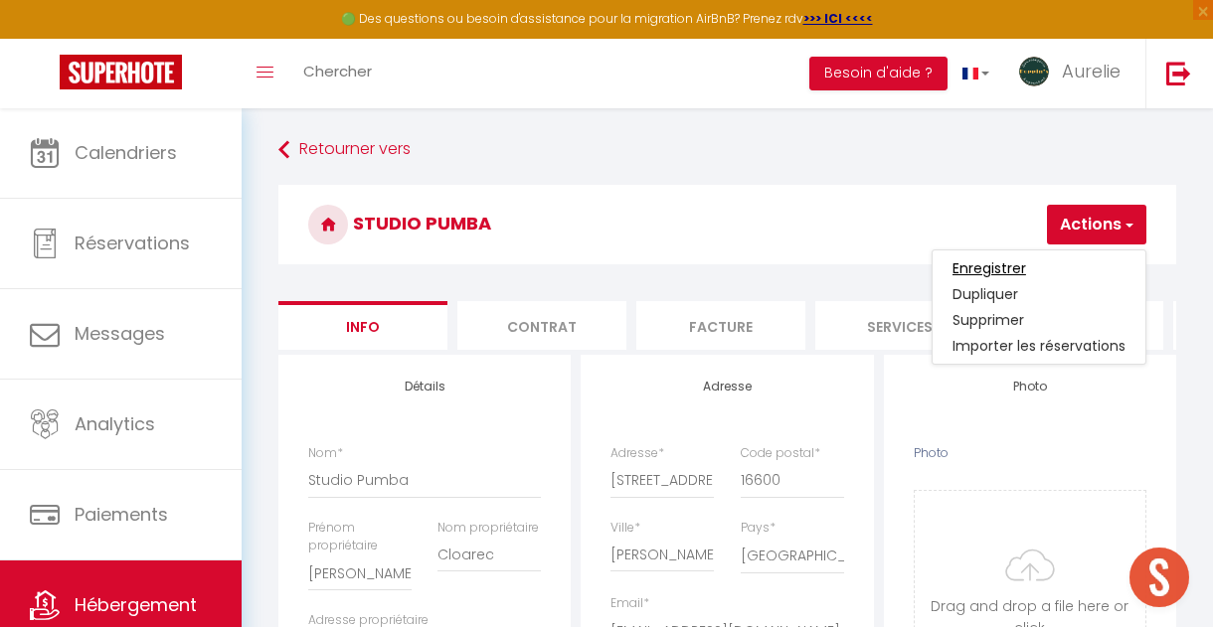
click at [1010, 266] on input "Enregistrer" at bounding box center [989, 268] width 74 height 20
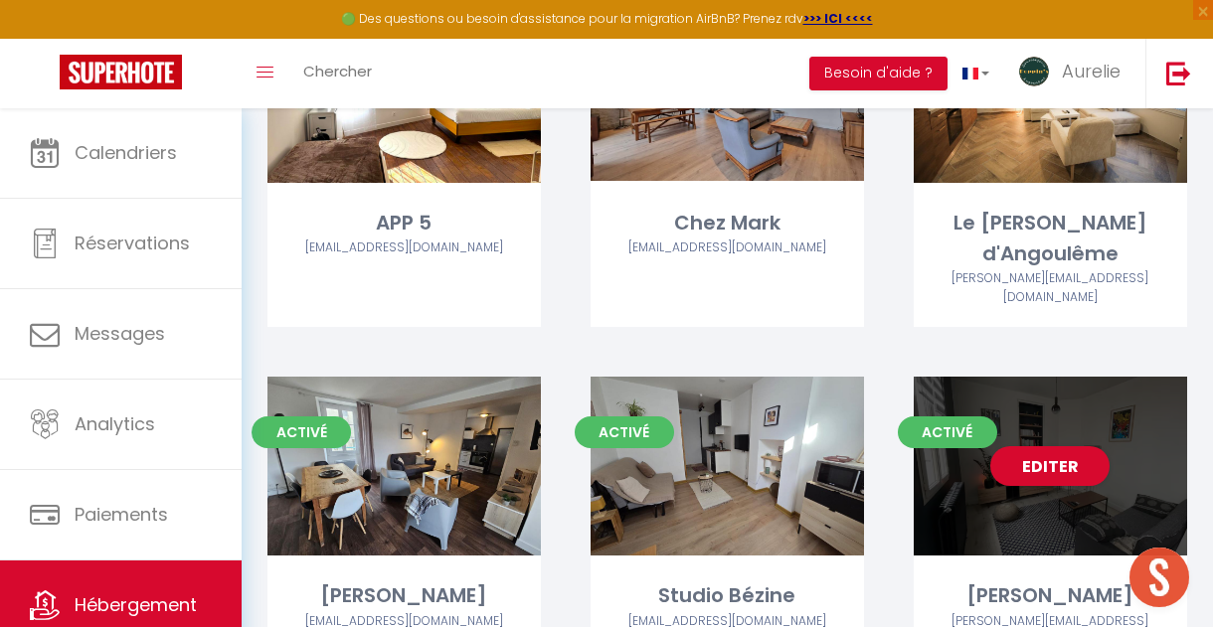
scroll to position [4984, 0]
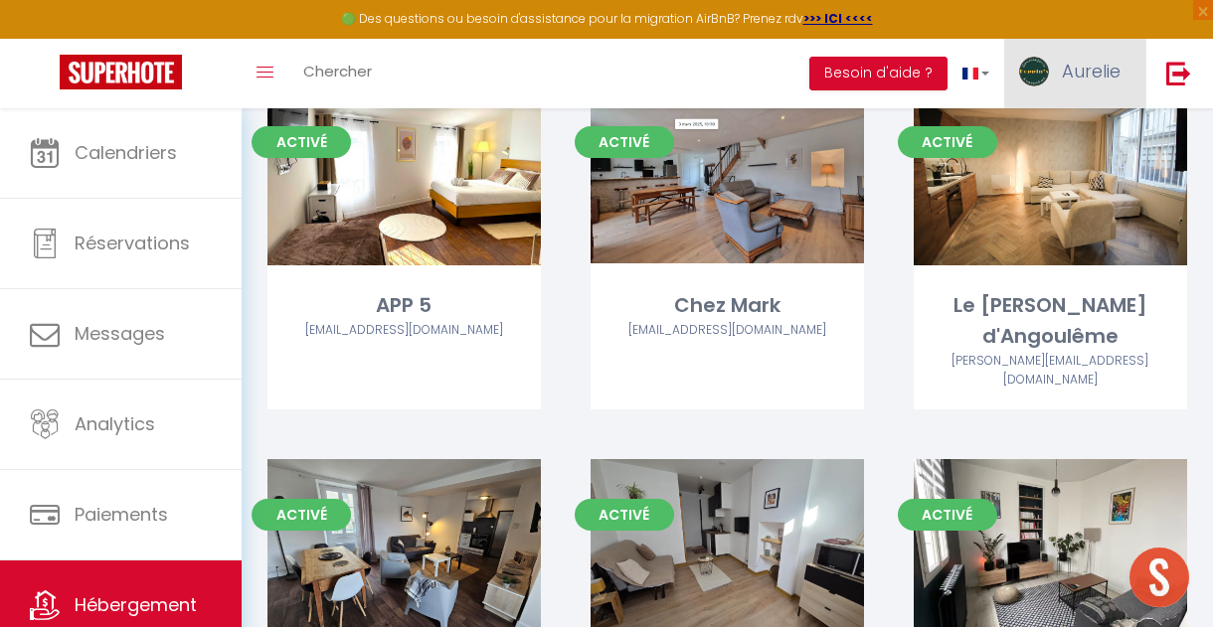
click at [1073, 80] on span "Aurelie" at bounding box center [1091, 71] width 59 height 25
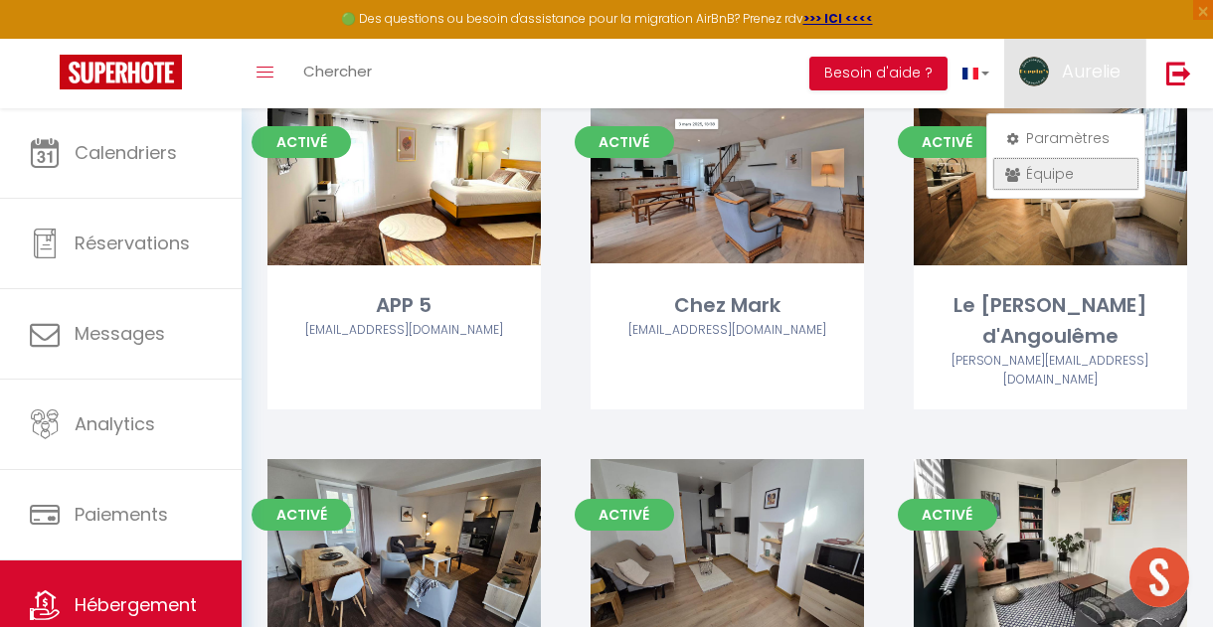
click at [1060, 171] on link "Équipe" at bounding box center [1065, 174] width 147 height 34
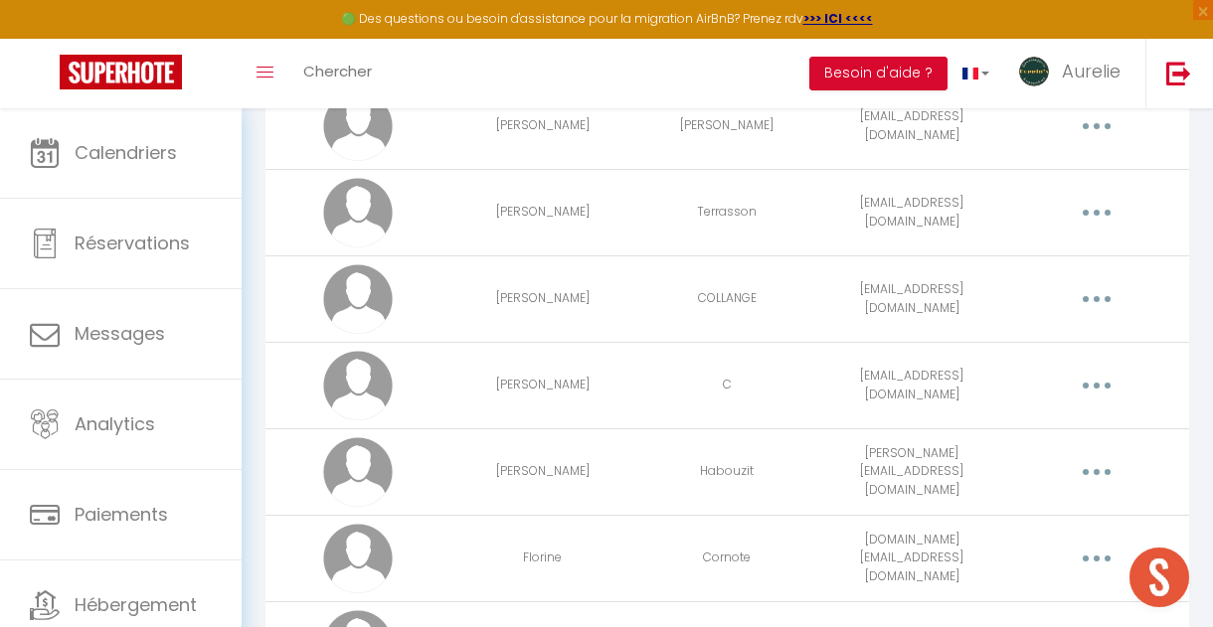
scroll to position [796, 0]
click at [1107, 294] on button "button" at bounding box center [1097, 300] width 53 height 38
click at [1015, 349] on link "Editer" at bounding box center [1043, 349] width 147 height 34
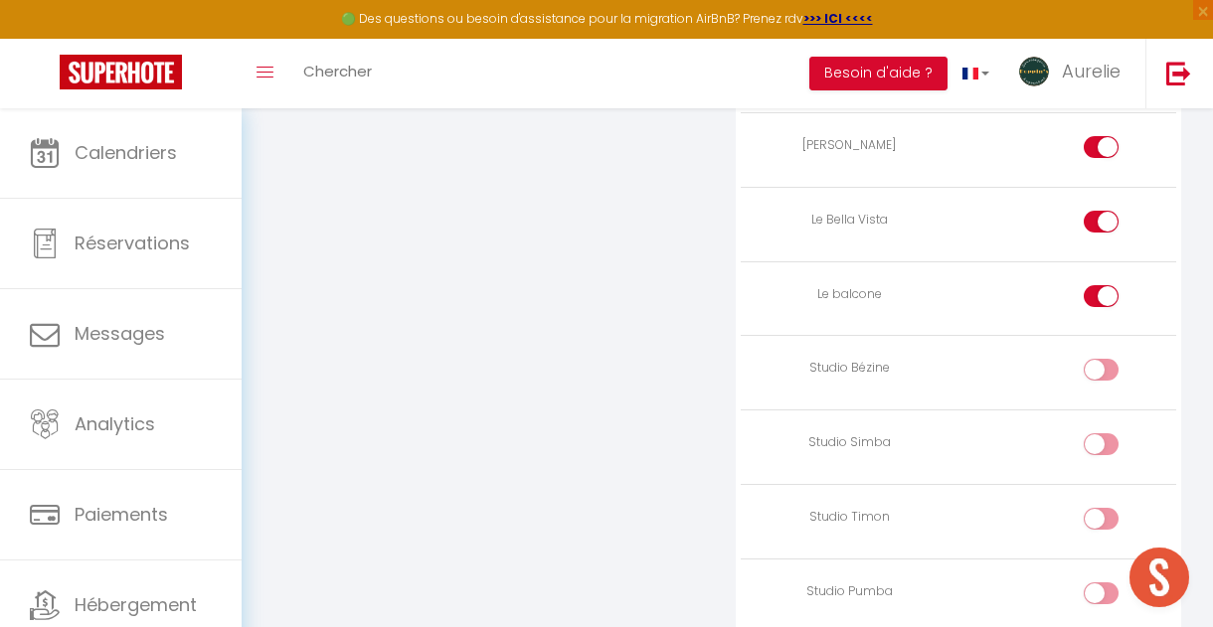
scroll to position [4667, 0]
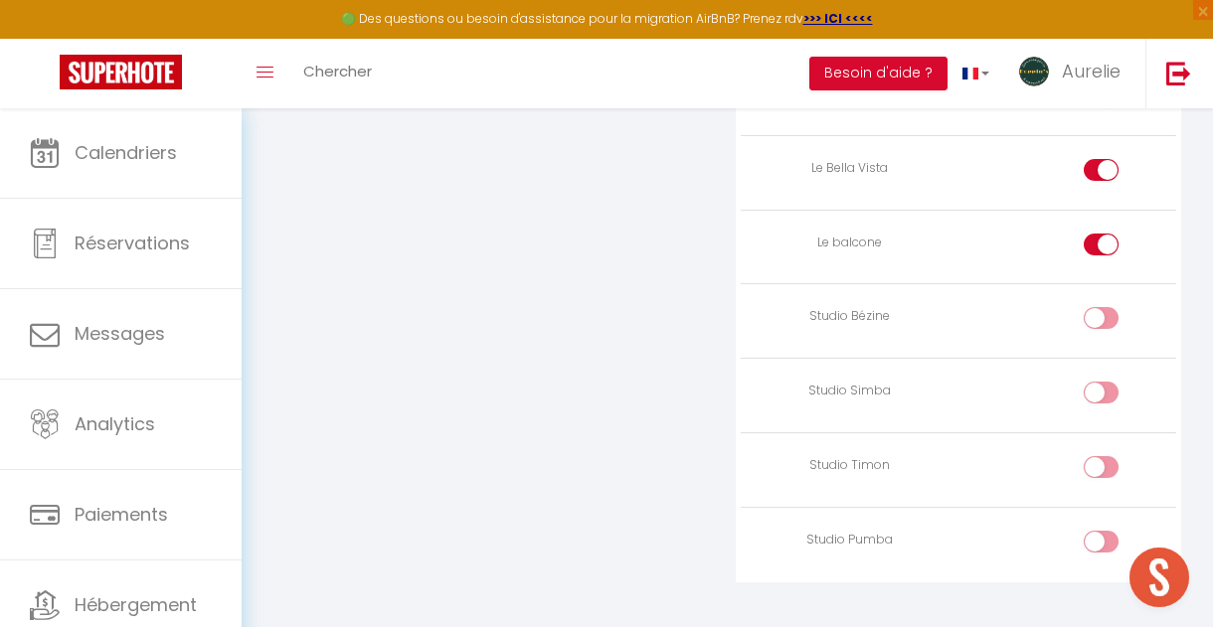
click at [1099, 307] on div at bounding box center [1101, 318] width 35 height 22
click at [1101, 307] on input "checkbox" at bounding box center [1118, 322] width 35 height 30
click at [1102, 382] on input "checkbox" at bounding box center [1118, 397] width 35 height 30
click at [1103, 456] on input "checkbox" at bounding box center [1118, 471] width 35 height 30
click at [1103, 531] on input "checkbox" at bounding box center [1118, 546] width 35 height 30
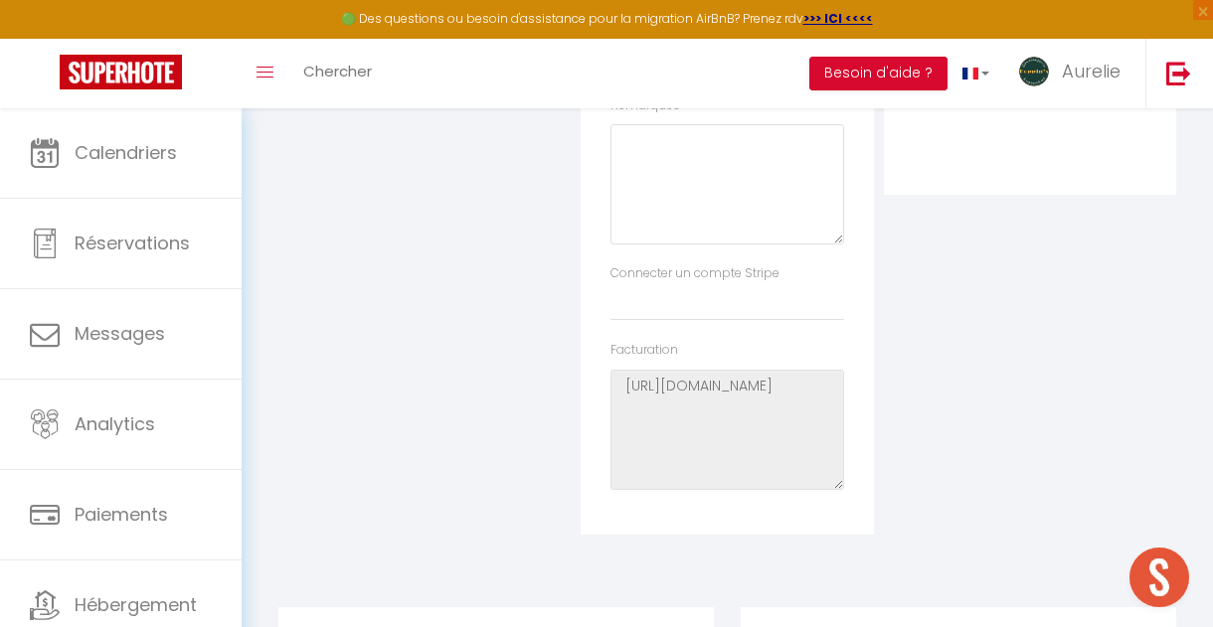
scroll to position [0, 0]
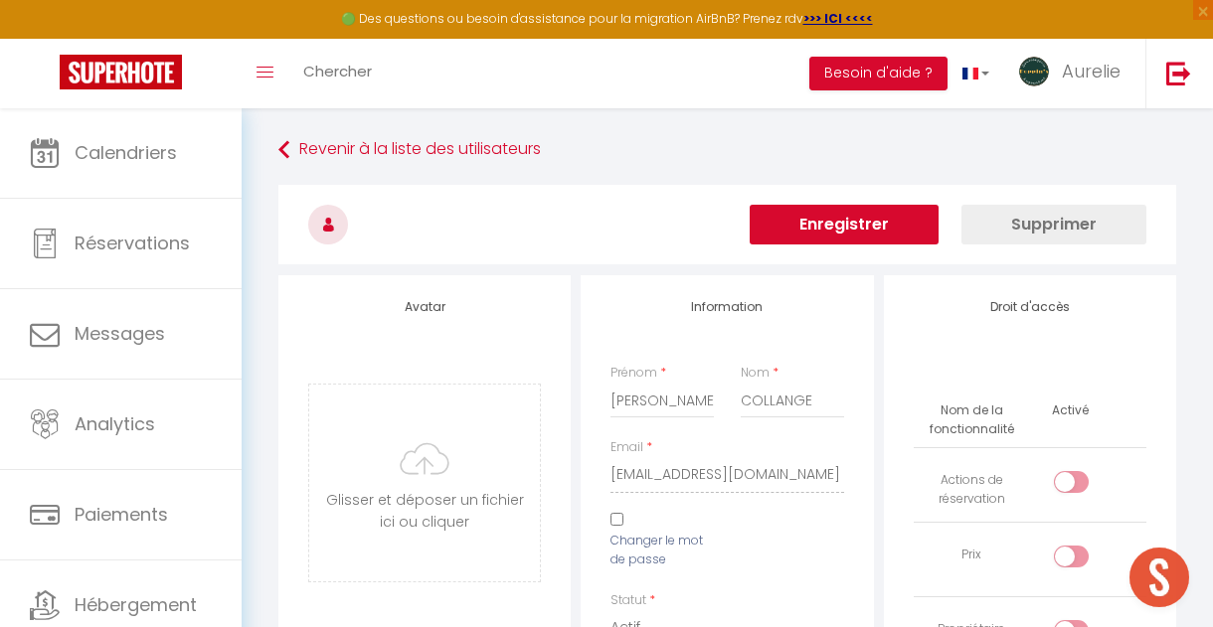
click at [903, 235] on button "Enregistrer" at bounding box center [844, 225] width 189 height 40
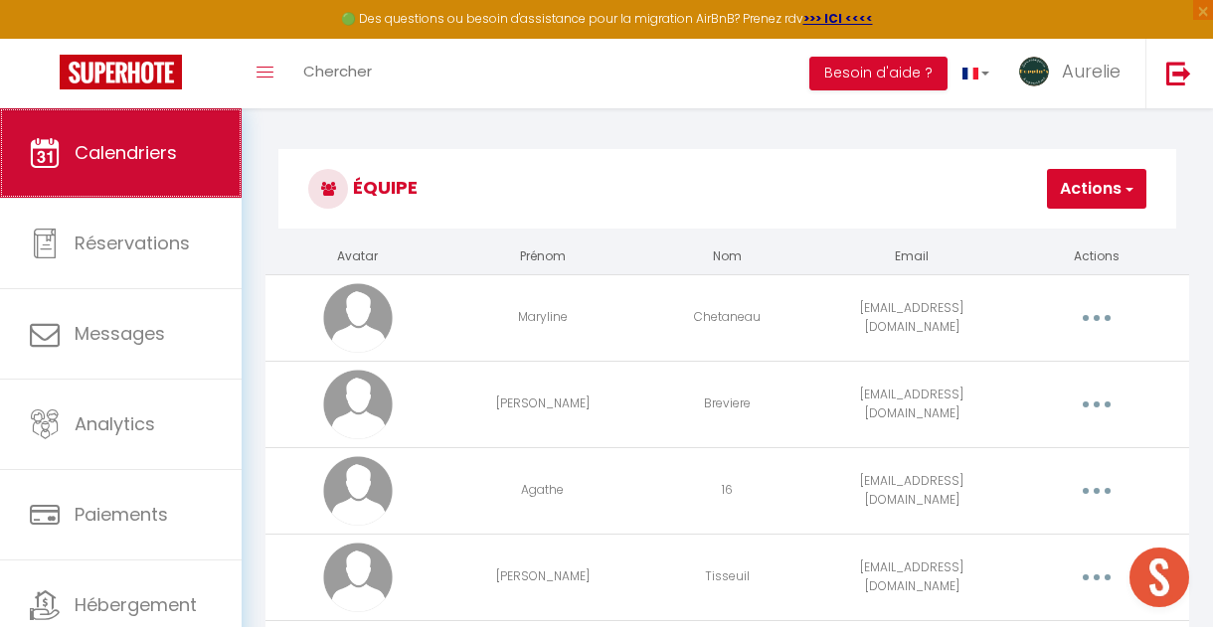
click at [107, 168] on link "Calendriers" at bounding box center [121, 152] width 242 height 89
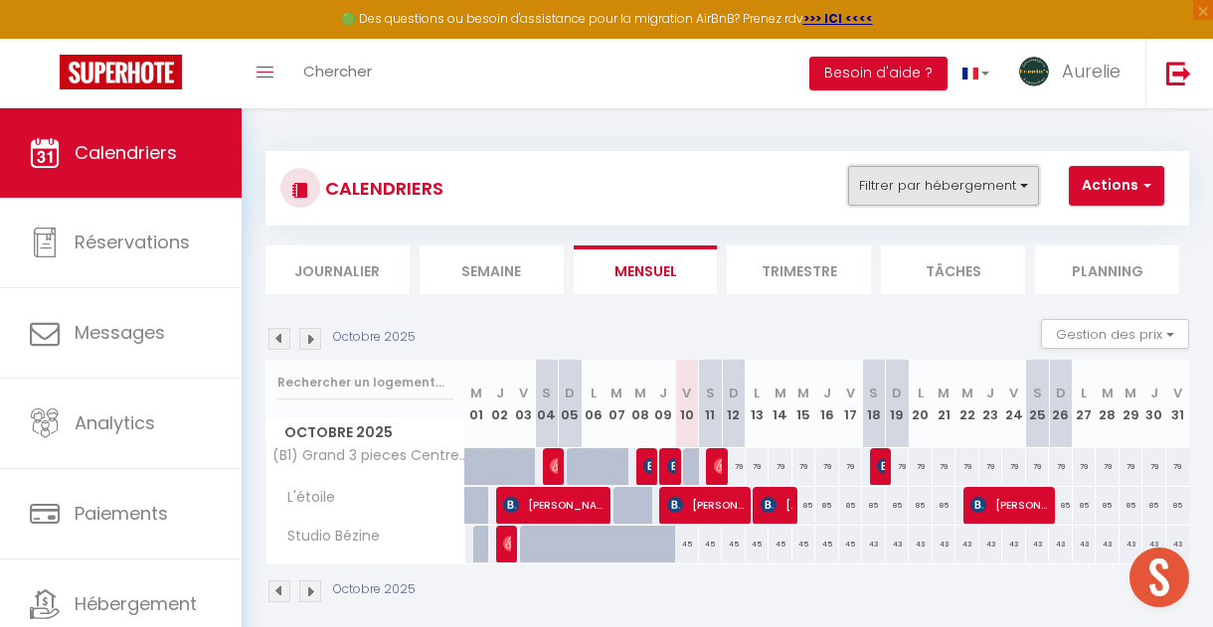
click at [947, 180] on button "Filtrer par hébergement" at bounding box center [943, 186] width 191 height 40
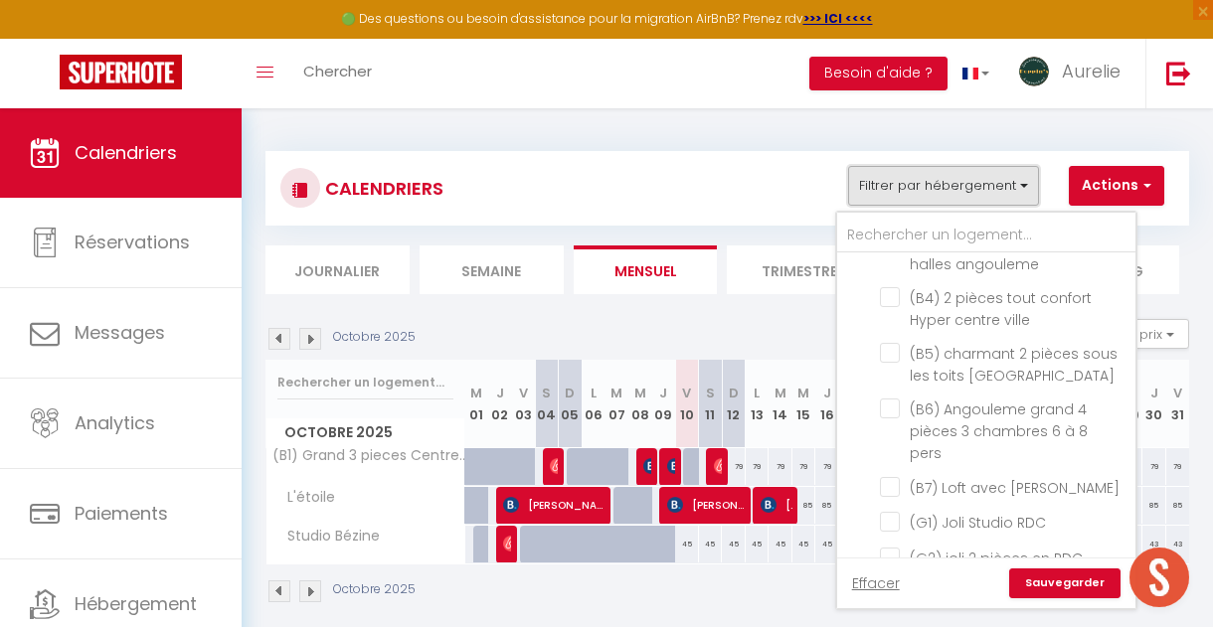
scroll to position [811, 0]
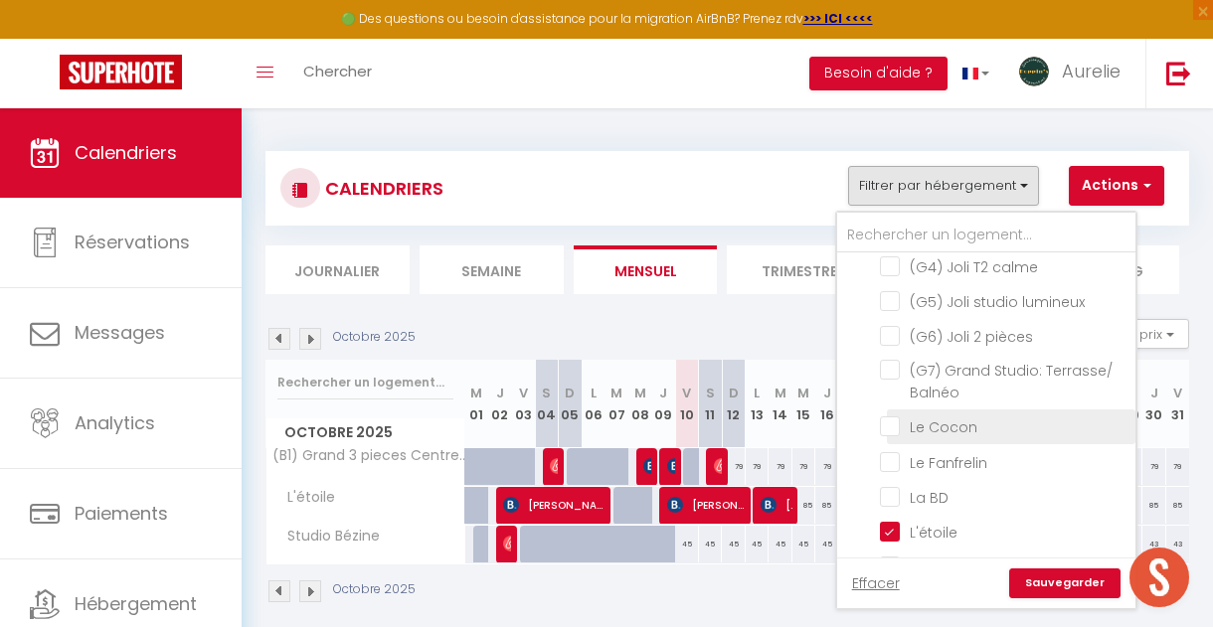
click at [889, 416] on input "Le Cocon" at bounding box center [1004, 426] width 249 height 20
click at [1039, 584] on link "Sauvegarder" at bounding box center [1064, 584] width 111 height 30
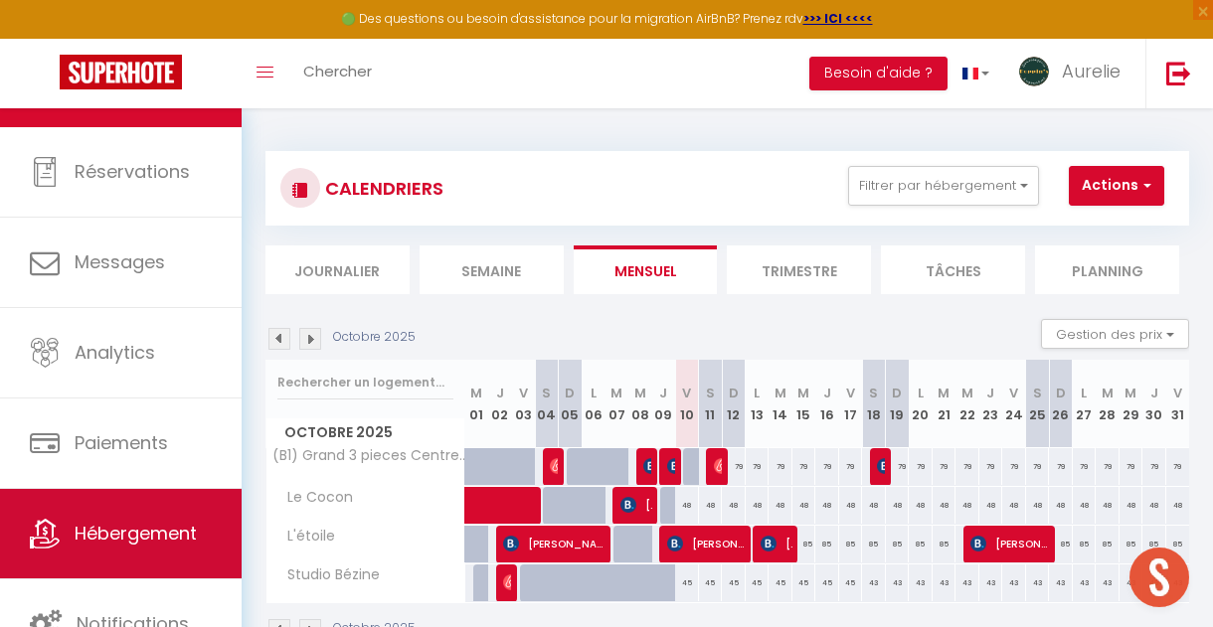
scroll to position [11, 0]
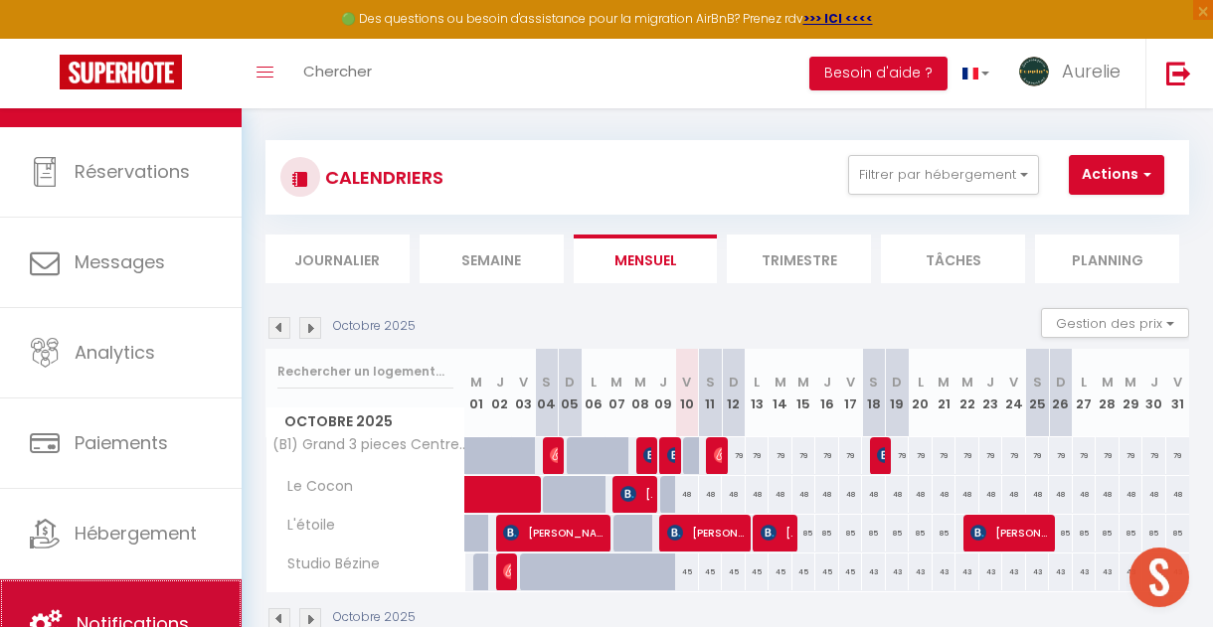
click at [159, 590] on link "Notifications" at bounding box center [121, 624] width 242 height 89
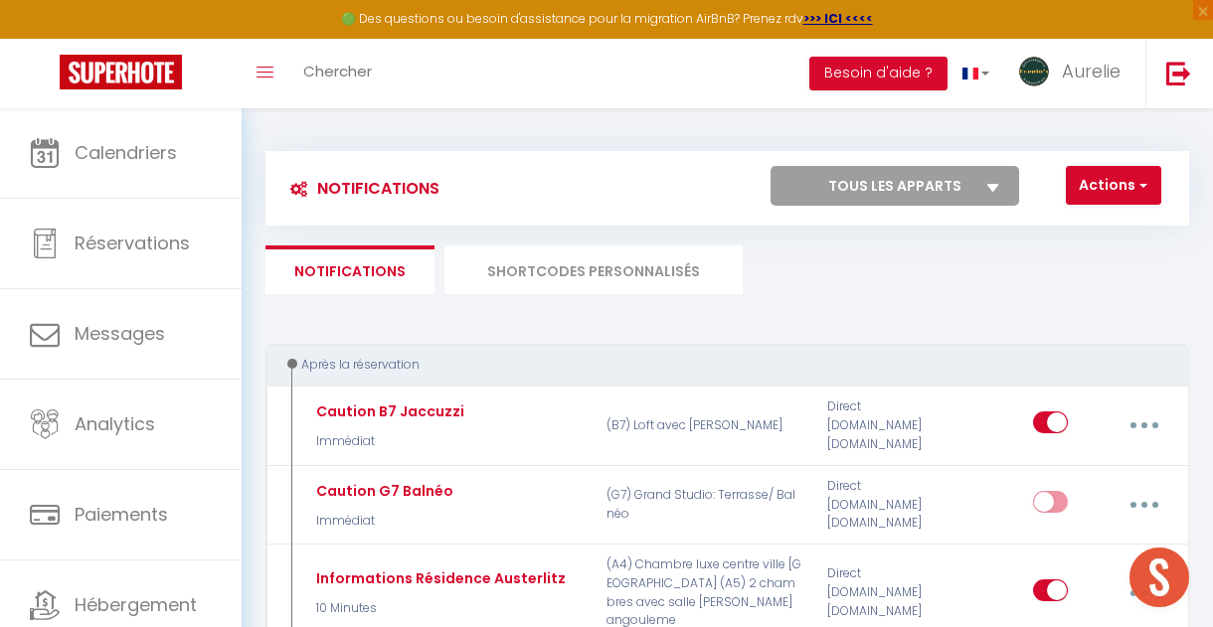
click at [569, 265] on li "SHORTCODES PERSONNALISÉS" at bounding box center [593, 270] width 298 height 49
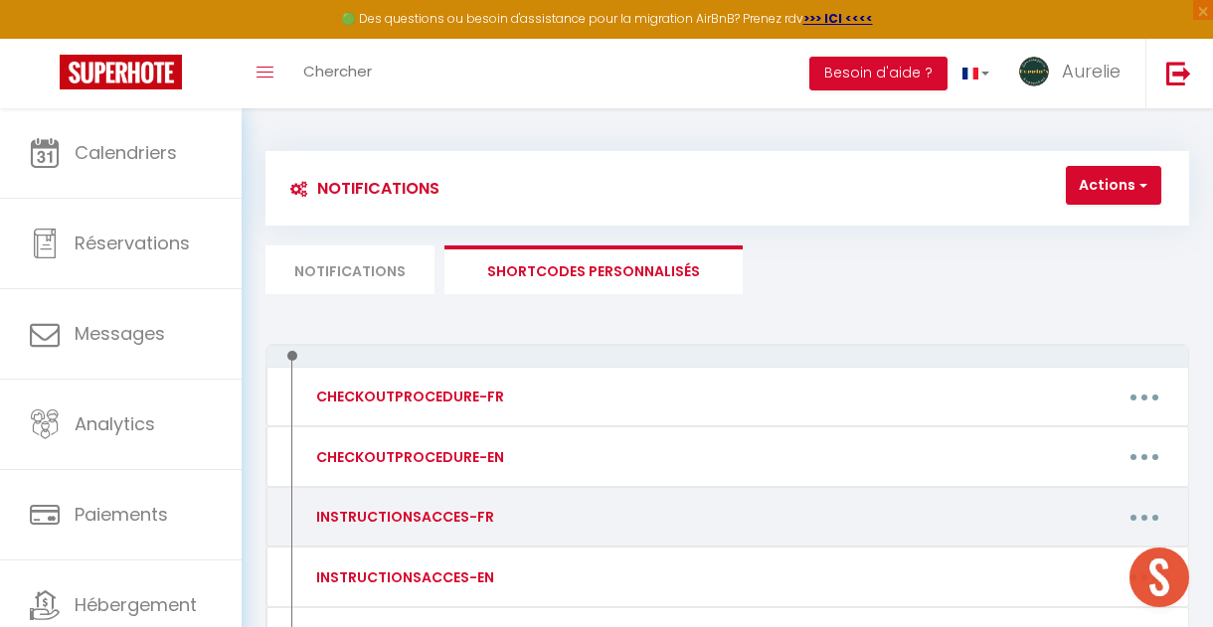
click at [526, 530] on div "Editer Supprimer" at bounding box center [851, 517] width 664 height 38
click at [1144, 526] on button "button" at bounding box center [1144, 517] width 53 height 38
click at [1049, 561] on link "Editer" at bounding box center [1091, 566] width 147 height 34
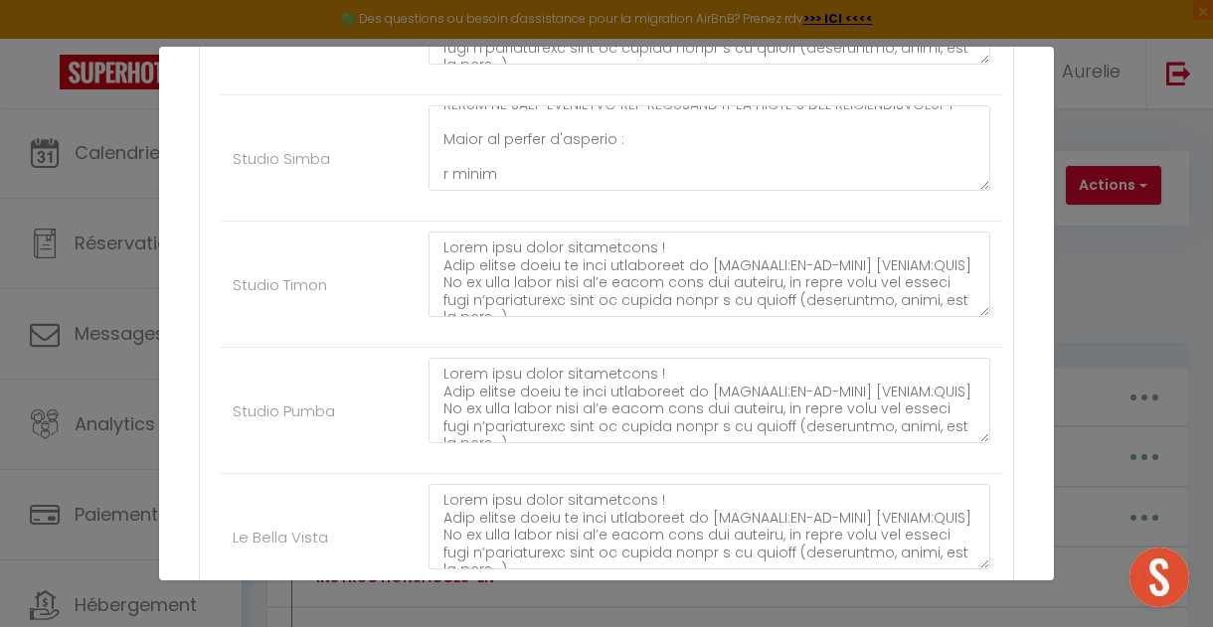
scroll to position [6499, 0]
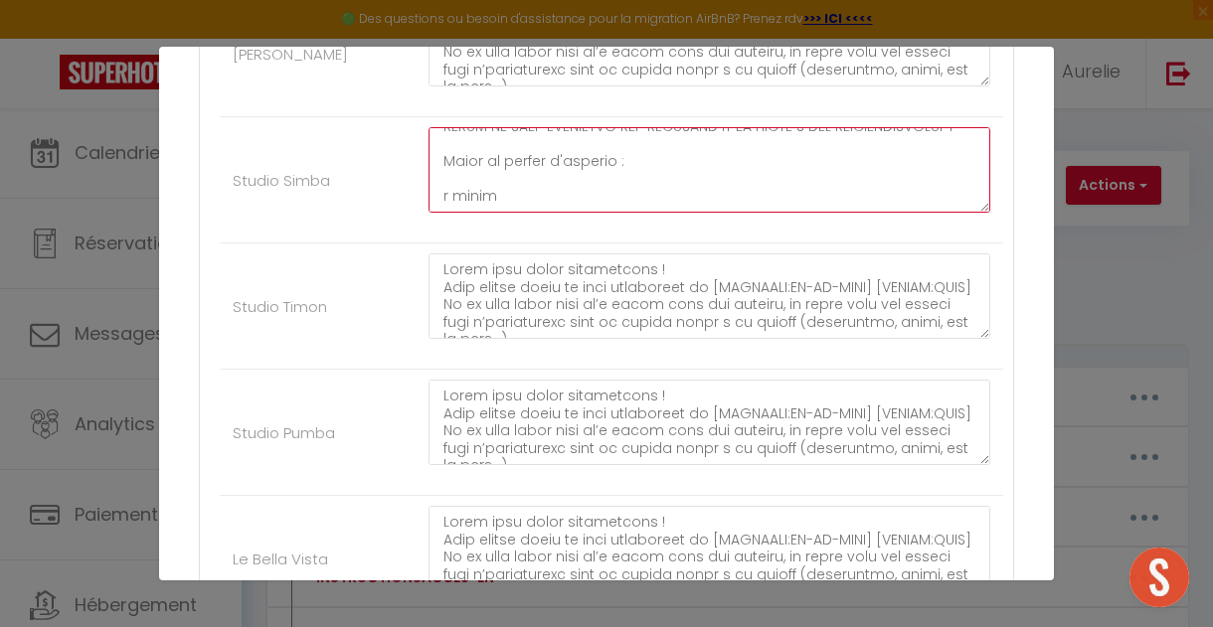
click at [526, 209] on textarea at bounding box center [710, 170] width 562 height 86
click at [514, 213] on textarea at bounding box center [710, 170] width 562 height 86
paste textarea "[URL][DOMAIN_NAME]"
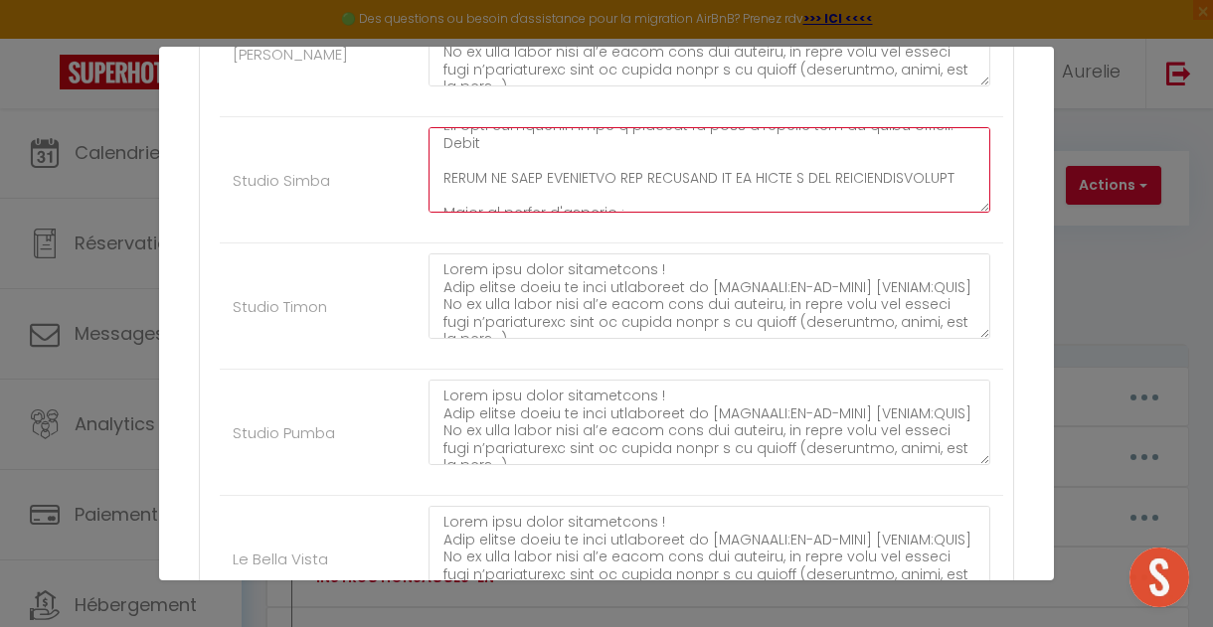
scroll to position [608, 0]
drag, startPoint x: 498, startPoint y: 189, endPoint x: 445, endPoint y: 170, distance: 56.0
click at [445, 170] on textarea at bounding box center [710, 170] width 562 height 86
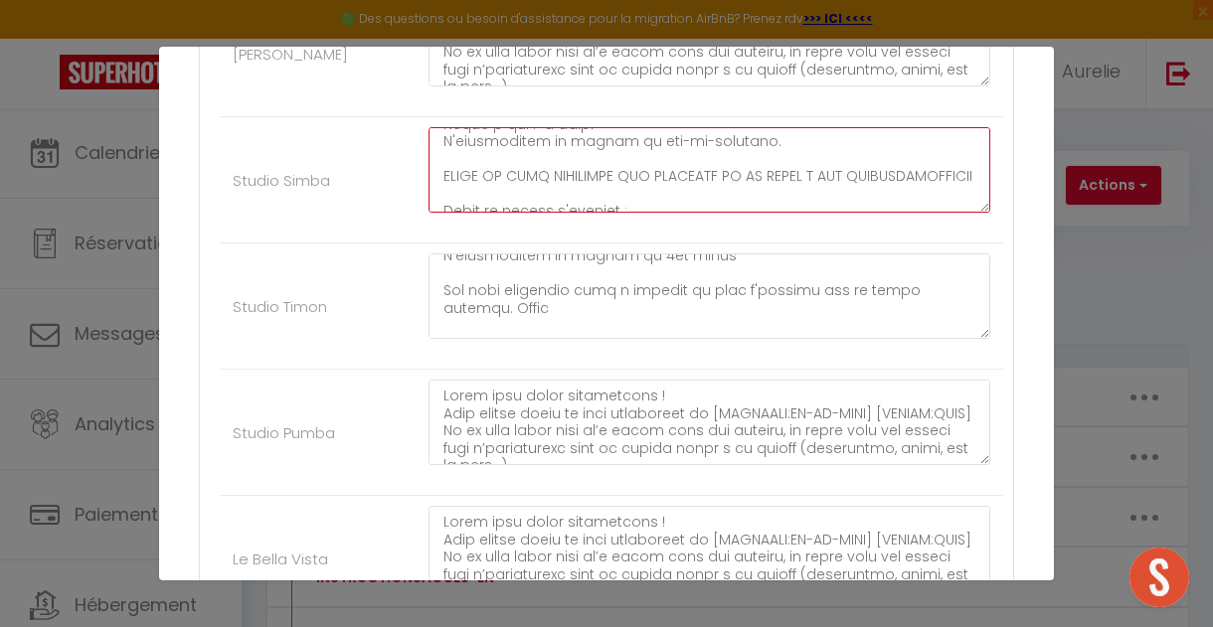
scroll to position [581, 0]
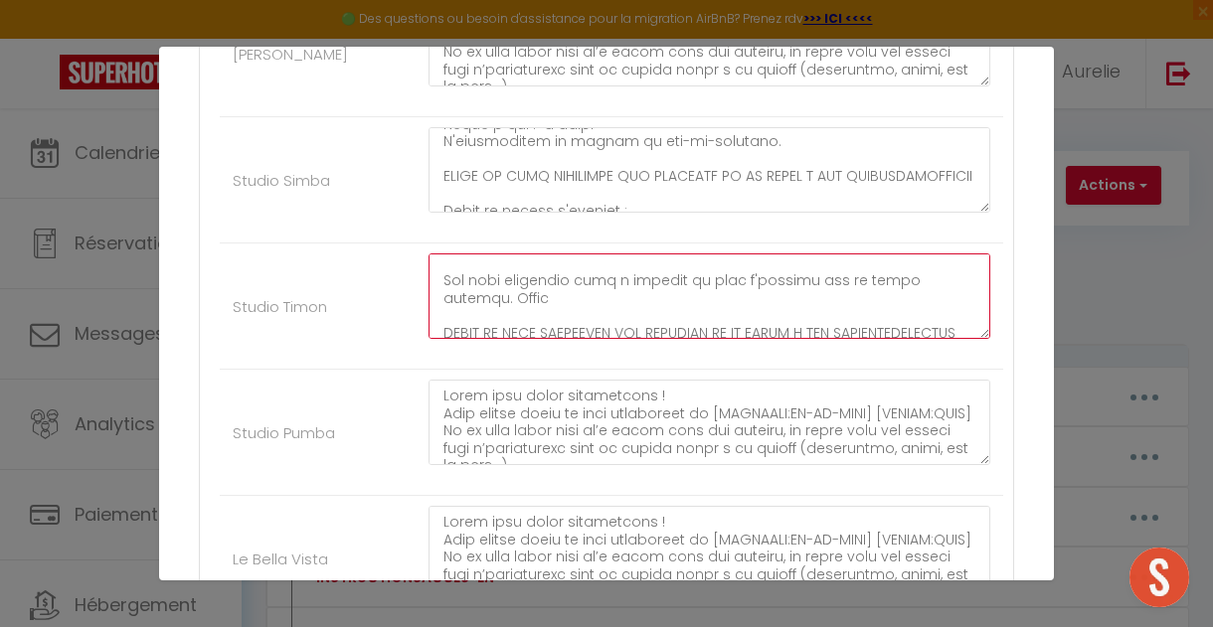
drag, startPoint x: 487, startPoint y: 346, endPoint x: 435, endPoint y: 325, distance: 55.8
click at [435, 324] on textarea at bounding box center [710, 297] width 562 height 86
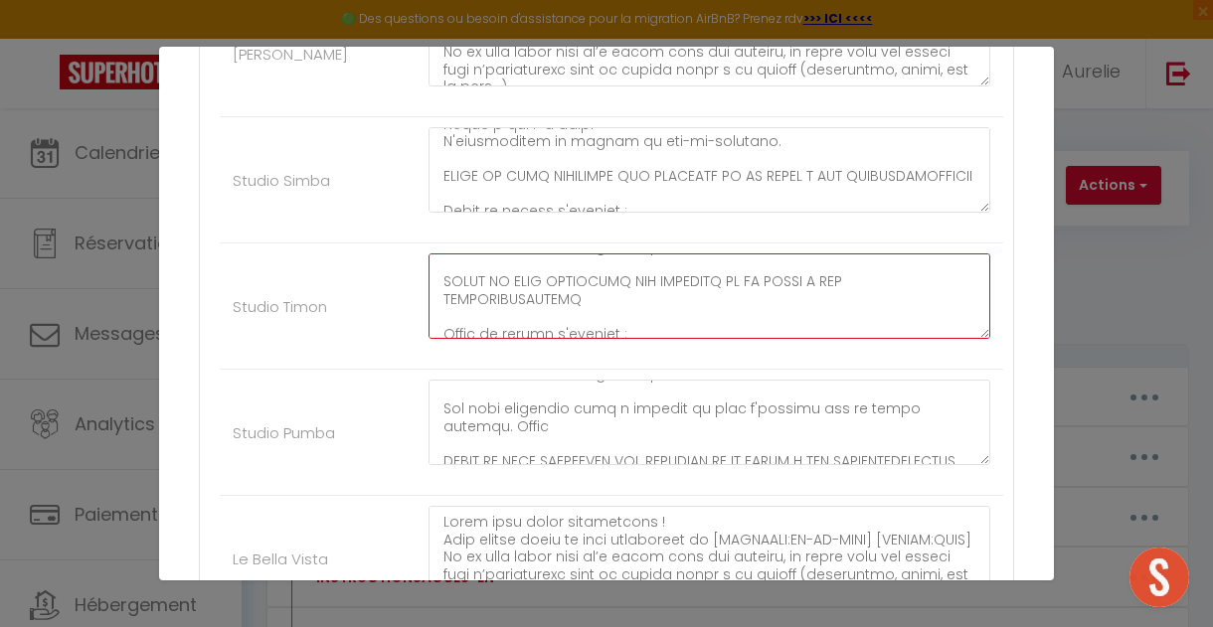
scroll to position [591, 0]
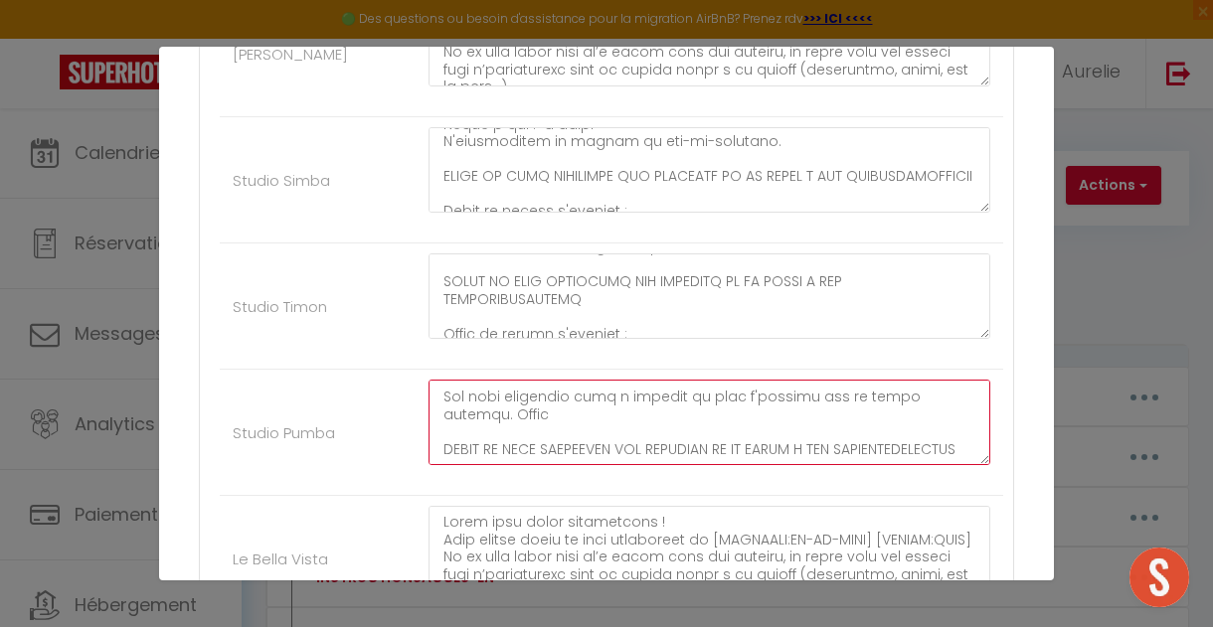
drag, startPoint x: 525, startPoint y: 458, endPoint x: 431, endPoint y: 444, distance: 94.5
click at [431, 443] on textarea at bounding box center [710, 423] width 562 height 86
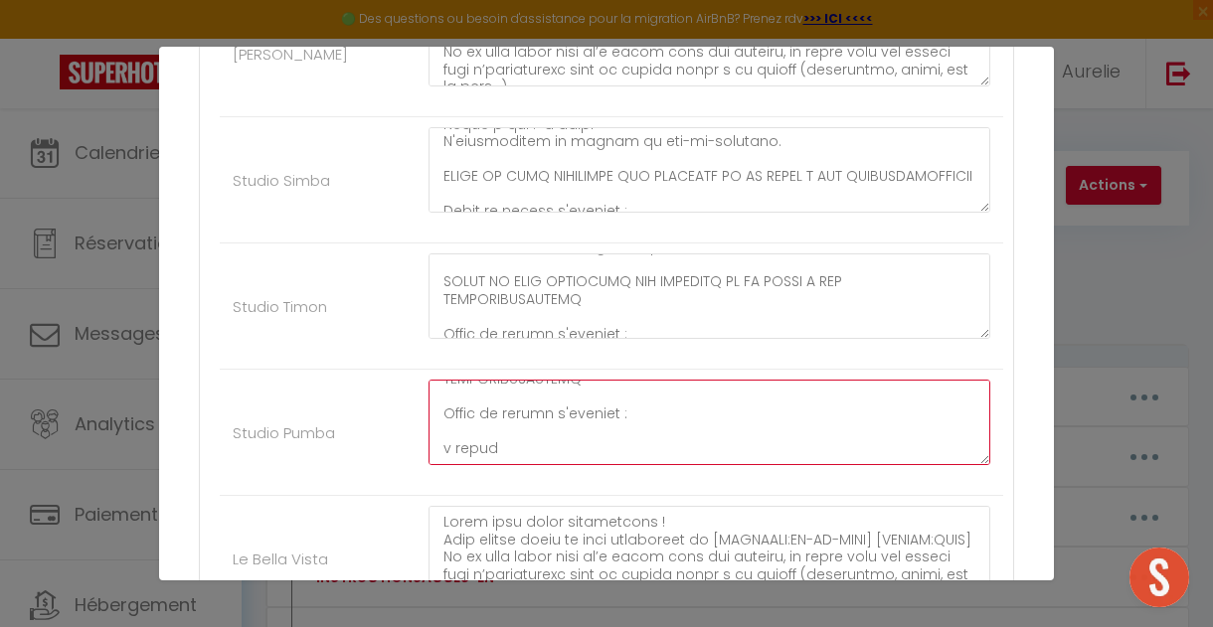
scroll to position [6858, 0]
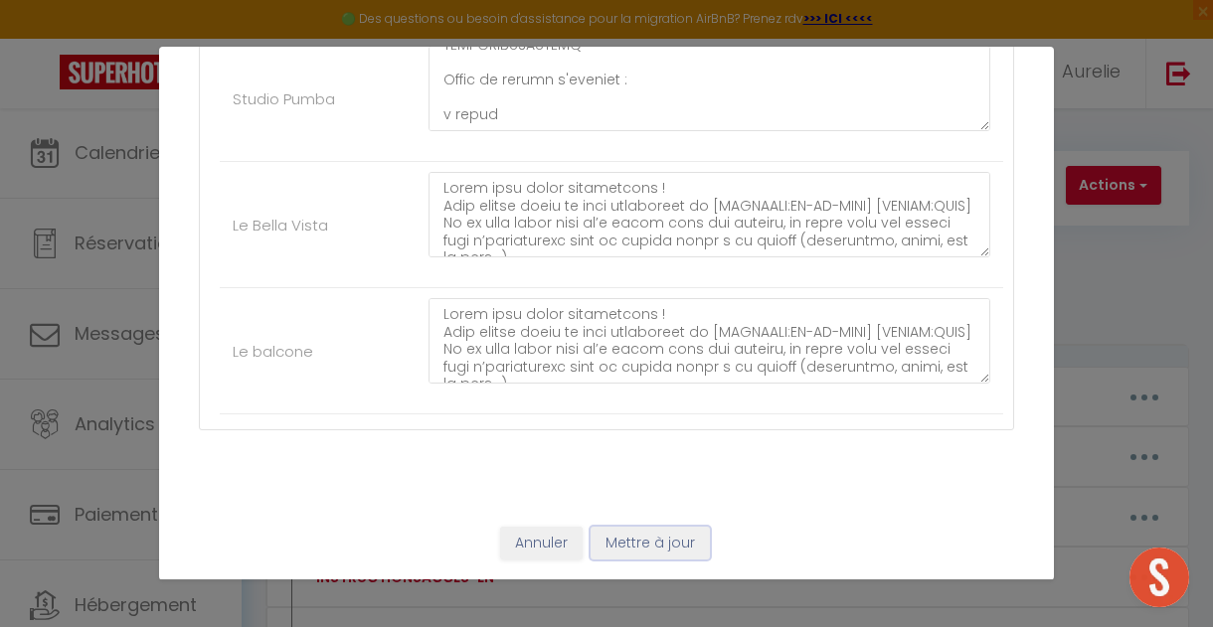
click at [632, 556] on button "Mettre à jour" at bounding box center [650, 544] width 119 height 34
